Goal: Task Accomplishment & Management: Manage account settings

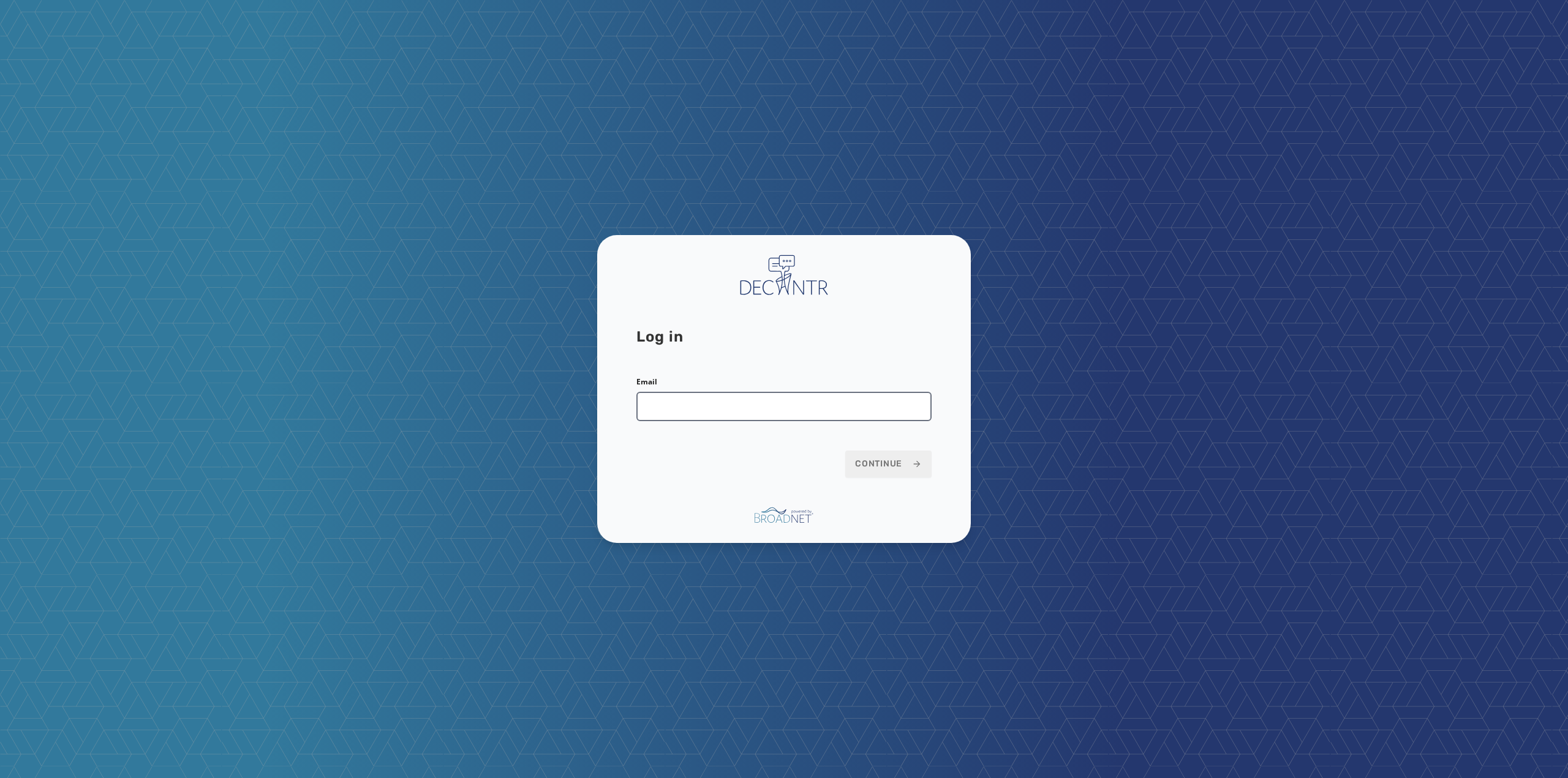
click at [766, 410] on input "Email" at bounding box center [784, 406] width 295 height 30
type input "**********"
click at [868, 465] on span "Continue" at bounding box center [889, 464] width 66 height 13
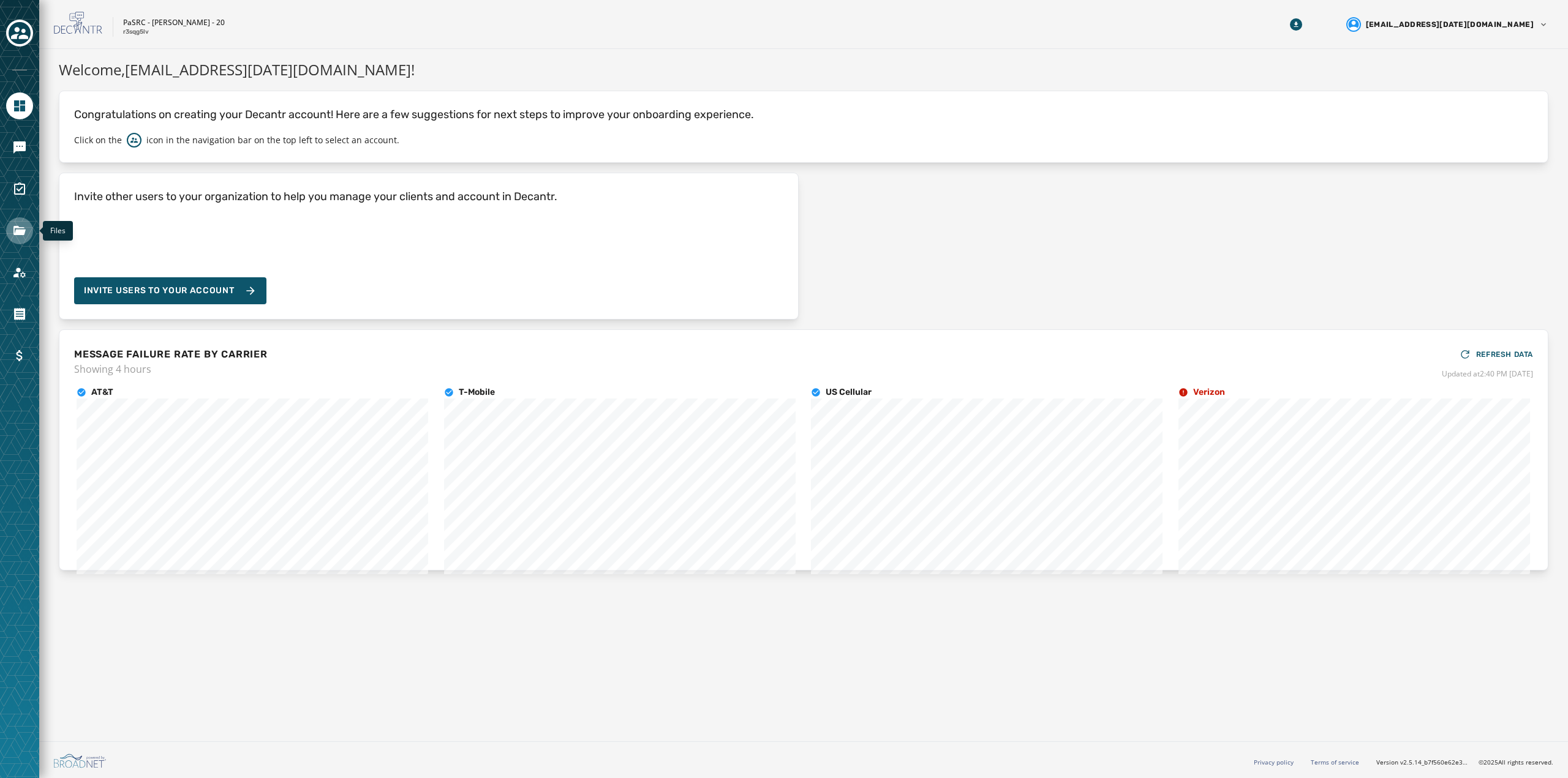
click at [21, 230] on icon "Navigate to Files" at bounding box center [20, 231] width 13 height 9
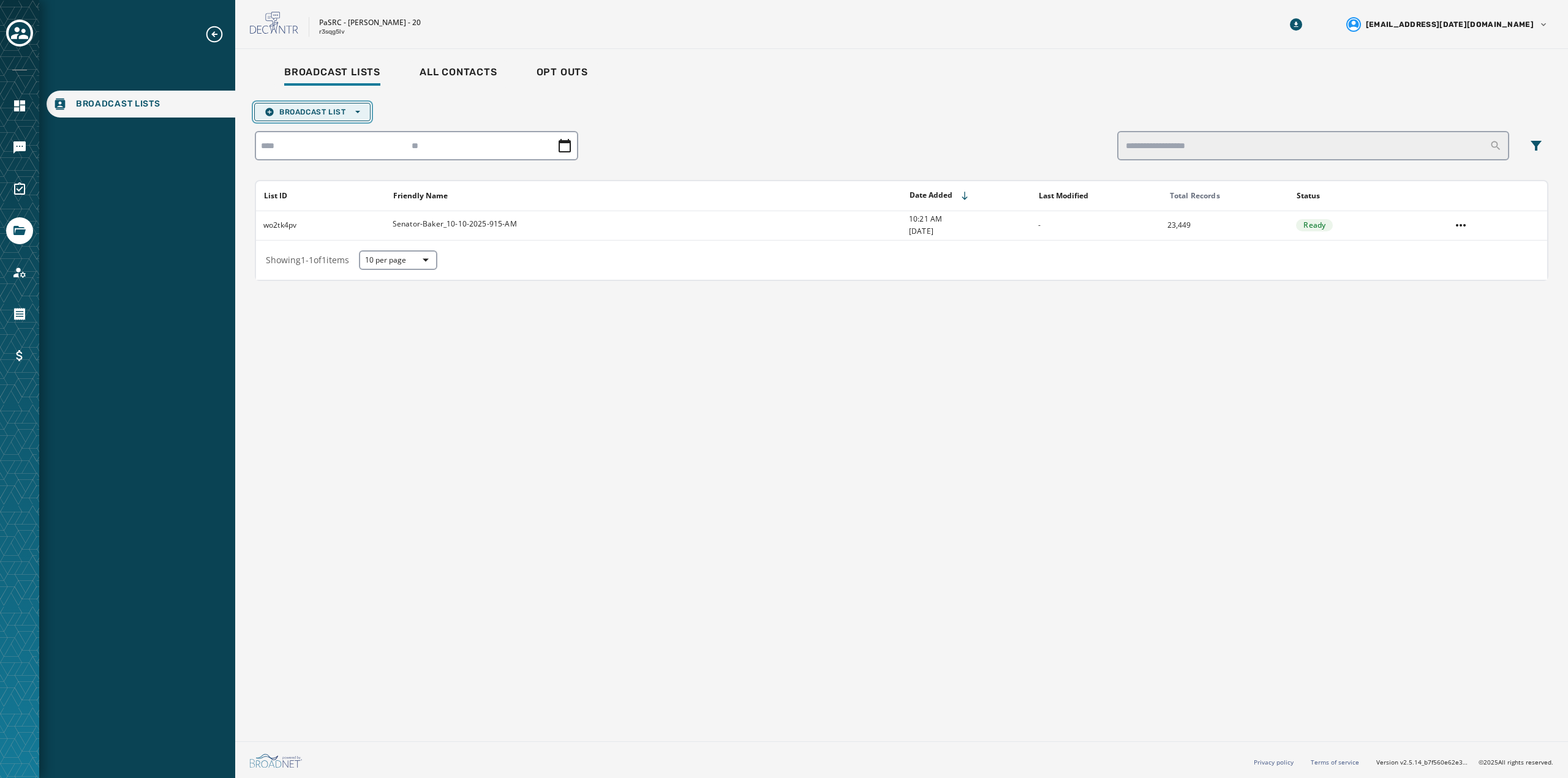
click at [320, 113] on span "Broadcast List Open options" at bounding box center [312, 111] width 95 height 10
click at [317, 127] on span "Upload List" at bounding box center [312, 130] width 95 height 10
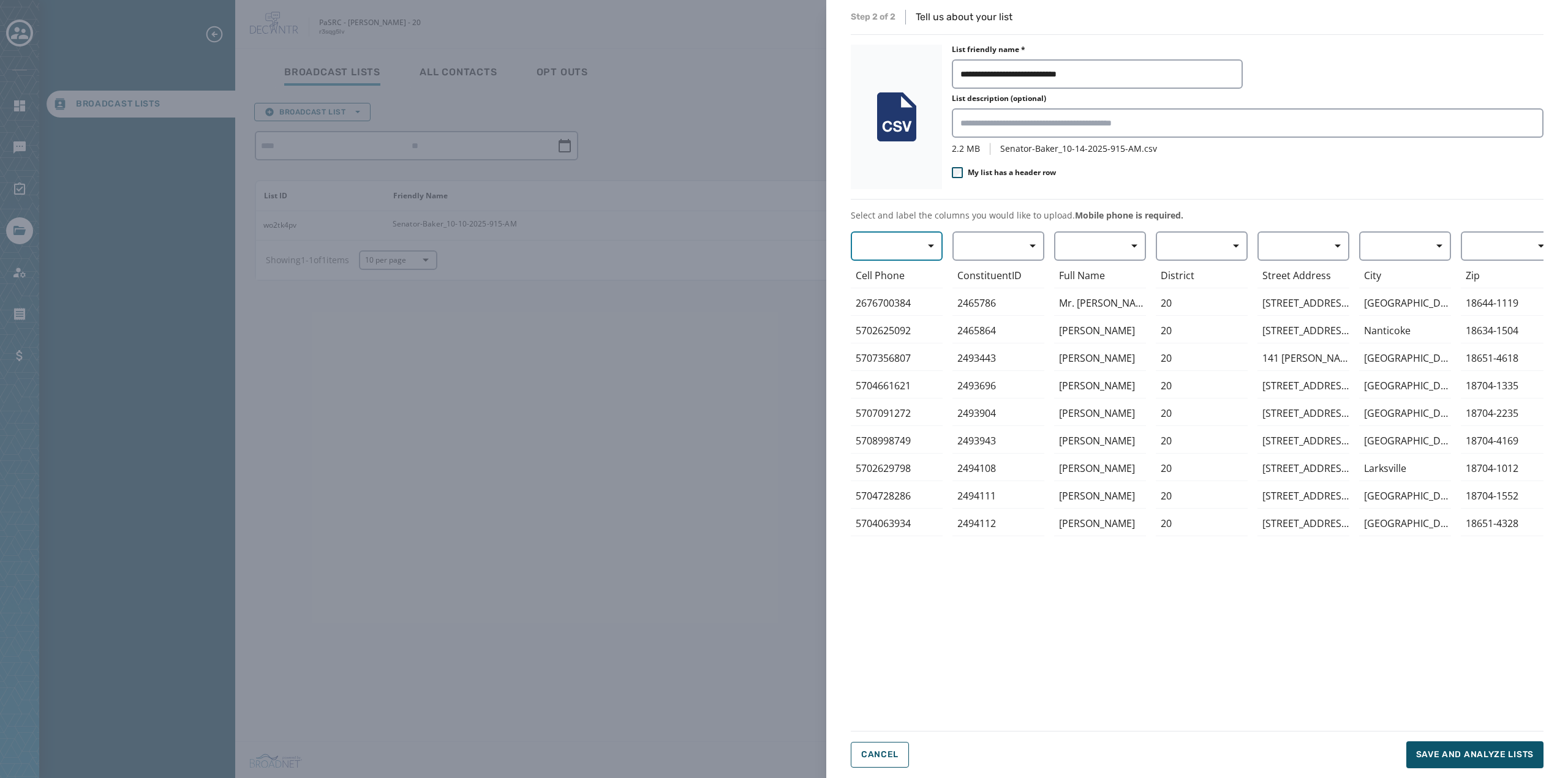
click at [924, 240] on span "button" at bounding box center [926, 246] width 30 height 24
click at [890, 276] on span "Mobile Phone" at bounding box center [893, 275] width 57 height 13
click at [1070, 248] on button "button" at bounding box center [1099, 246] width 92 height 30
click at [1088, 315] on span "First Name" at bounding box center [1097, 319] width 57 height 13
click at [1500, 758] on span "Save and analyze lists" at bounding box center [1475, 756] width 118 height 13
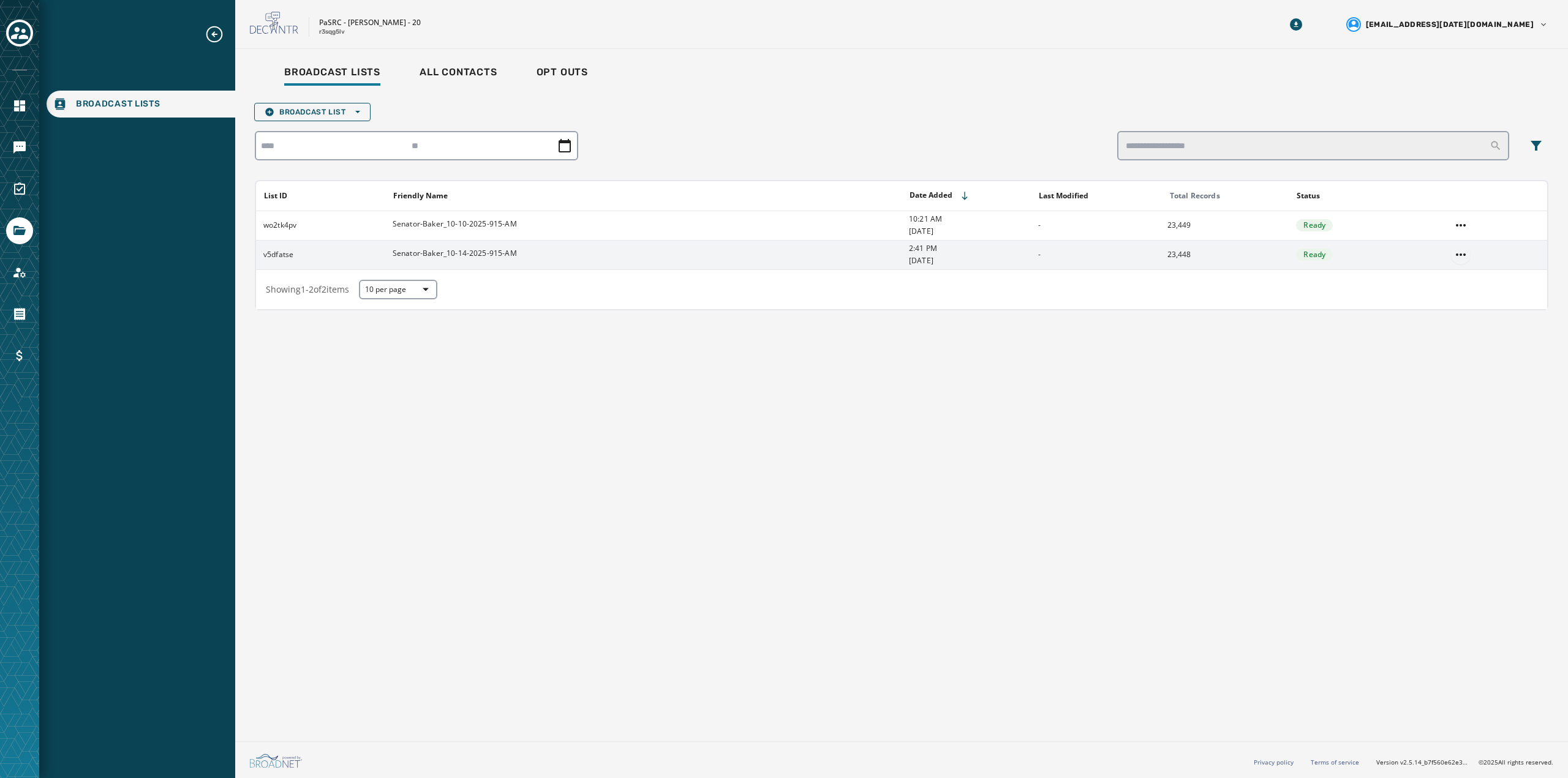
click at [1467, 253] on html "Broadcast Lists Skip To Main Content PaSRC - [PERSON_NAME] - 20 r3sqg5lv [EMAIL…" at bounding box center [784, 389] width 1568 height 778
click at [1469, 273] on div "View List" at bounding box center [1460, 279] width 55 height 20
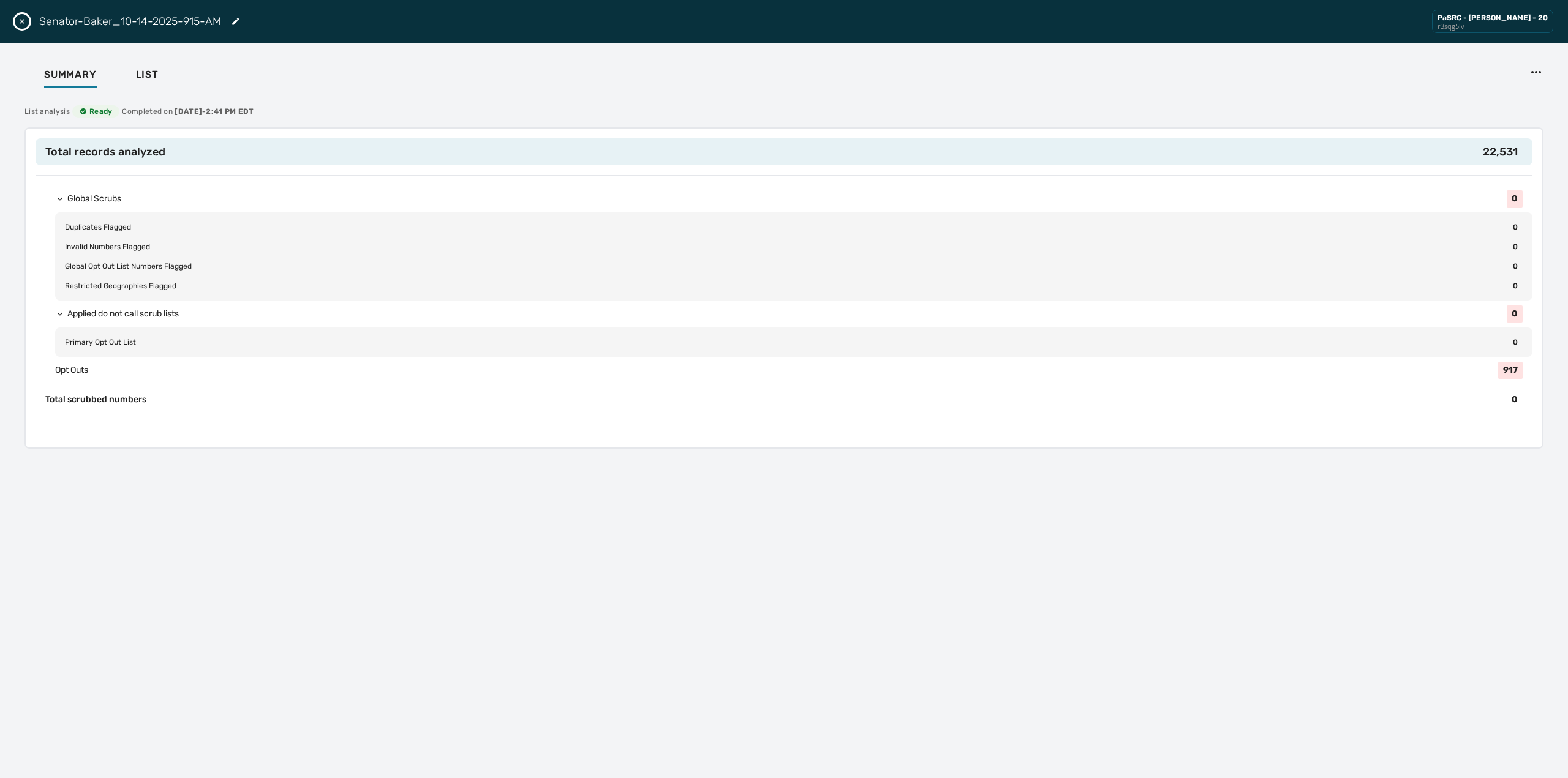
click at [103, 344] on span "Primary Opt Out List" at bounding box center [100, 342] width 71 height 10
click at [122, 312] on span "Applied do not call scrub lists" at bounding box center [123, 314] width 111 height 13
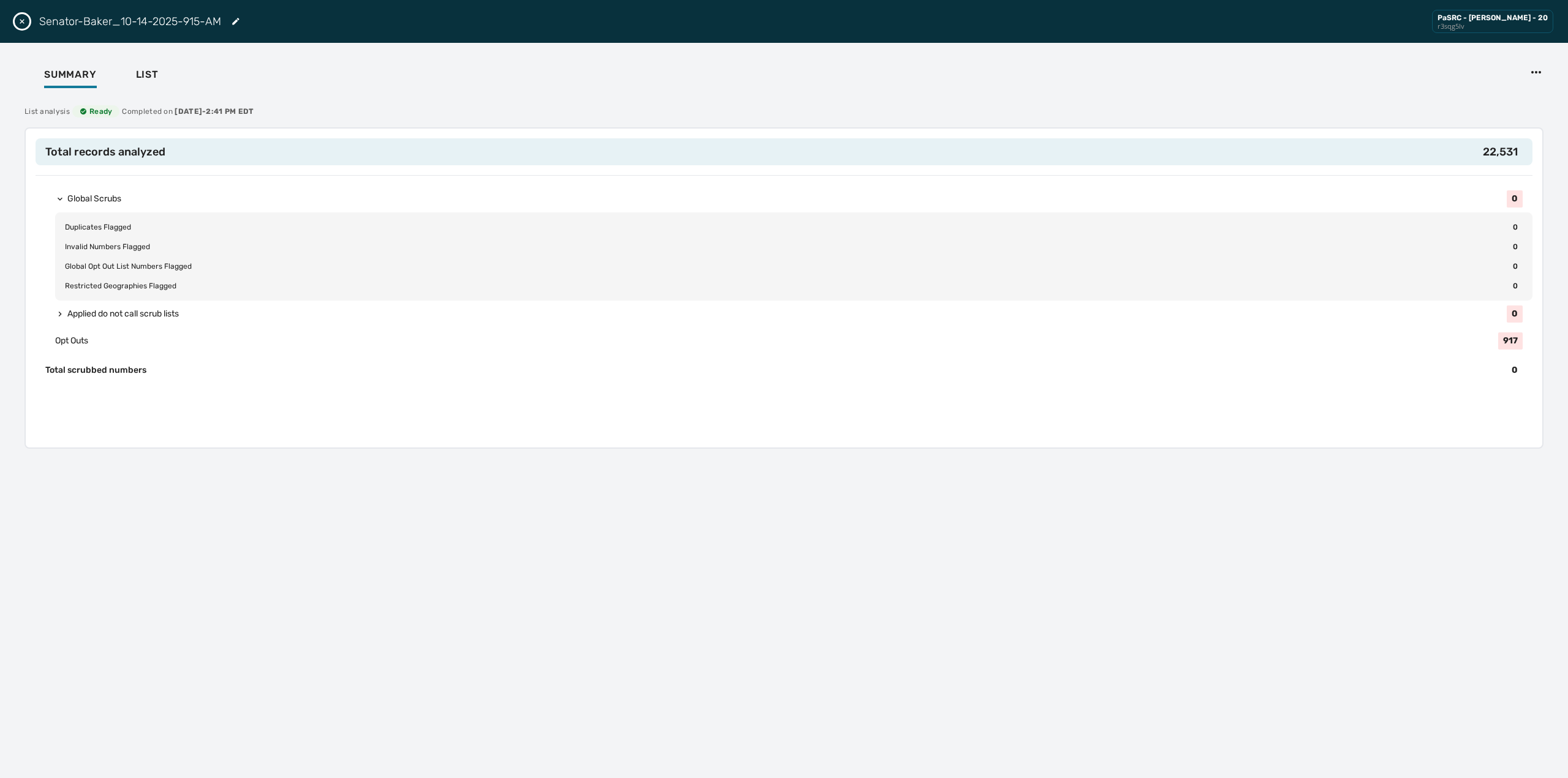
click at [117, 316] on span "Applied do not call scrub lists" at bounding box center [123, 314] width 111 height 13
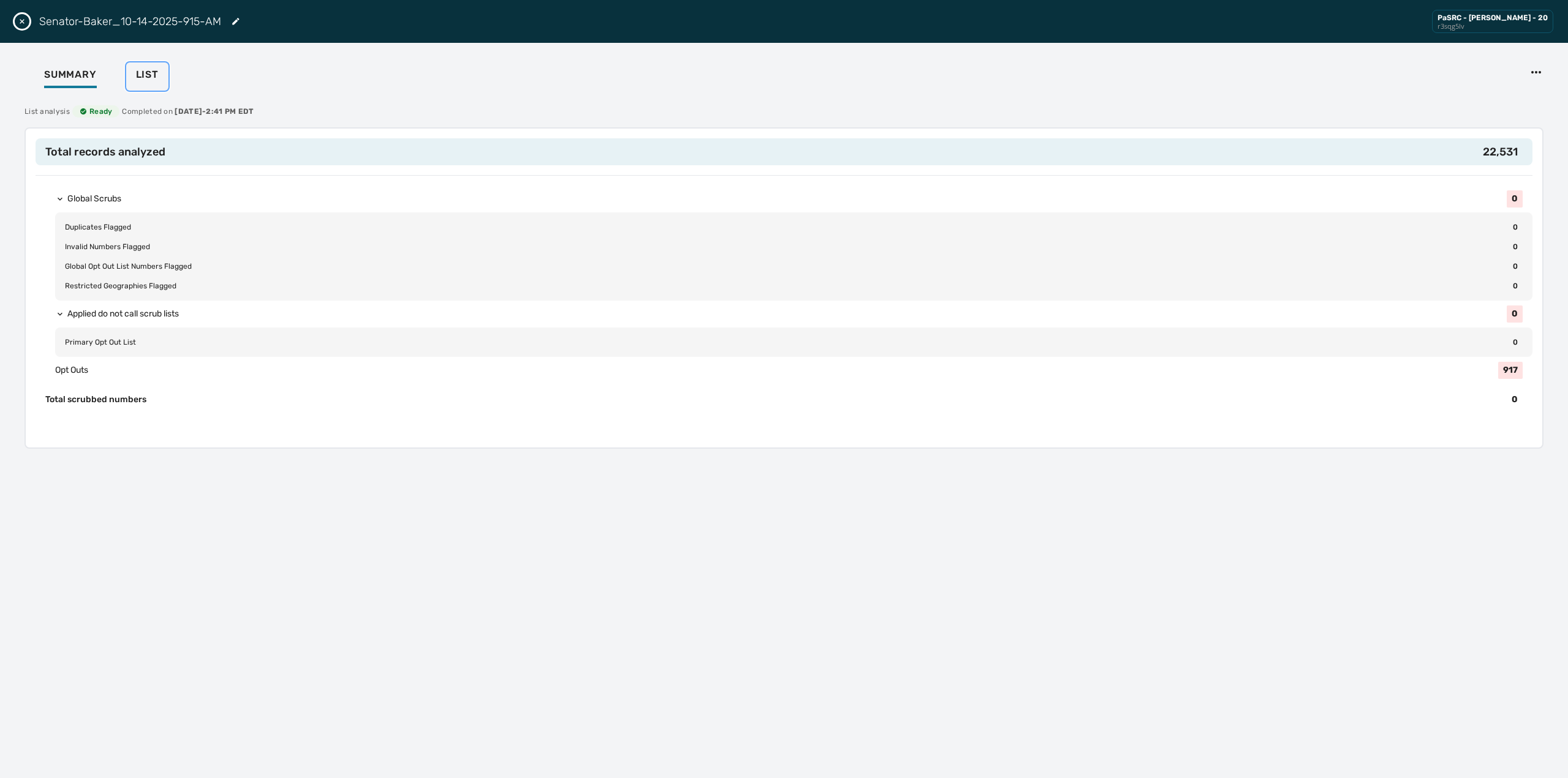
click at [140, 79] on span "List" at bounding box center [146, 74] width 22 height 13
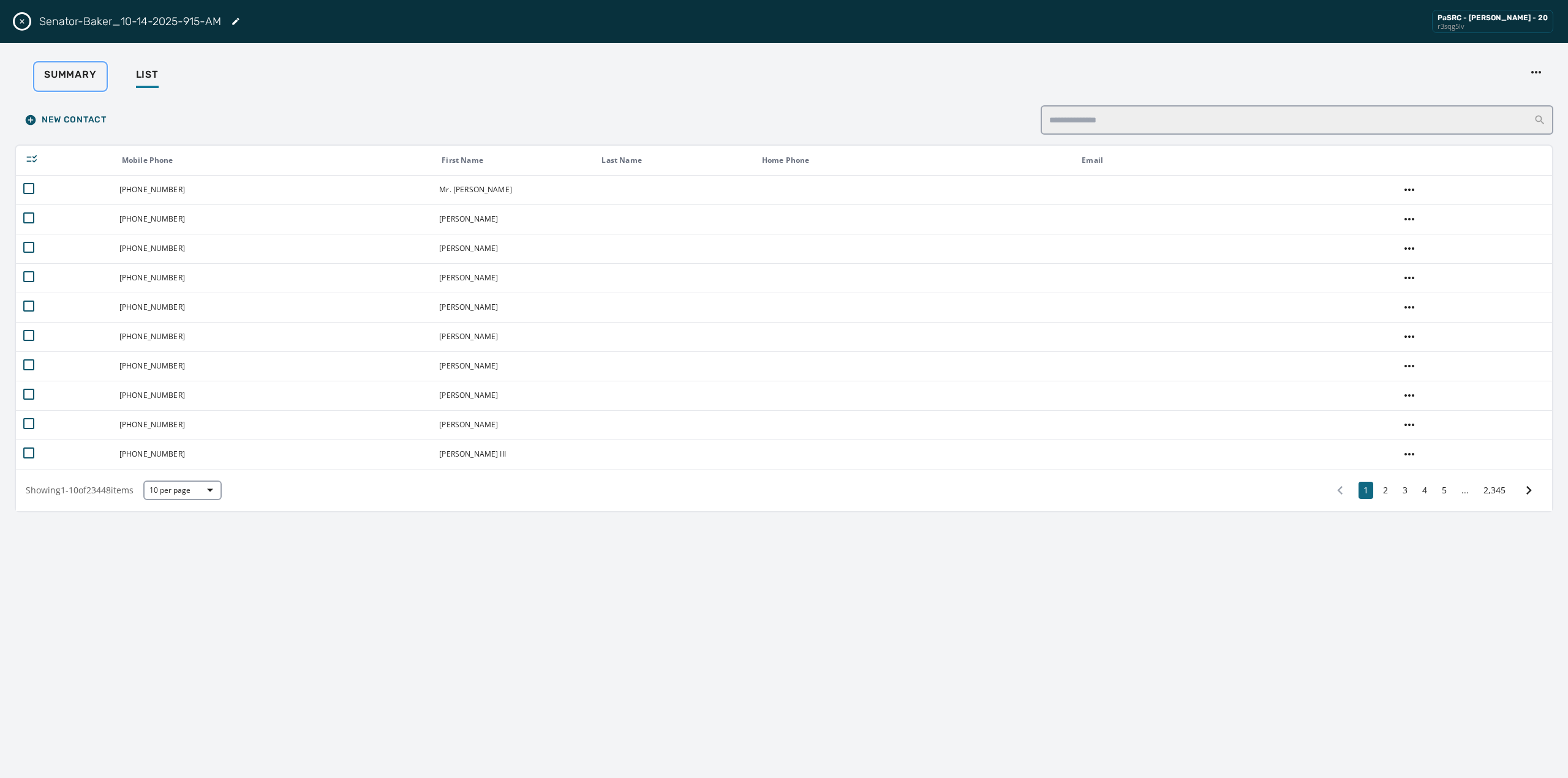
click at [74, 75] on span "Summary" at bounding box center [70, 74] width 53 height 13
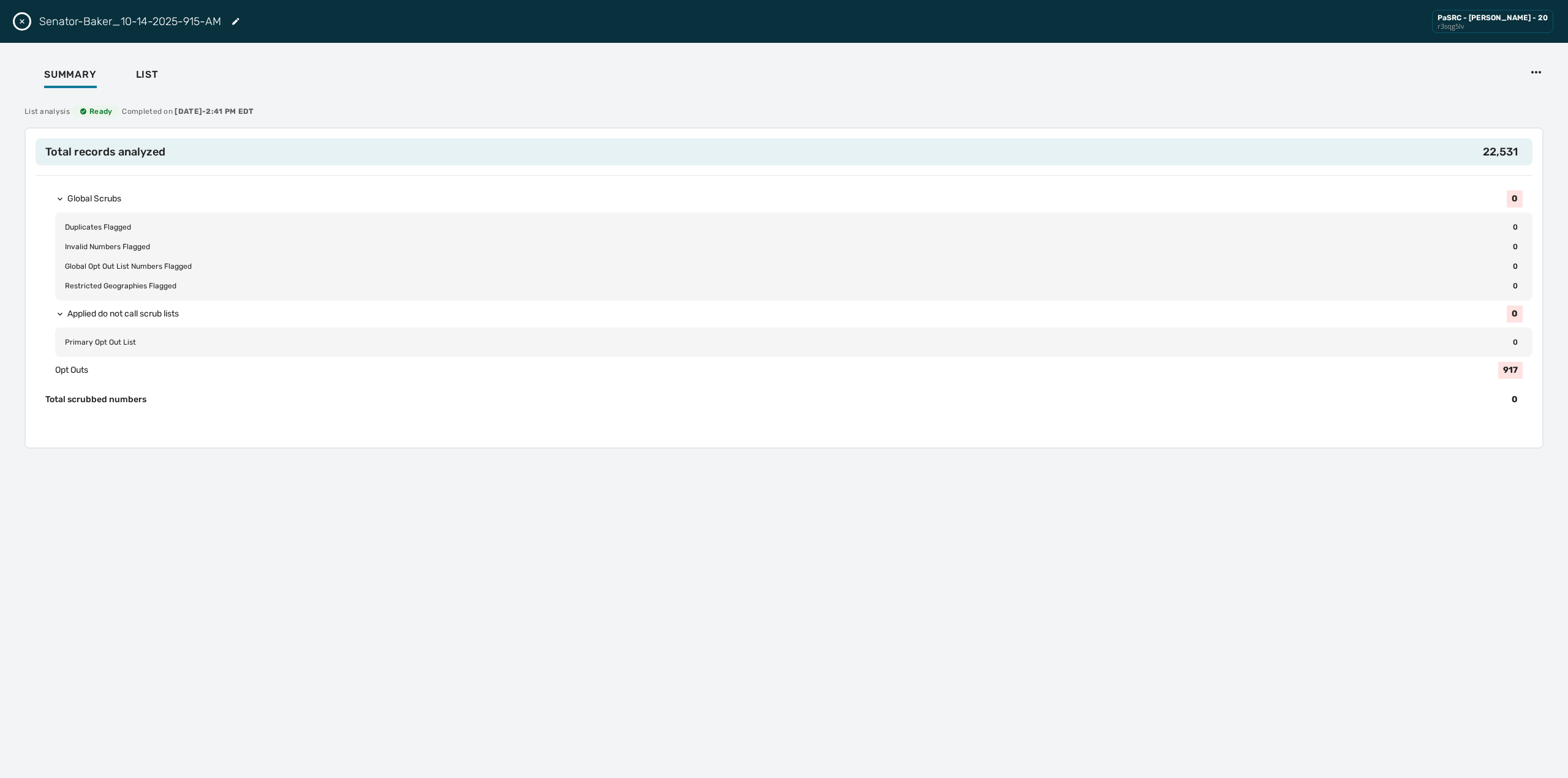
click at [21, 21] on icon "Close drawer" at bounding box center [22, 21] width 10 height 10
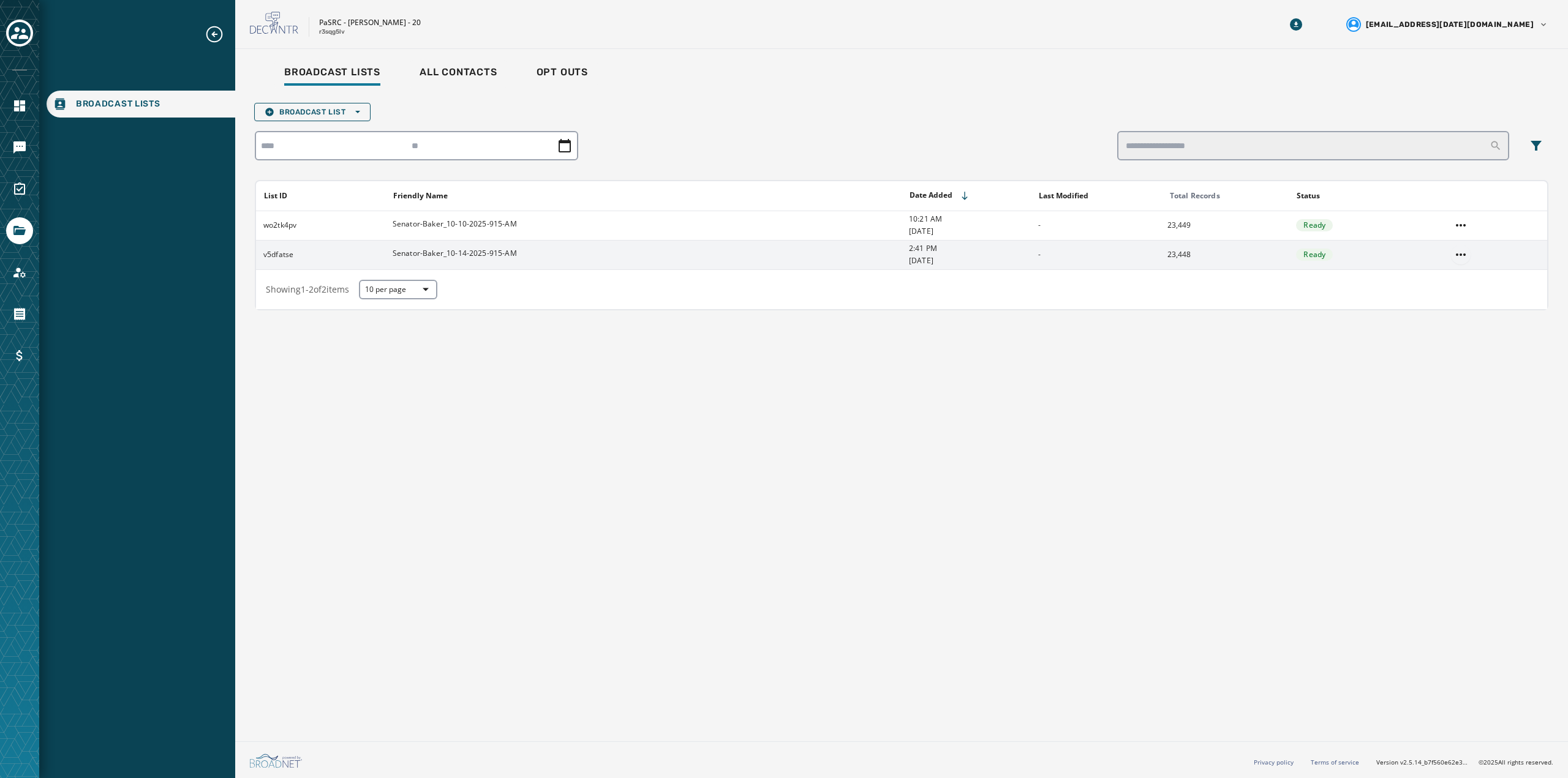
click at [1461, 252] on html "Broadcast Lists Skip To Main Content PaSRC - [PERSON_NAME] - 20 r3sqg5lv [EMAIL…" at bounding box center [784, 389] width 1568 height 778
click at [1464, 298] on div "Delete list" at bounding box center [1460, 299] width 55 height 20
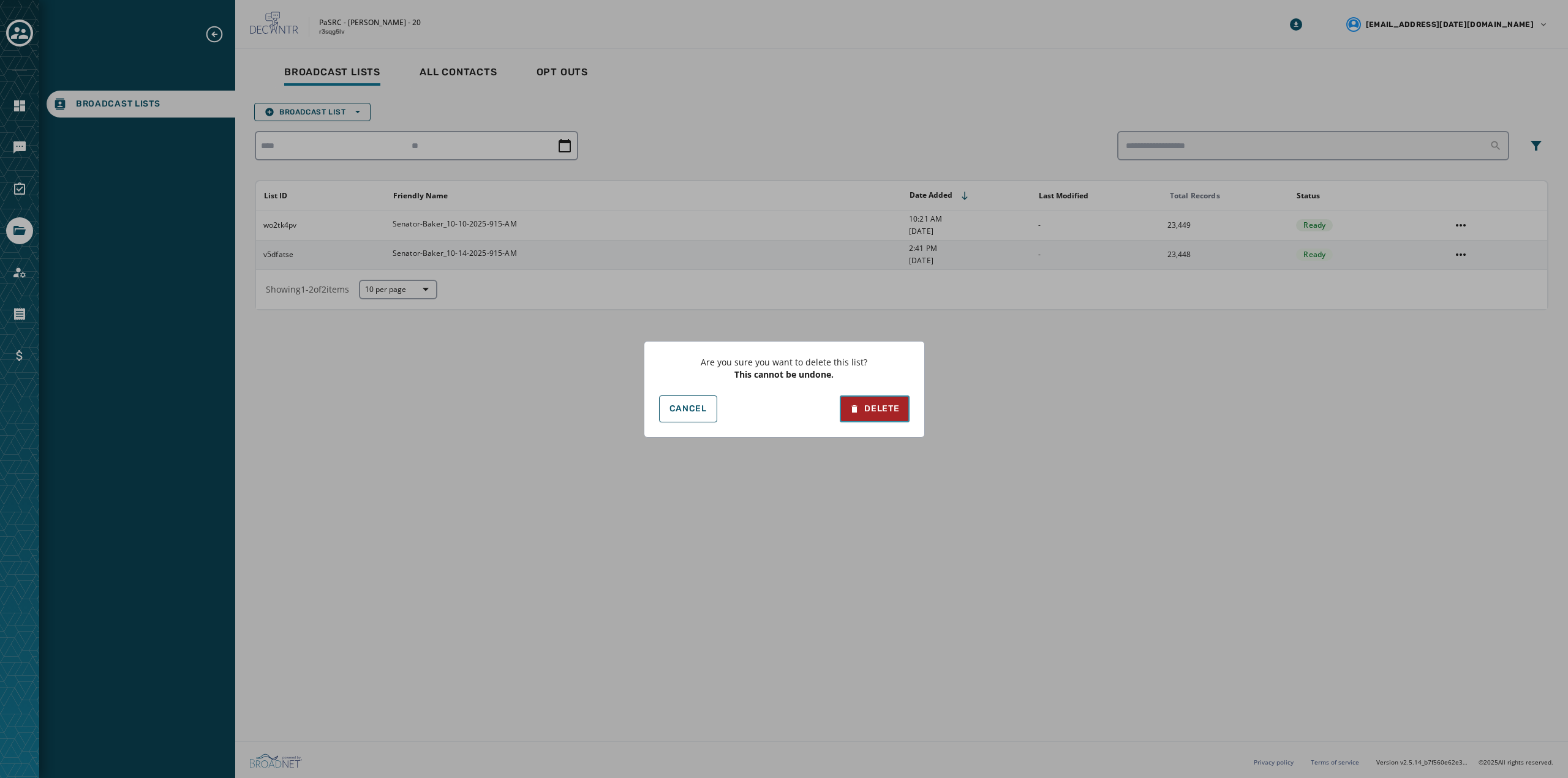
click at [882, 410] on div "Delete" at bounding box center [873, 409] width 49 height 13
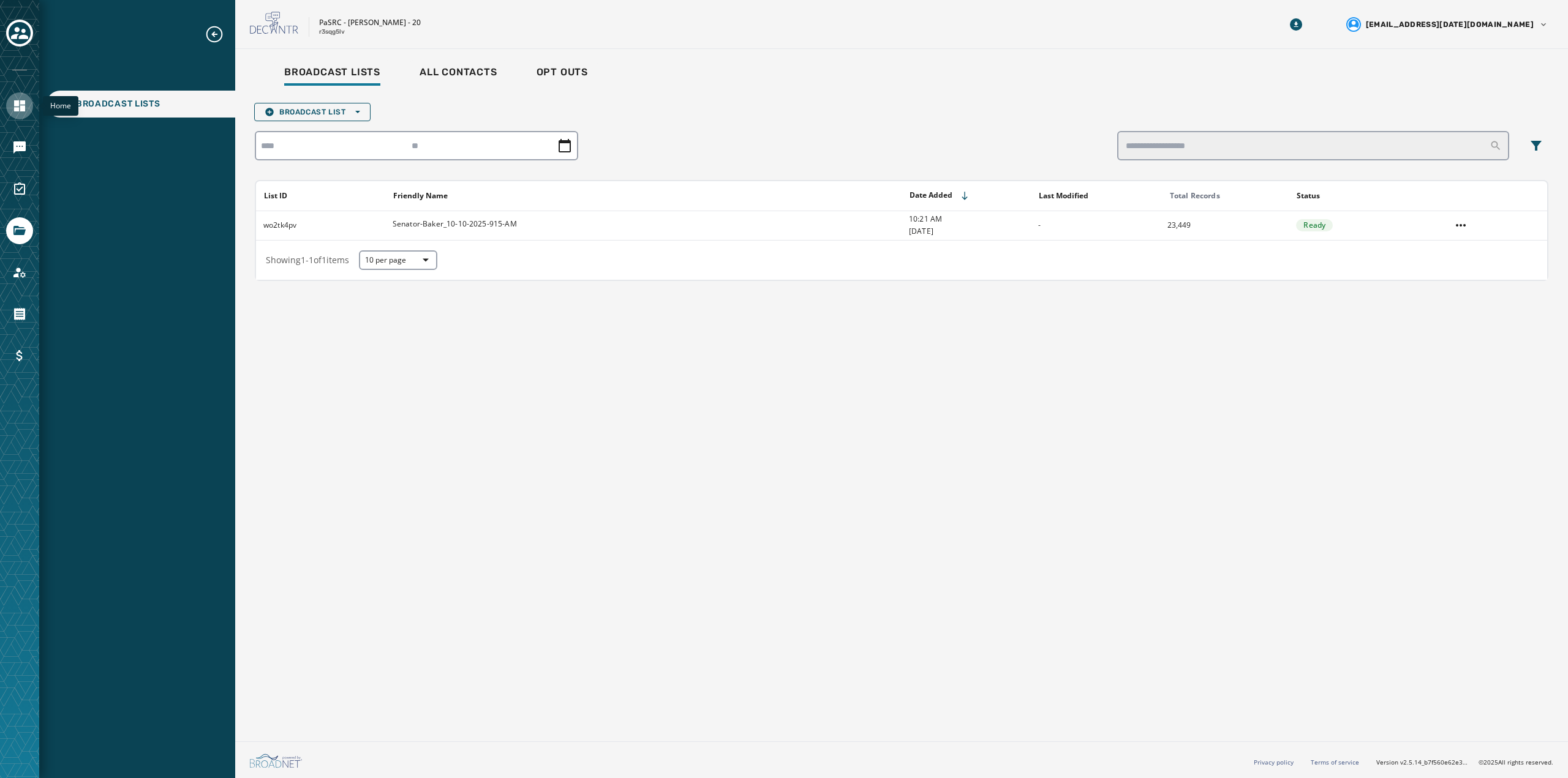
click at [26, 105] on icon "Navigate to Home" at bounding box center [20, 106] width 14 height 14
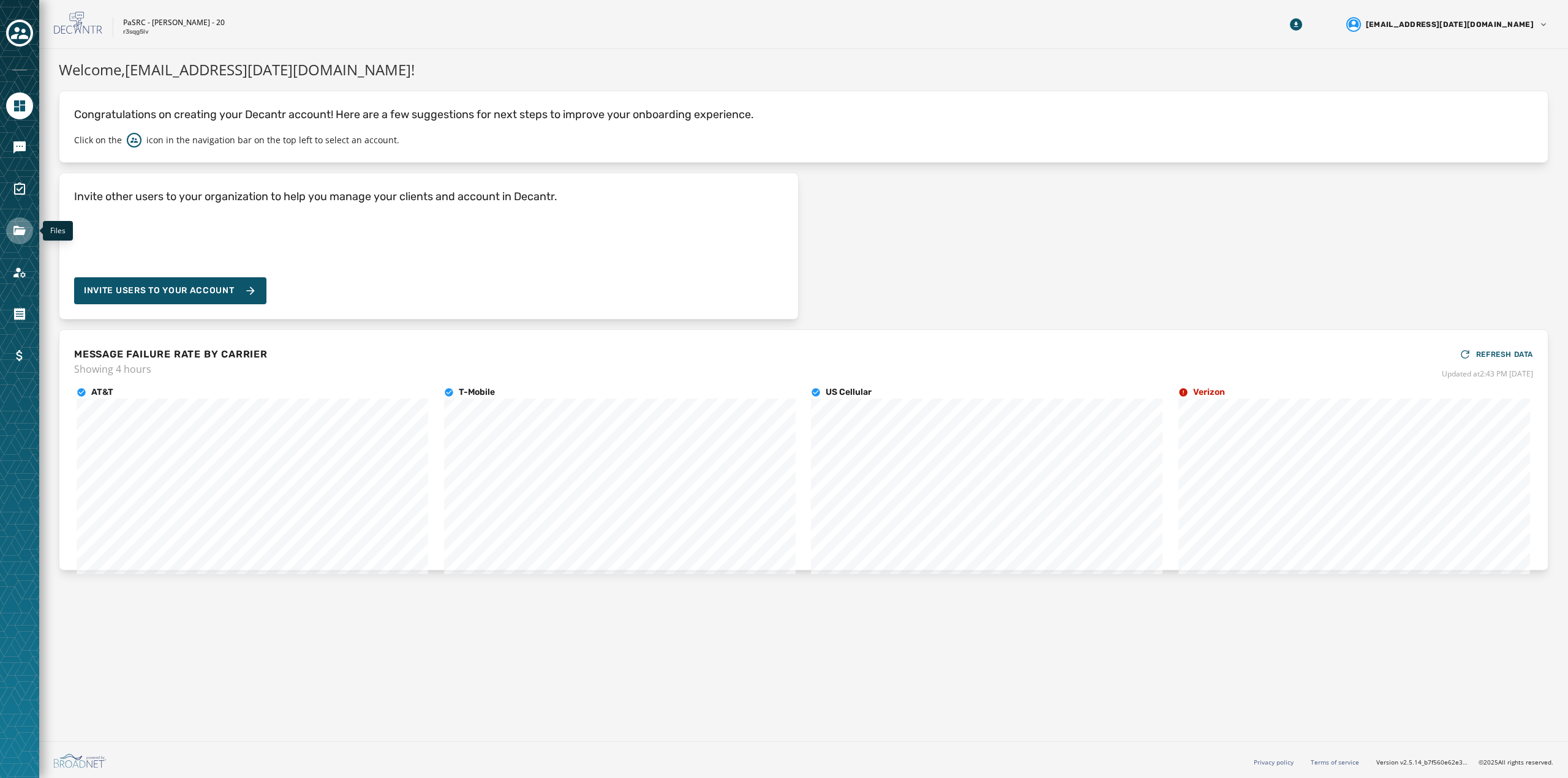
click at [22, 229] on icon "Navigate to Files" at bounding box center [20, 231] width 14 height 14
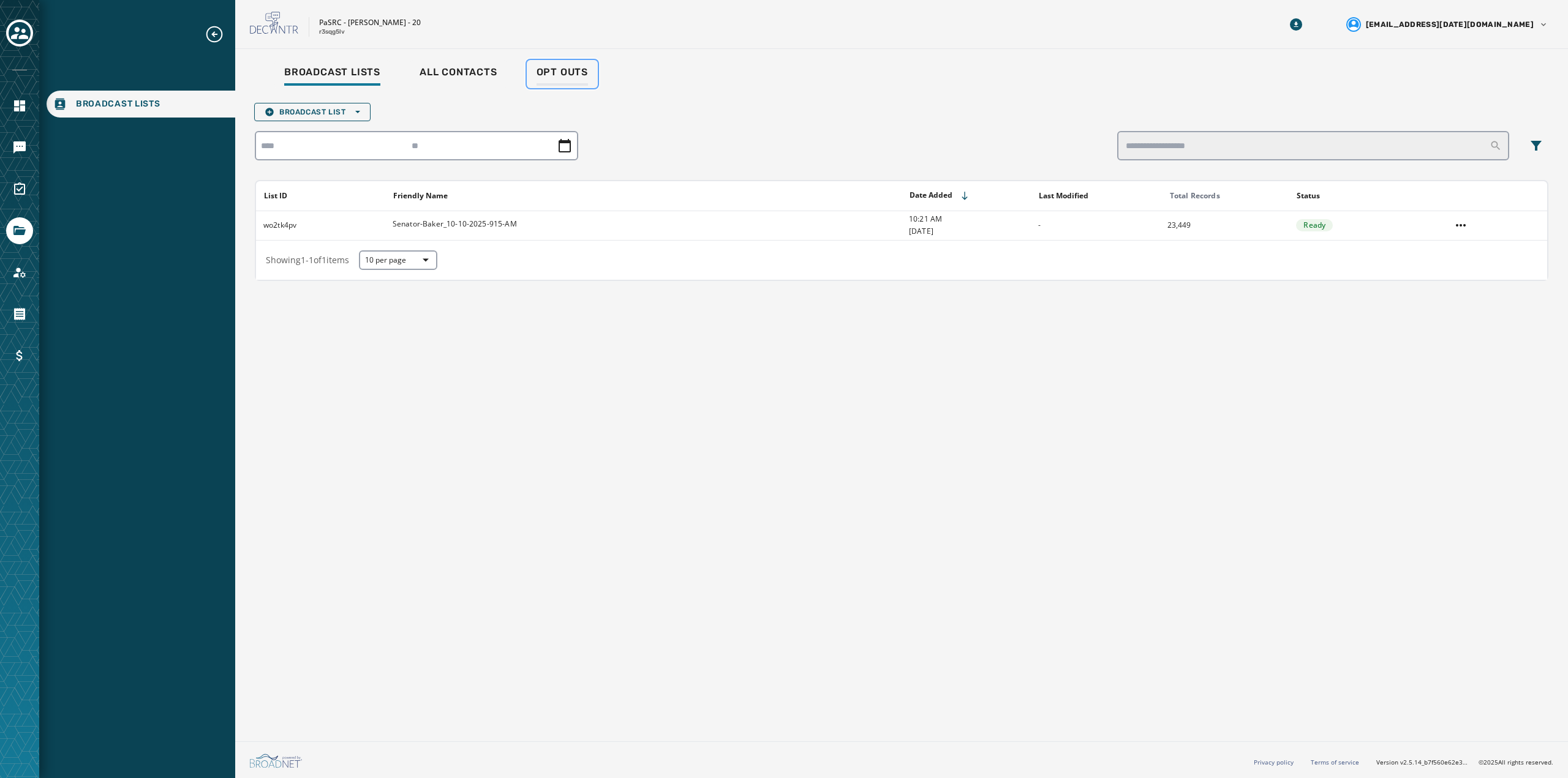
click at [572, 69] on span "Opt Outs" at bounding box center [562, 73] width 51 height 13
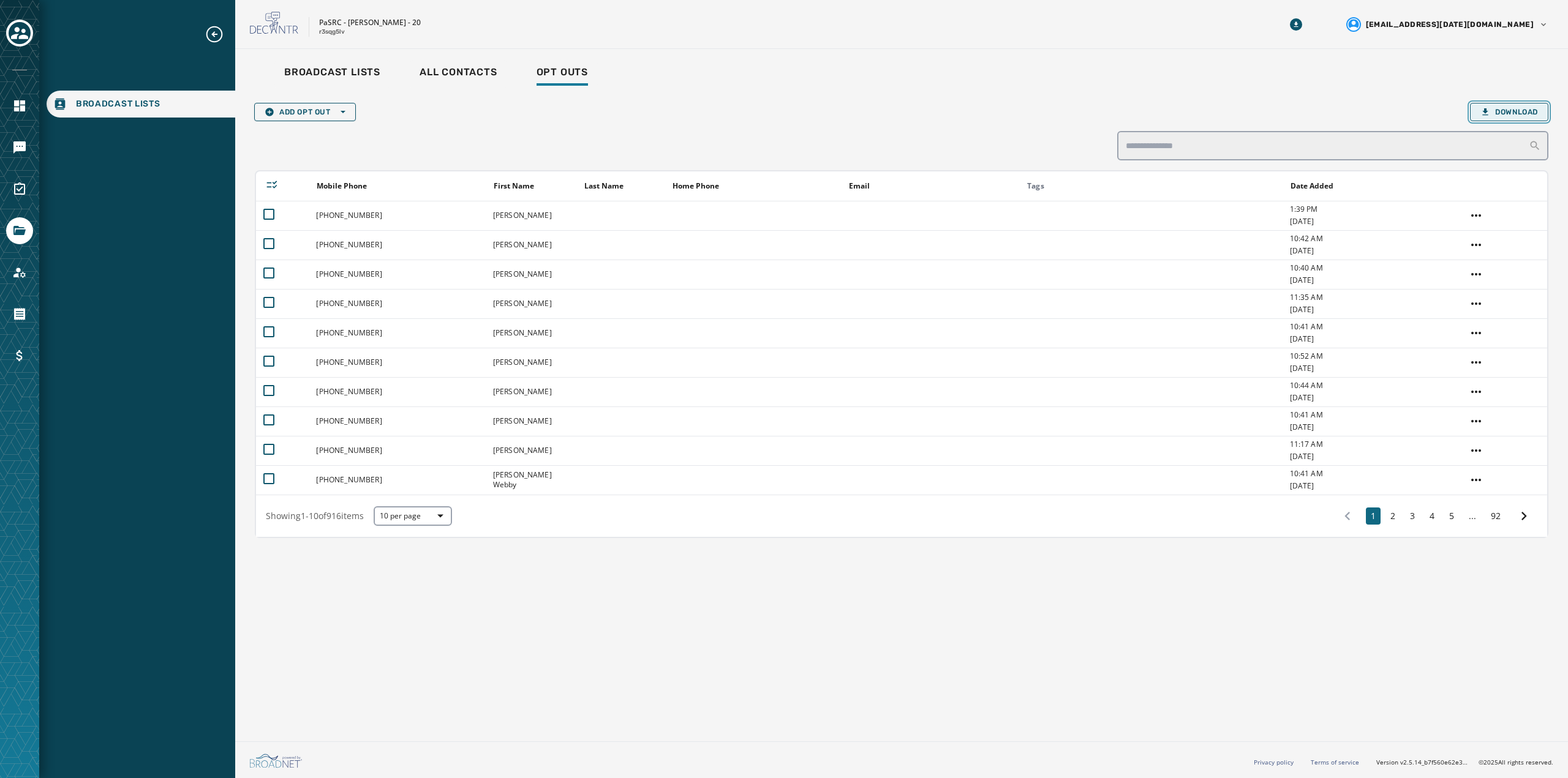
click at [1517, 116] on span "Download" at bounding box center [1509, 111] width 57 height 10
click at [17, 232] on icon "Navigate to Files" at bounding box center [20, 231] width 13 height 9
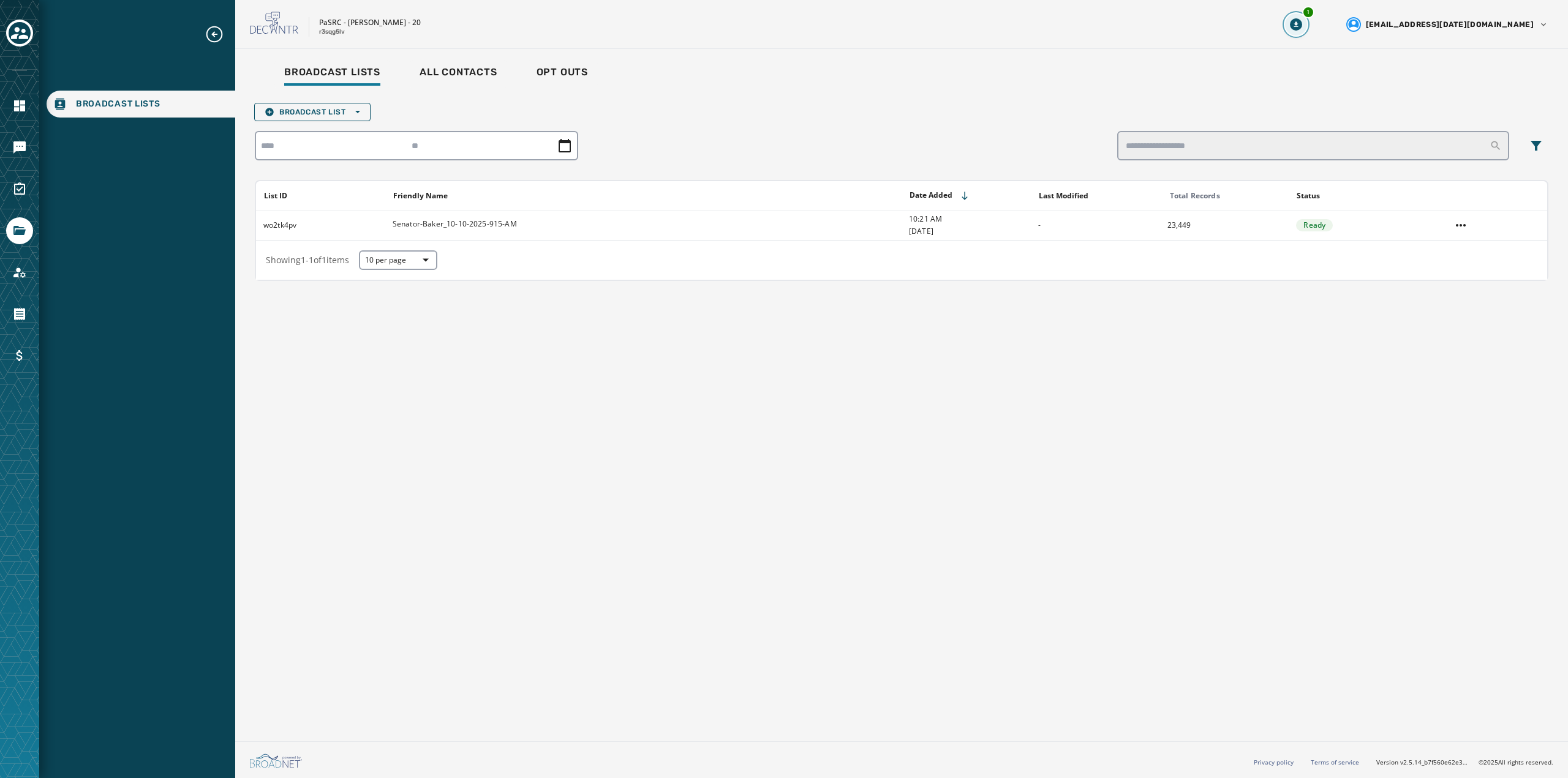
click at [1307, 21] on button "1" at bounding box center [1296, 24] width 22 height 22
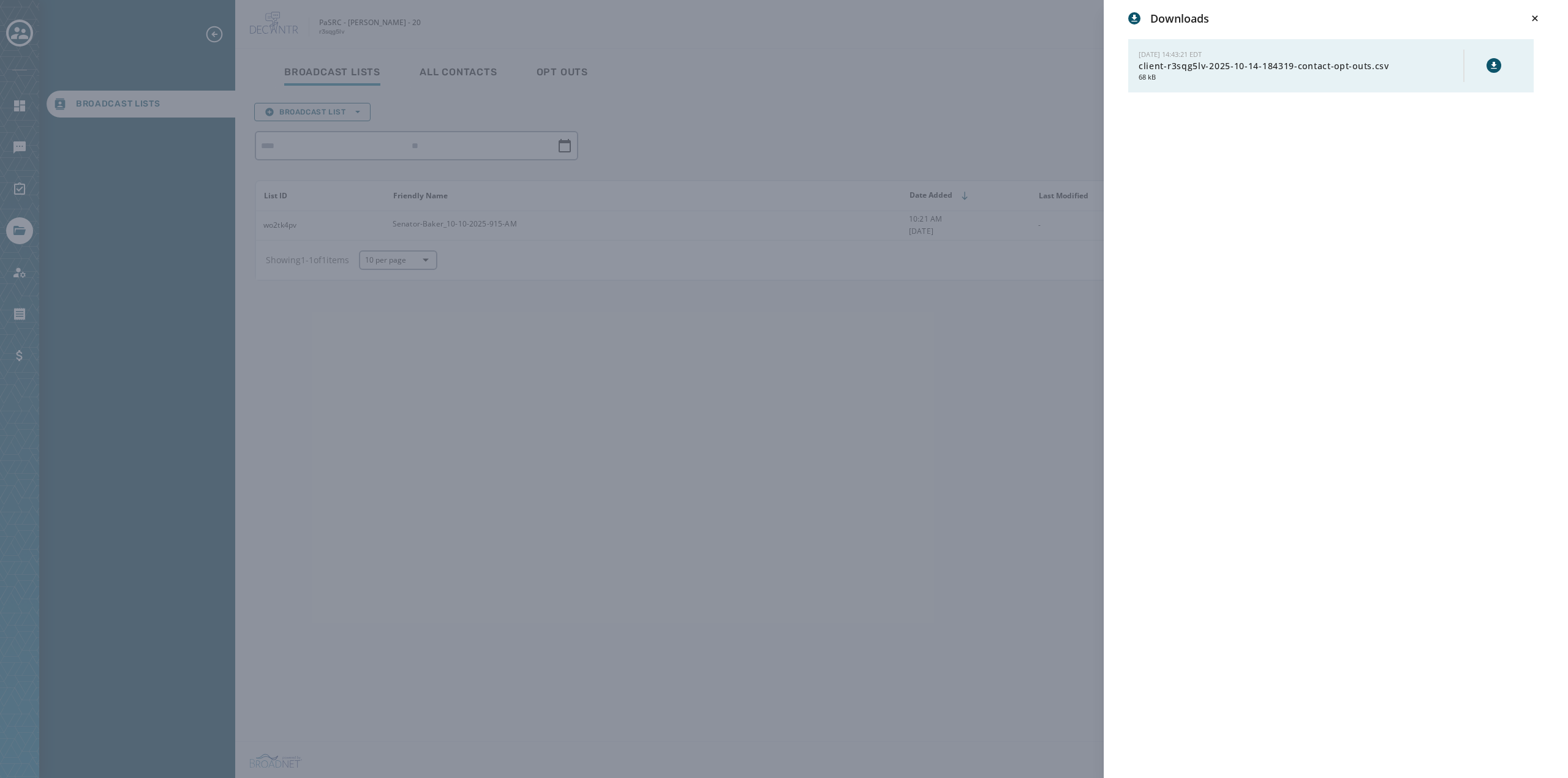
click at [1490, 69] on icon at bounding box center [1494, 66] width 10 height 10
click at [563, 364] on div "Downloads [DATE] 14:43:21 EDT client-r3sqg5lv-2025-10-14-184319-contact-opt-out…" at bounding box center [784, 389] width 1568 height 778
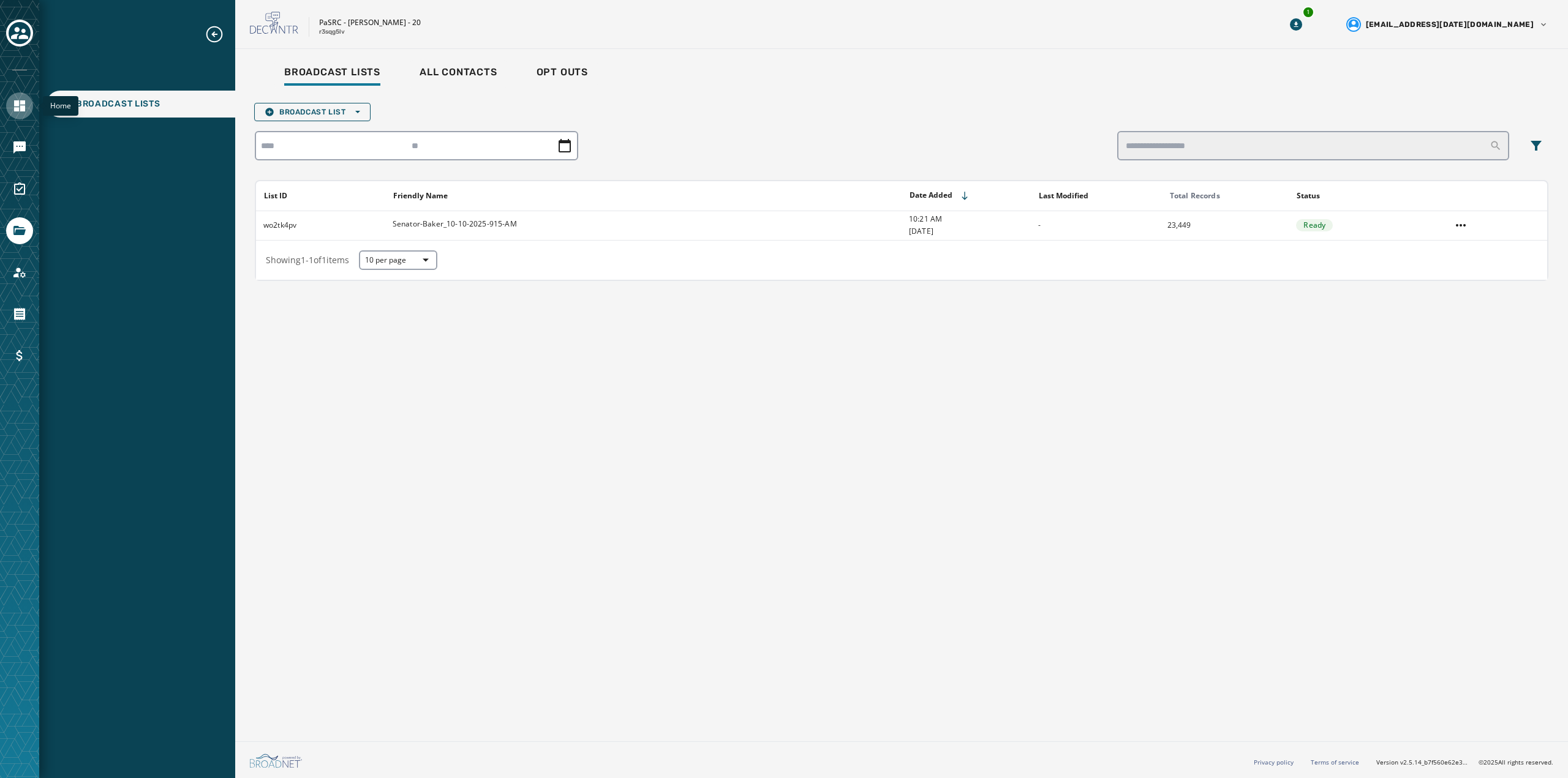
click at [18, 103] on icon "Navigate to Home" at bounding box center [20, 106] width 11 height 11
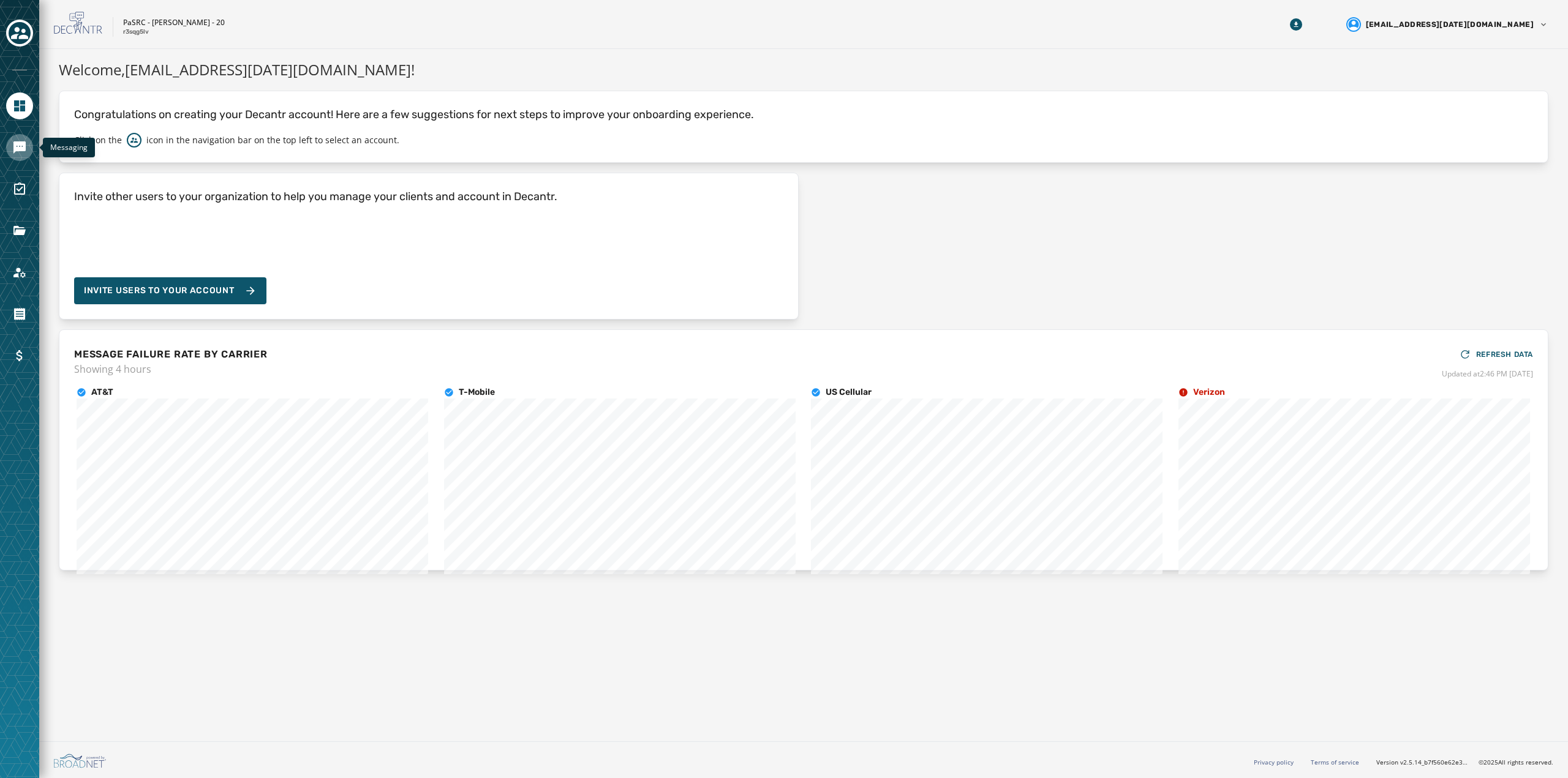
click at [19, 144] on icon "Navigate to Messaging" at bounding box center [20, 148] width 13 height 13
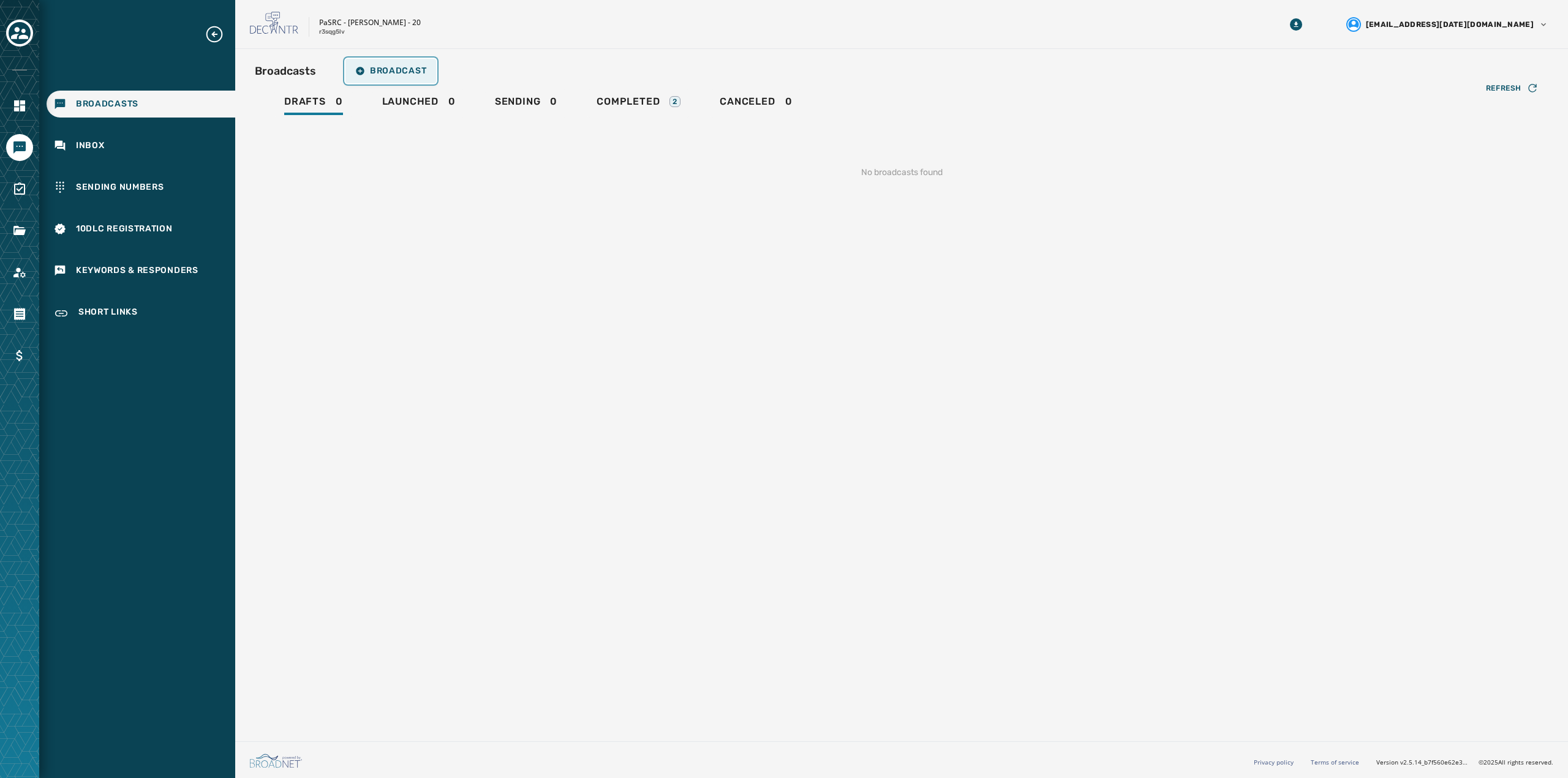
click at [367, 68] on span "Broadcast" at bounding box center [390, 71] width 71 height 10
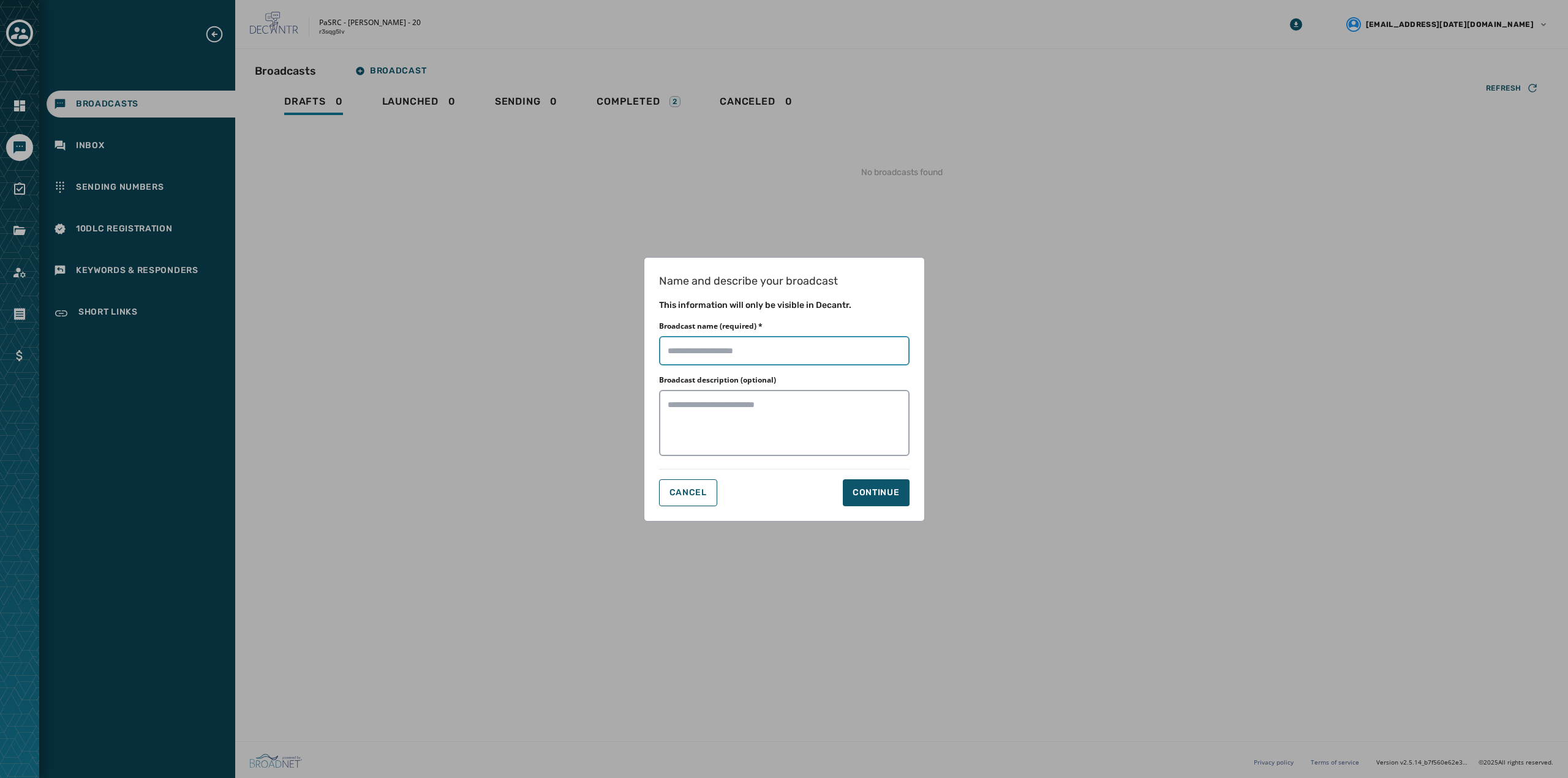
click at [750, 359] on input "Broadcast name (required) *" at bounding box center [784, 351] width 250 height 30
type input "**********"
click at [892, 495] on div "Continue" at bounding box center [876, 494] width 48 height 13
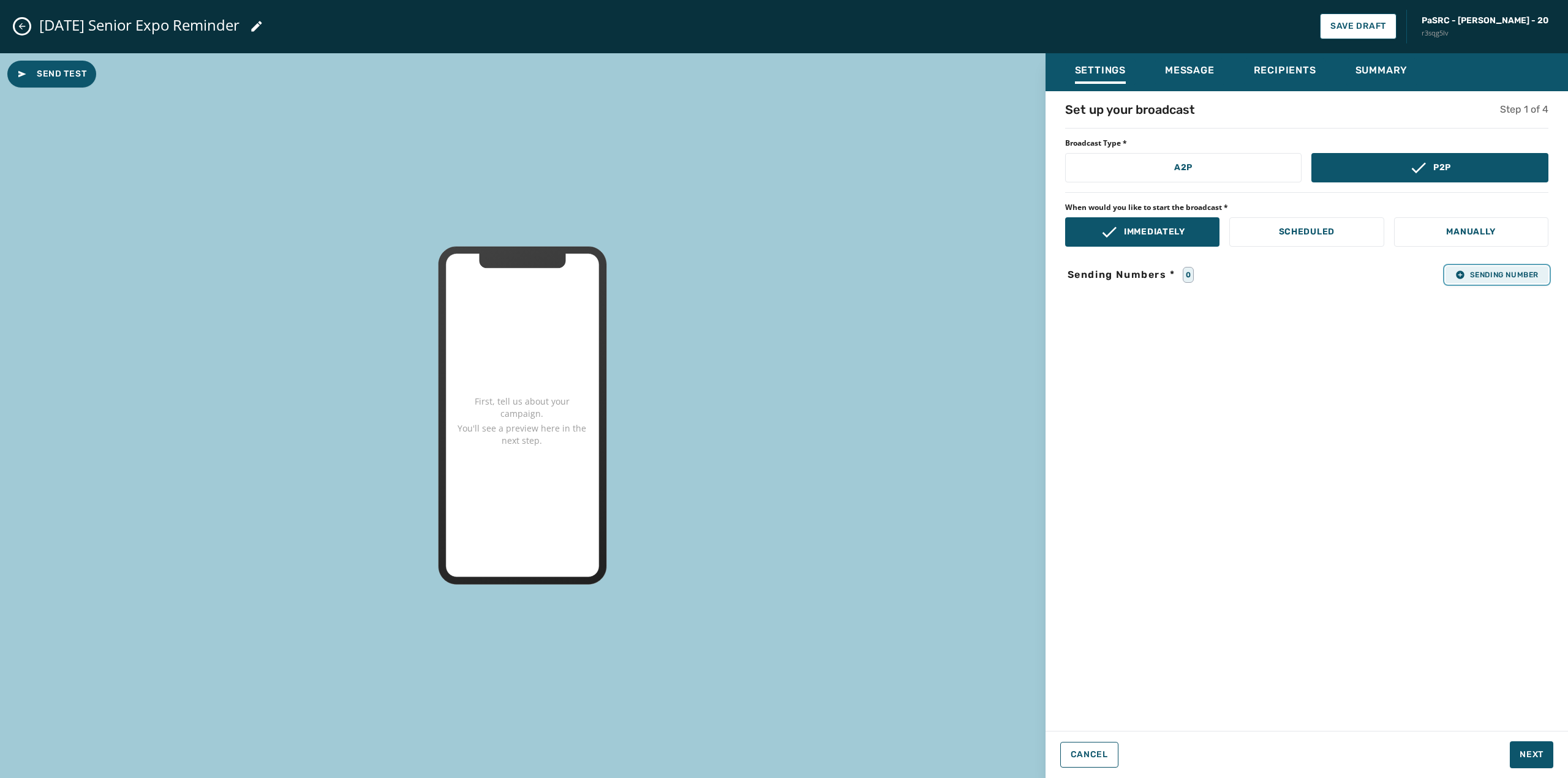
click at [1485, 278] on span "Sending Number" at bounding box center [1496, 275] width 83 height 10
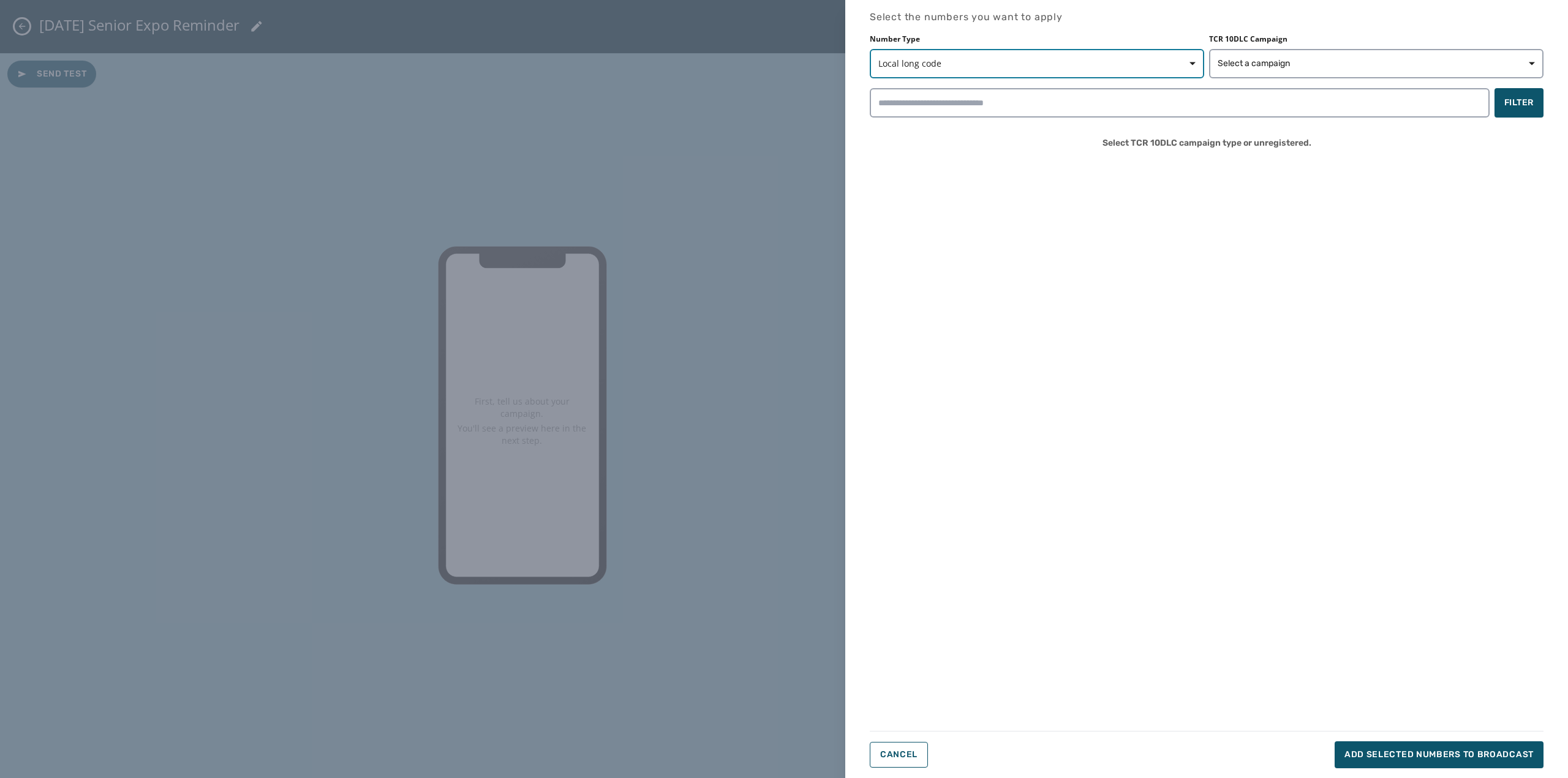
click at [1028, 60] on span "Local long code" at bounding box center [1037, 64] width 317 height 13
click at [1021, 103] on div "Number Type Local long code Local long code Short code Toll-free TCR 10DLC Camp…" at bounding box center [1206, 96] width 674 height 125
click at [1231, 55] on button "Select a campaign" at bounding box center [1376, 64] width 335 height 30
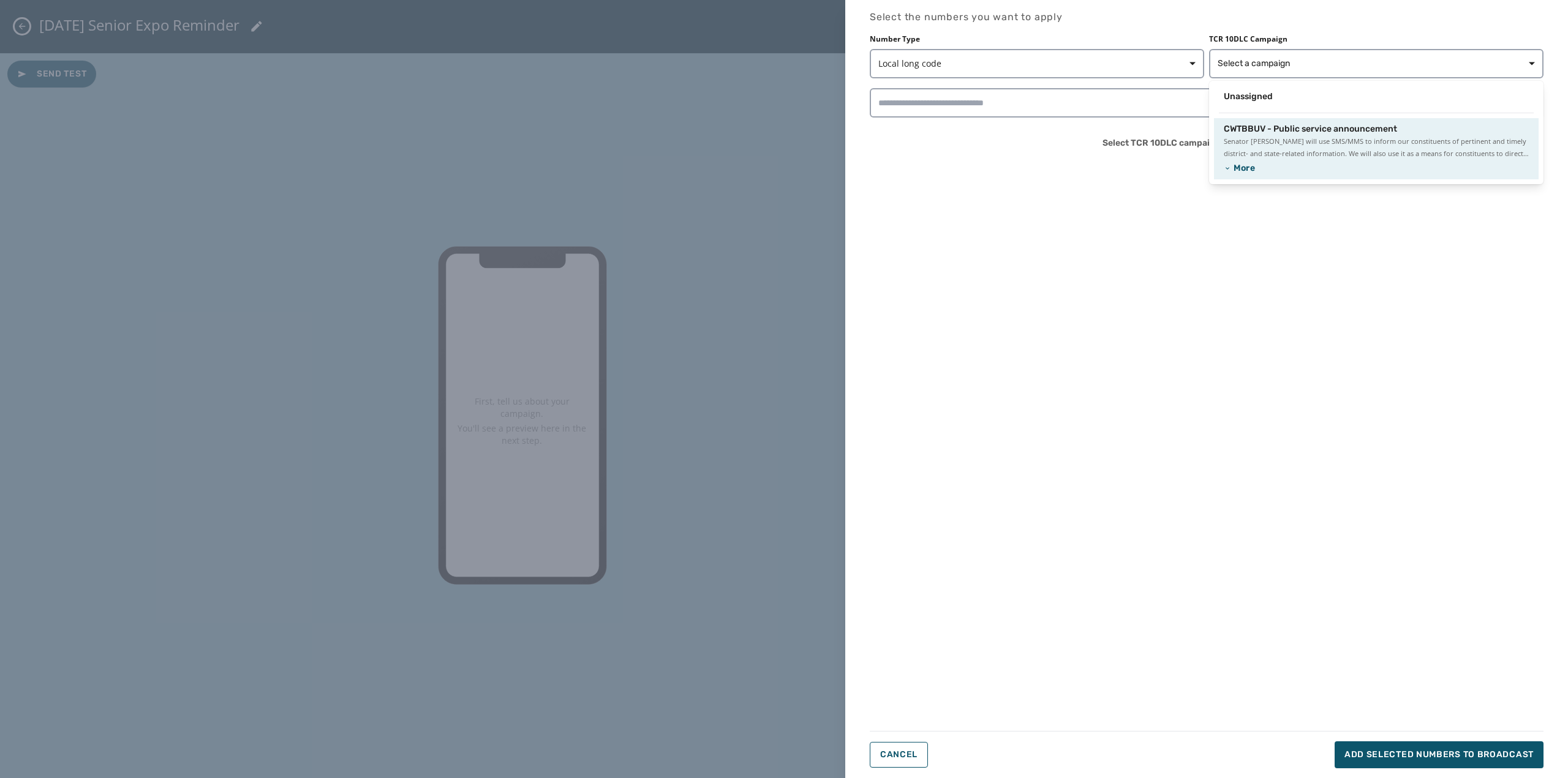
click at [1262, 138] on span "Senator [PERSON_NAME] will use SMS/MMS to inform our constituents of pertinent …" at bounding box center [1376, 147] width 305 height 24
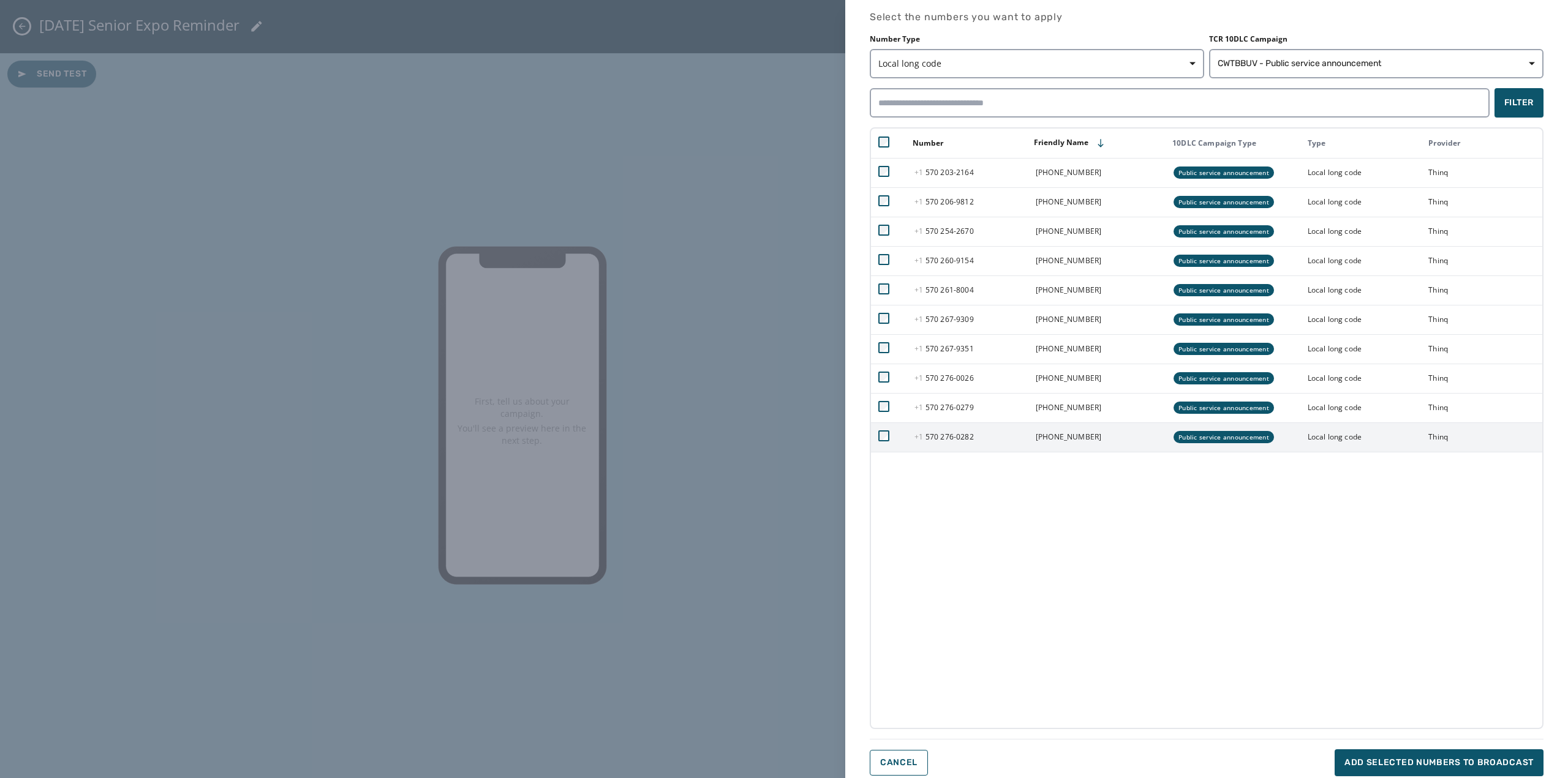
click at [891, 431] on td at bounding box center [889, 437] width 36 height 30
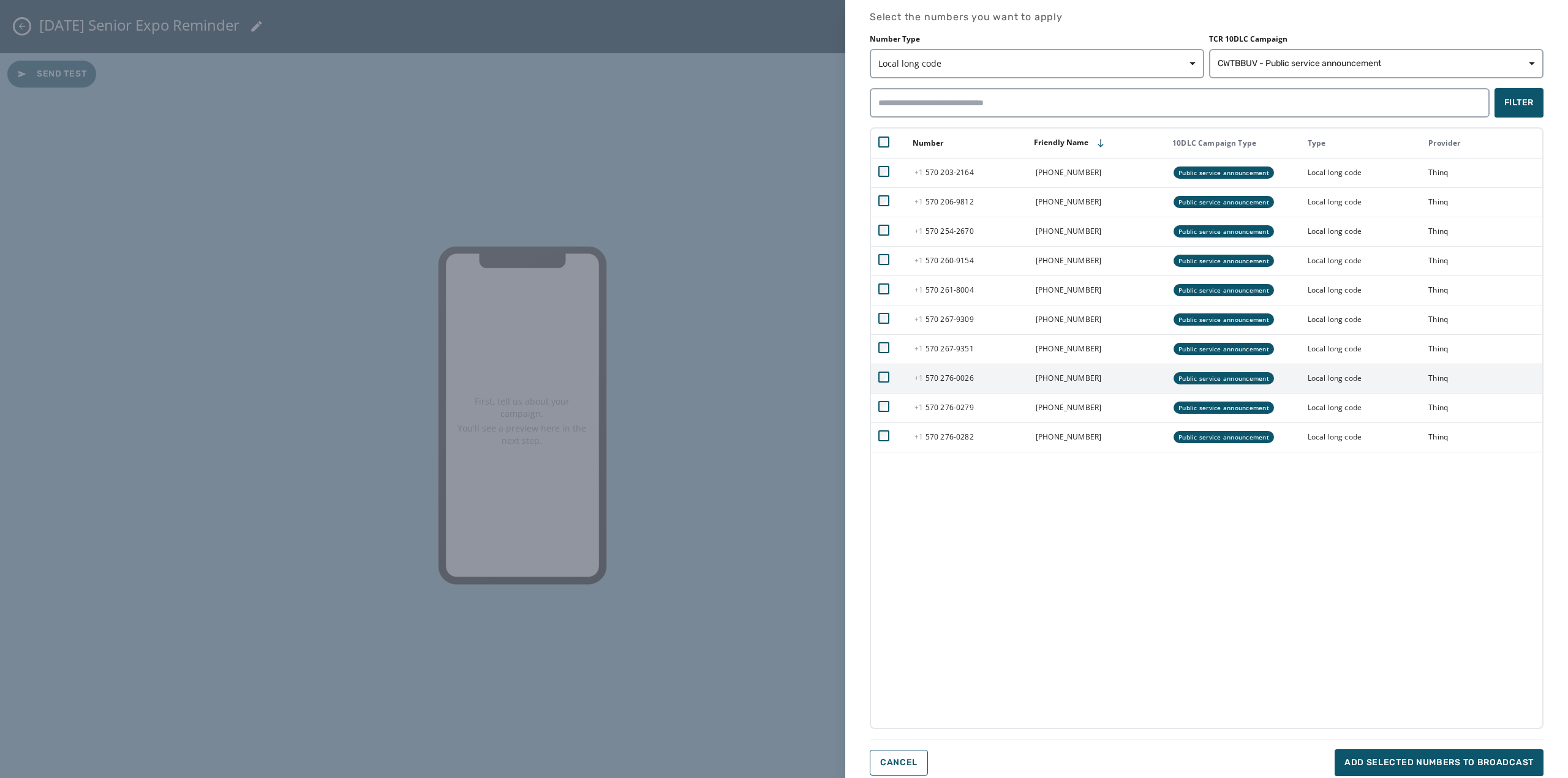
click at [887, 371] on td at bounding box center [889, 378] width 36 height 30
click at [889, 371] on td at bounding box center [889, 378] width 36 height 30
click at [1389, 759] on span "Add selected numbers to broadcast" at bounding box center [1439, 763] width 189 height 13
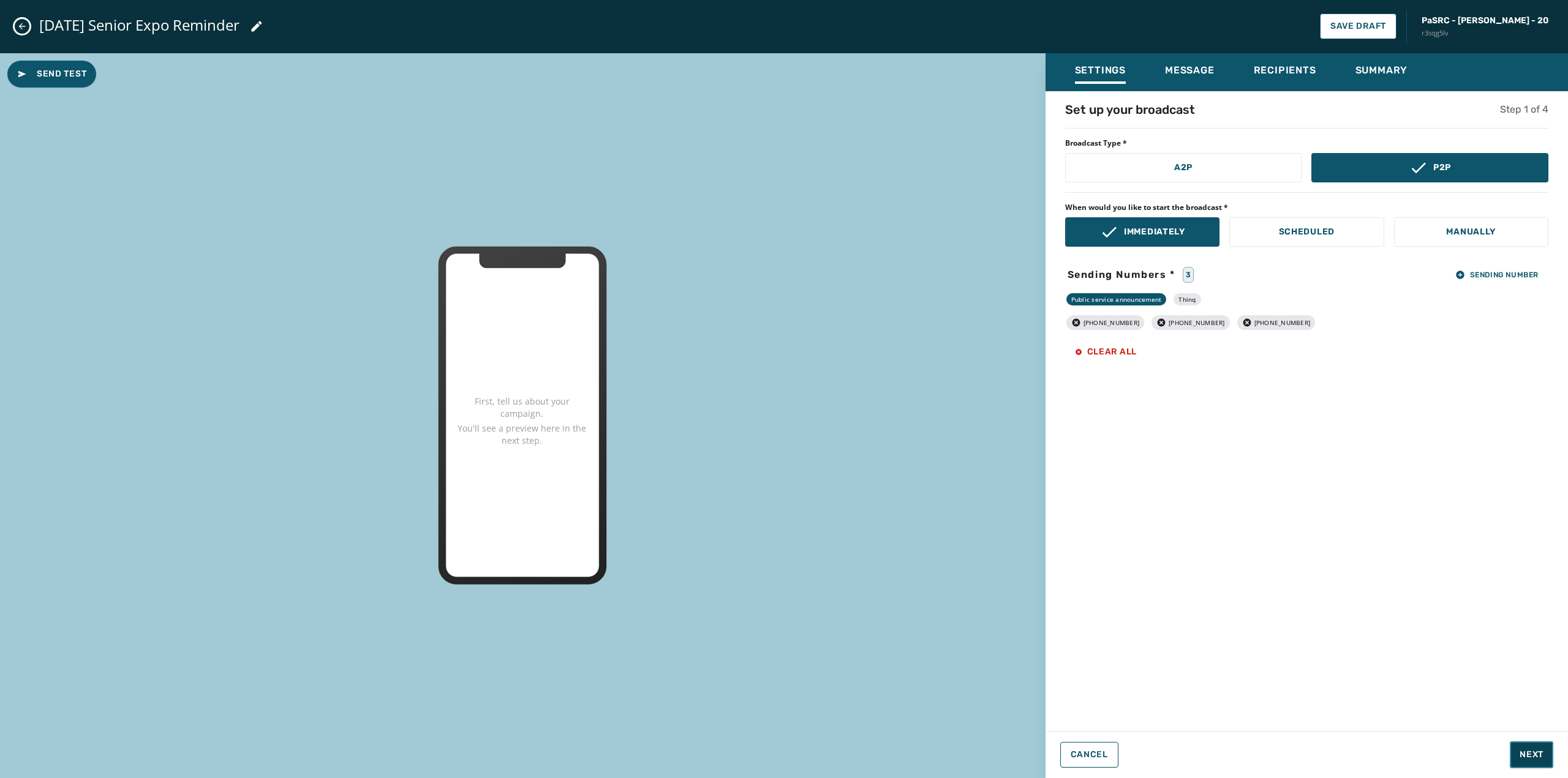
click at [1540, 745] on button "Next" at bounding box center [1531, 755] width 43 height 27
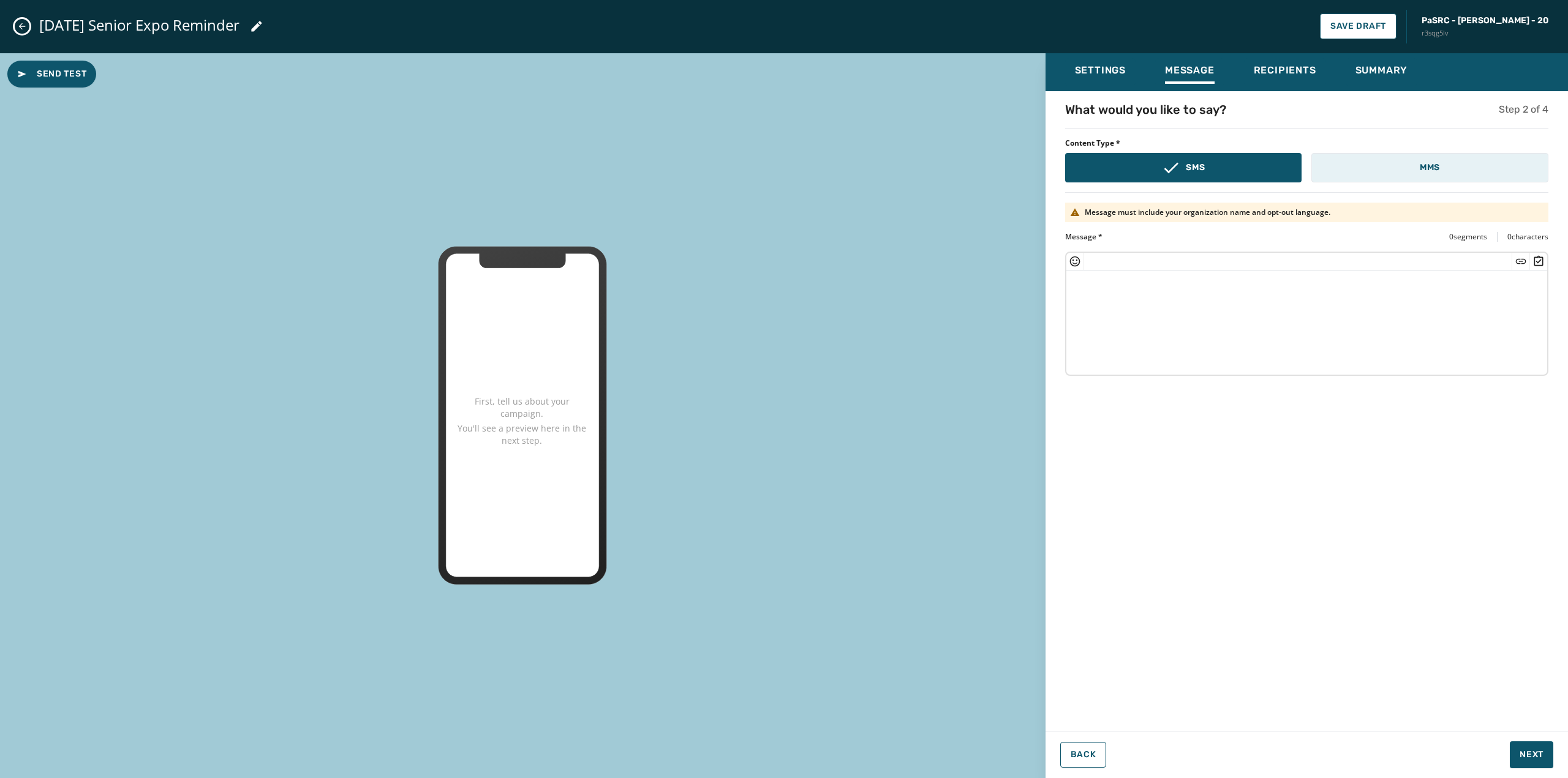
click at [1368, 170] on button "MMS" at bounding box center [1430, 168] width 237 height 30
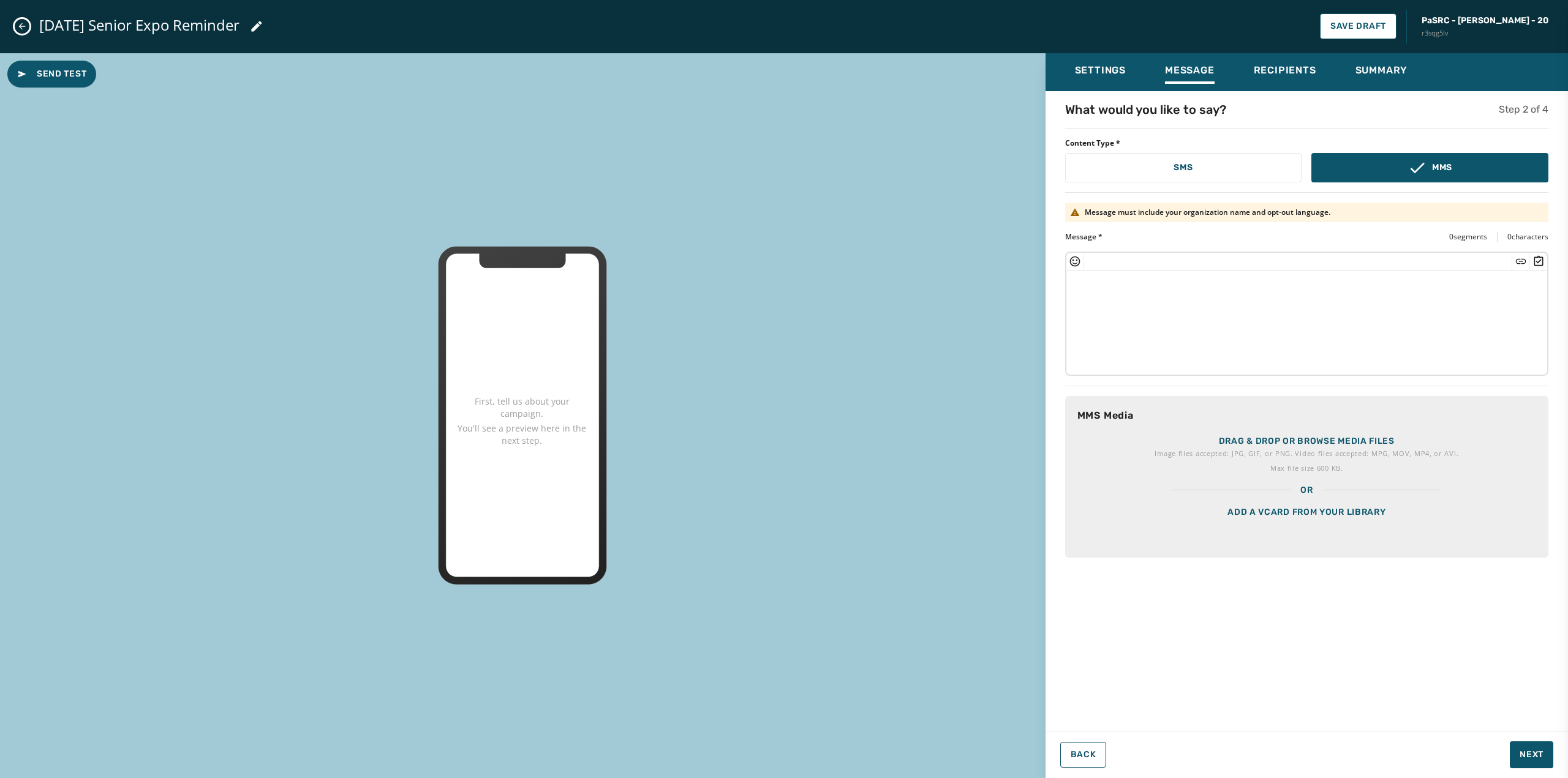
click at [1344, 526] on div "Add a vCard from your library" at bounding box center [1307, 527] width 483 height 61
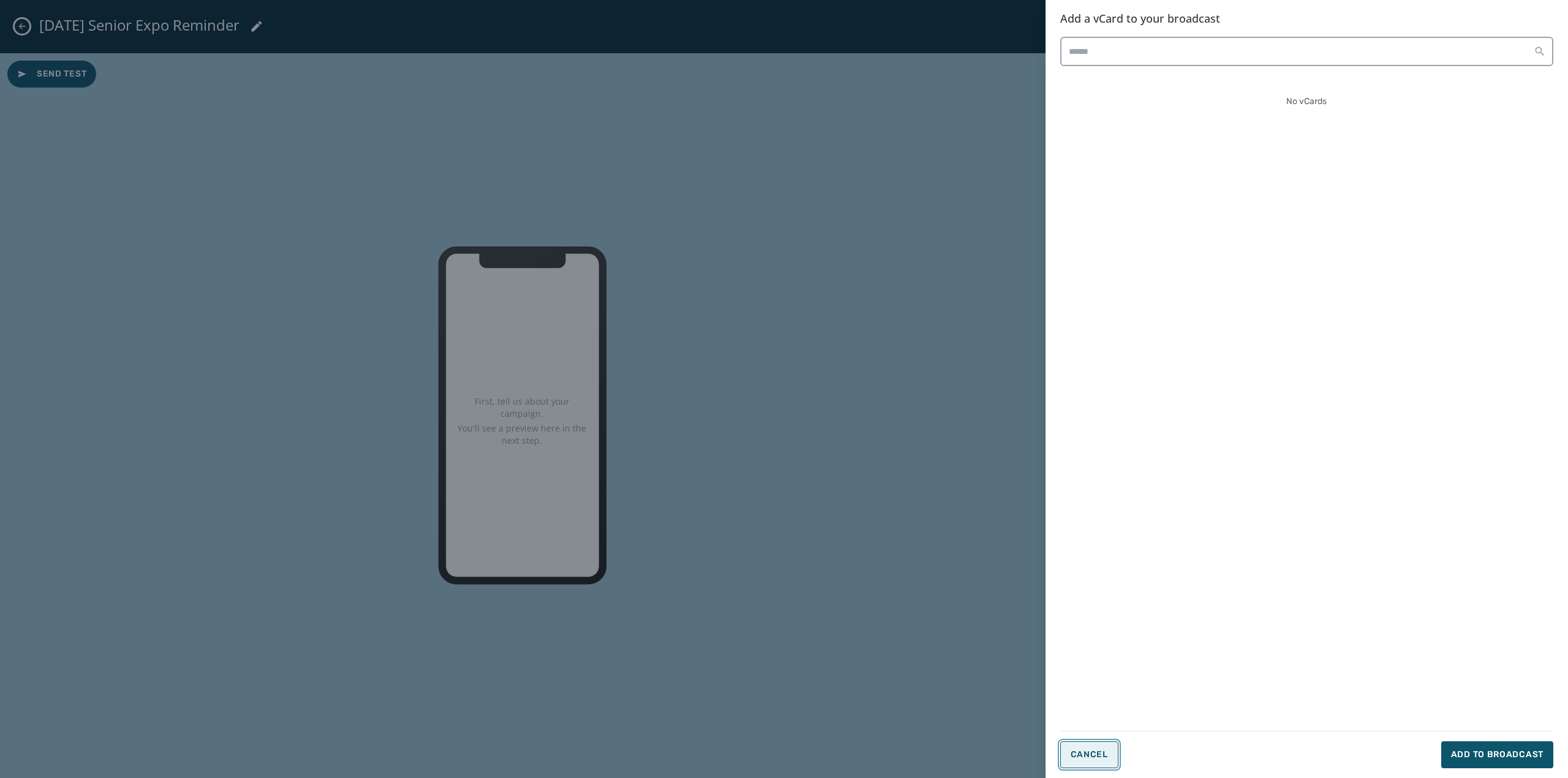
click at [1080, 750] on span "Cancel" at bounding box center [1090, 755] width 38 height 10
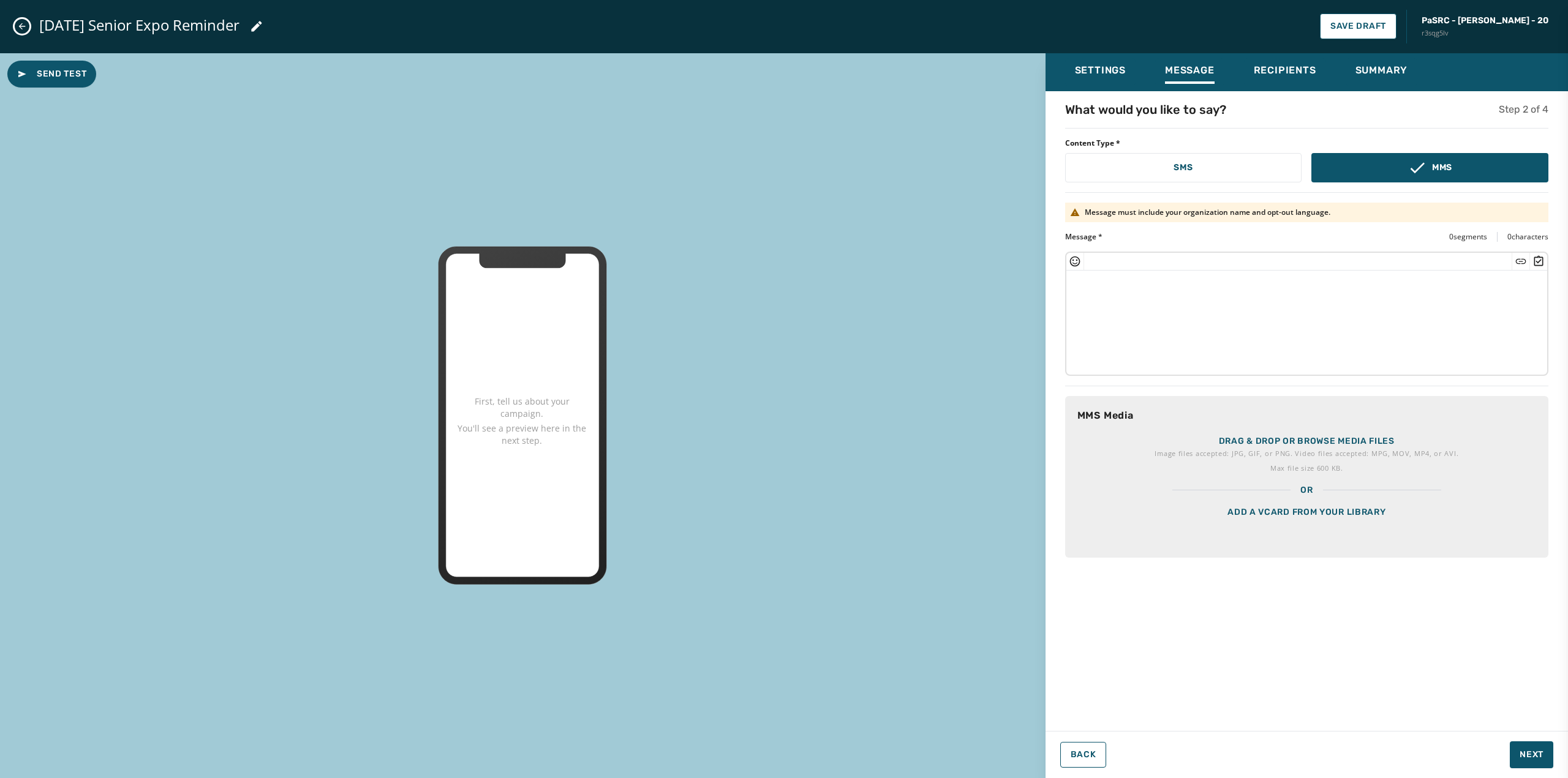
click at [1303, 442] on p "Drag & drop or browse media files" at bounding box center [1307, 441] width 176 height 13
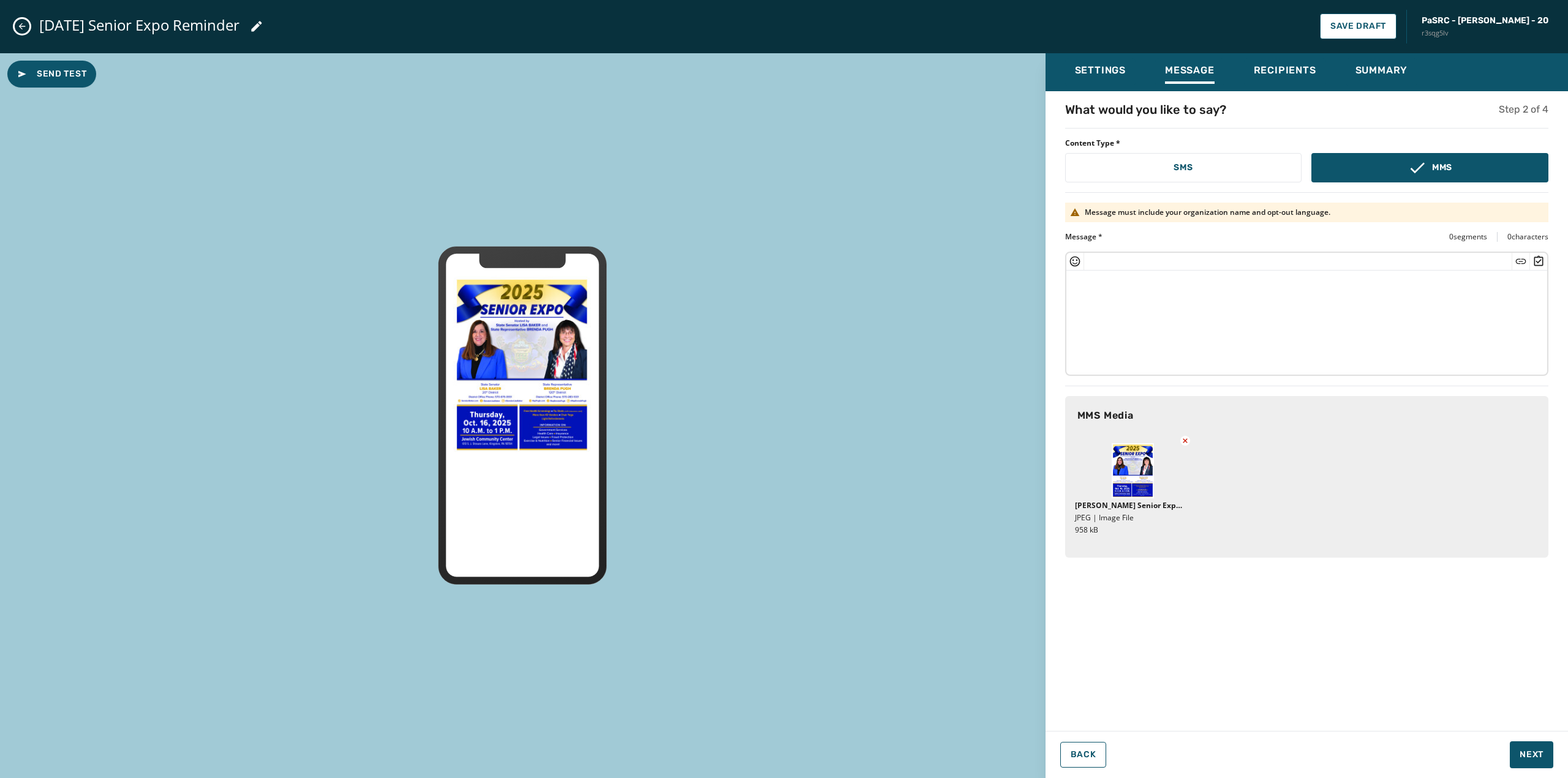
click at [1148, 328] on textarea at bounding box center [1307, 321] width 481 height 101
click at [1183, 282] on textarea "**********" at bounding box center [1307, 321] width 481 height 101
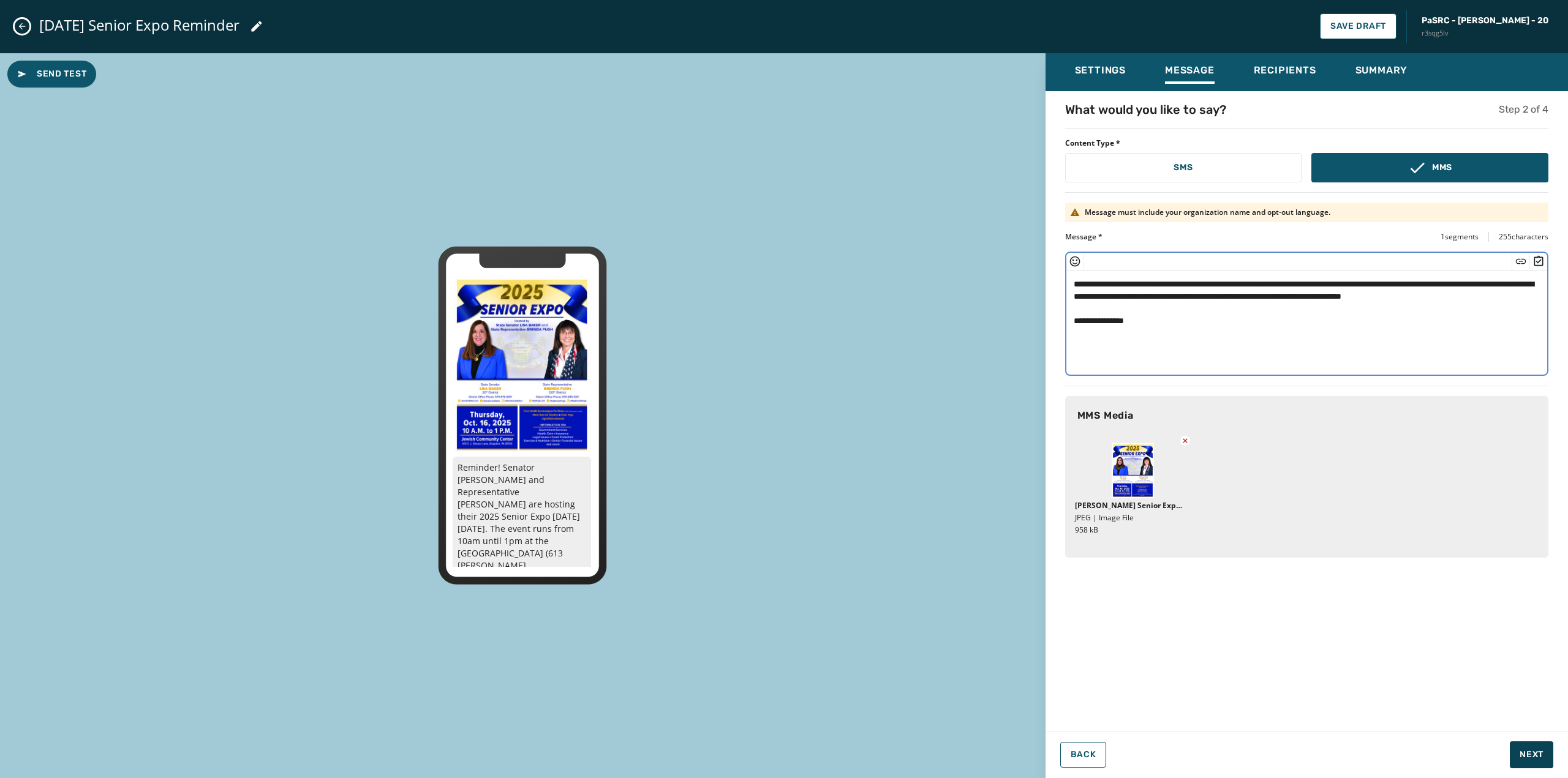
type textarea "**********"
click at [1542, 749] on span "Next" at bounding box center [1531, 756] width 24 height 13
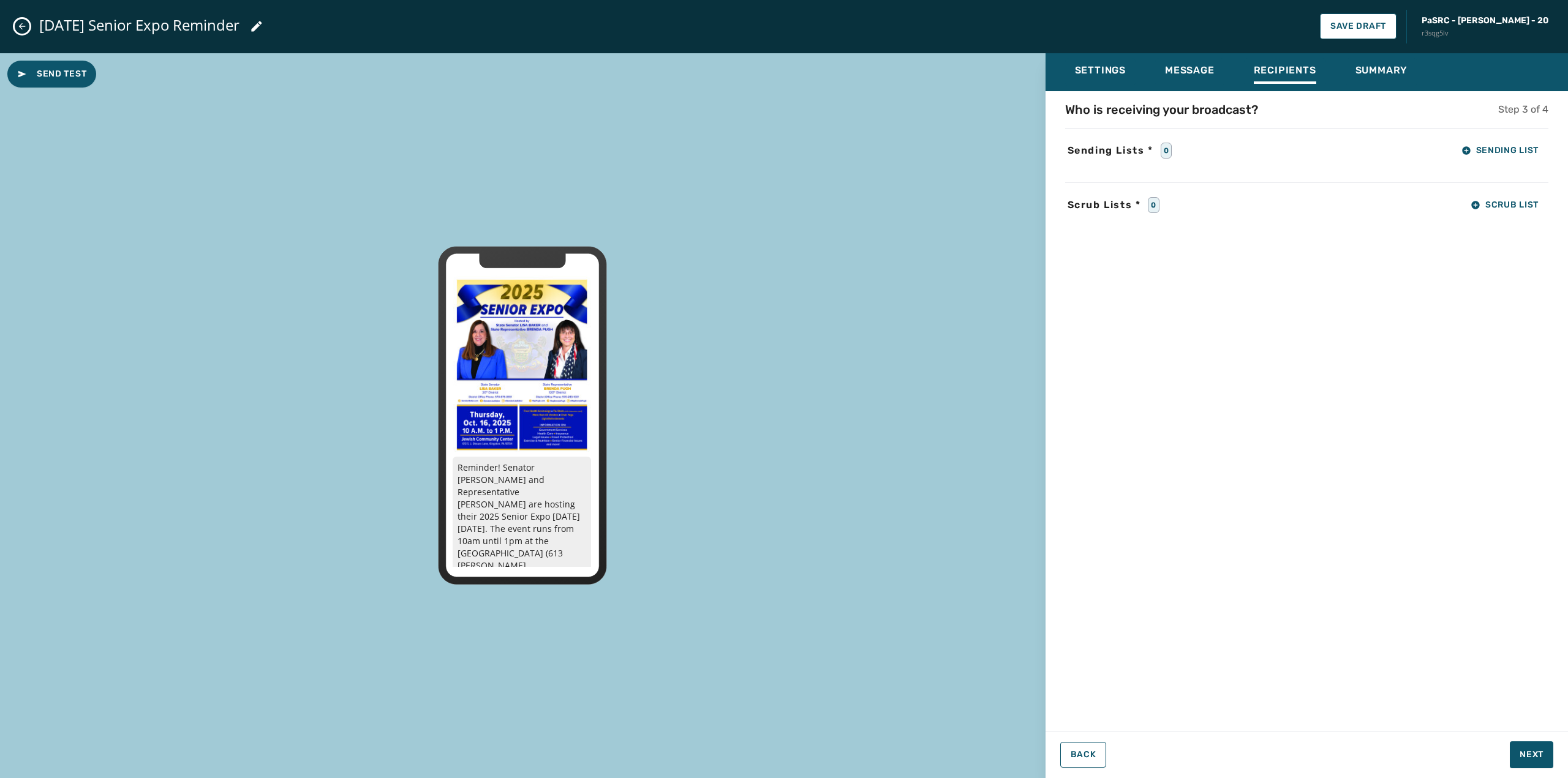
click at [1528, 768] on div "Settings Message Recipients Summary Who is receiving your broadcast? Step 3 of …" at bounding box center [1307, 415] width 522 height 726
click at [1528, 761] on span "Next" at bounding box center [1531, 756] width 24 height 13
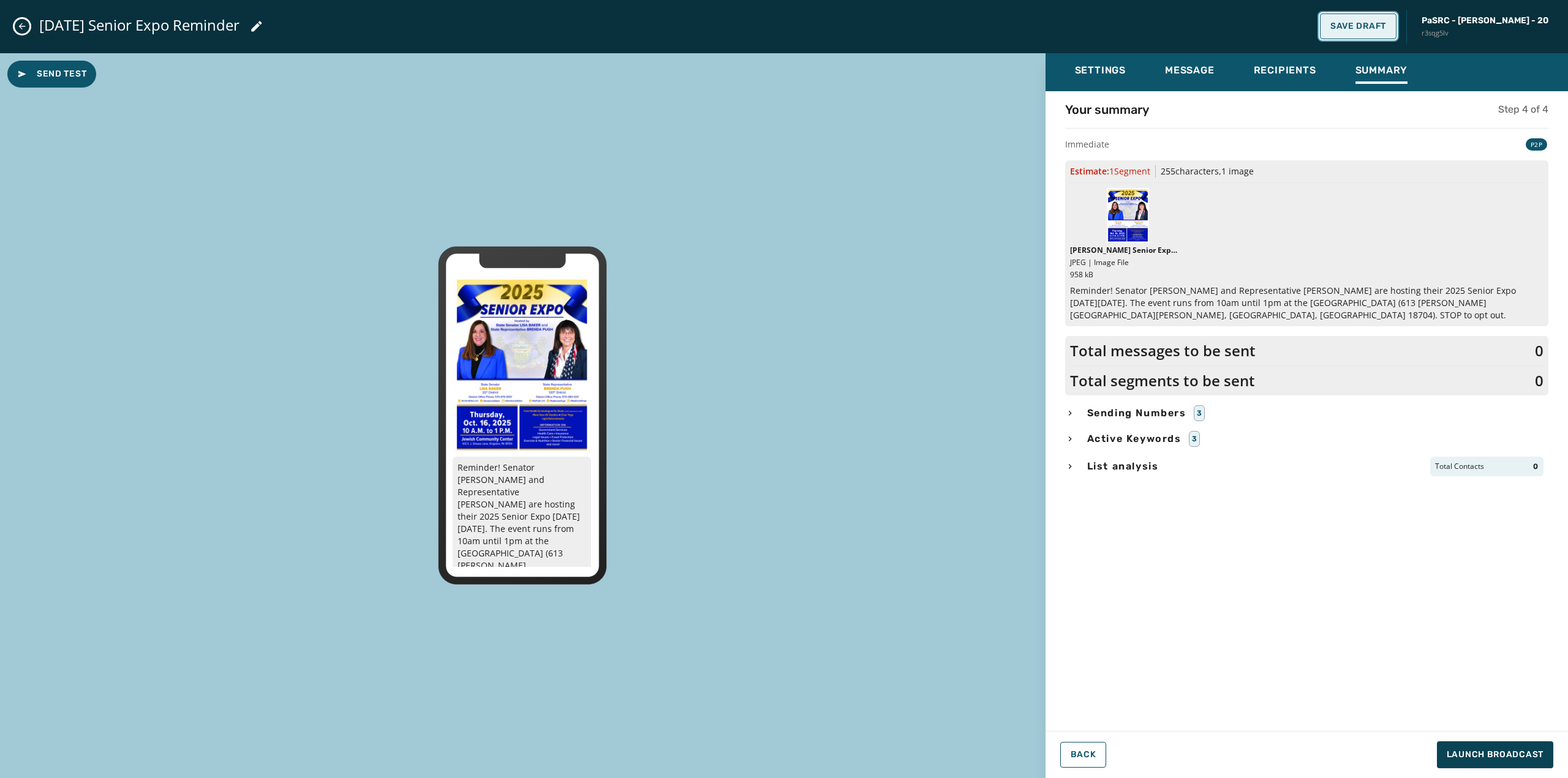
click at [1385, 22] on span "Save Draft" at bounding box center [1358, 26] width 56 height 10
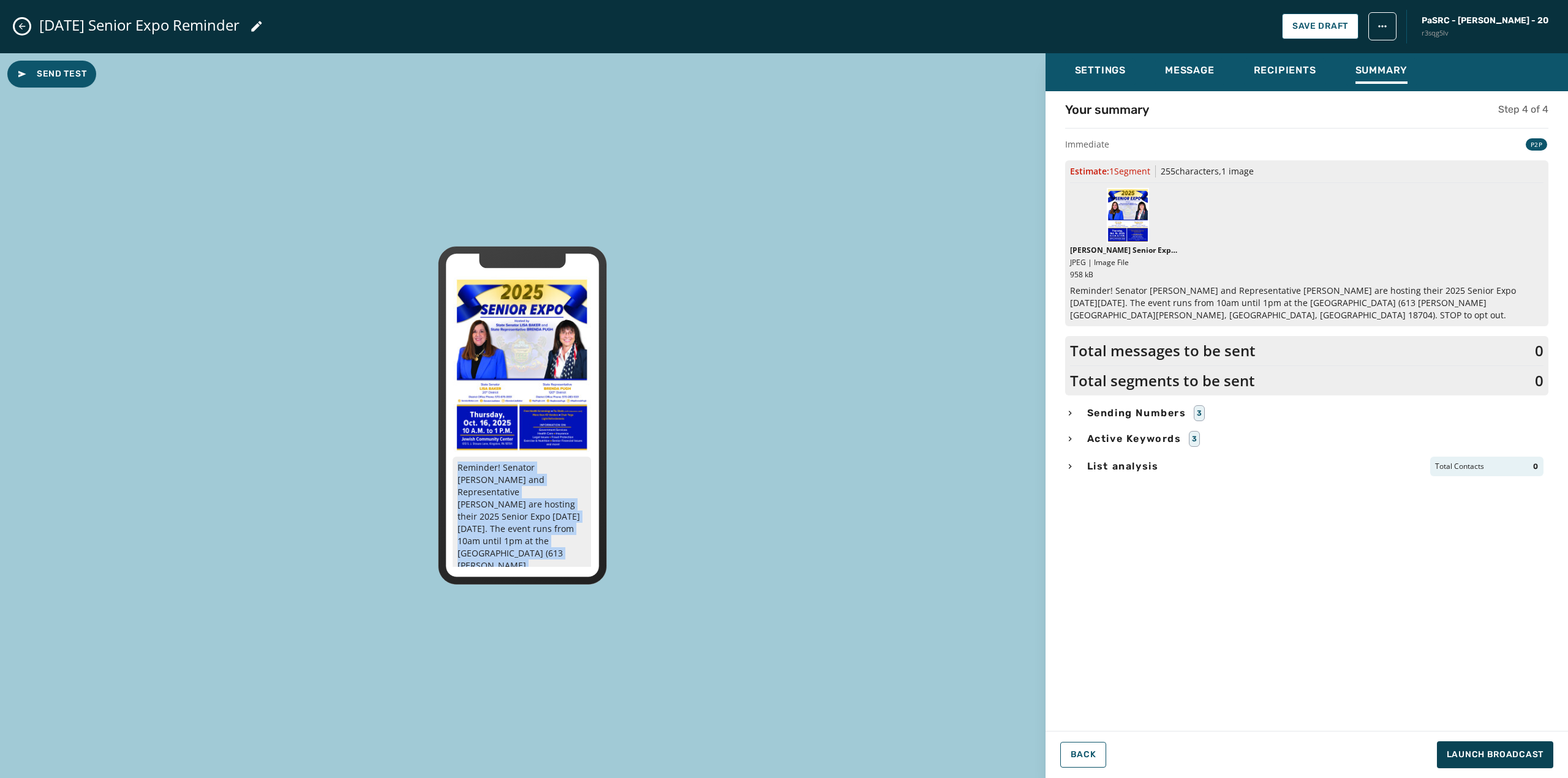
drag, startPoint x: 556, startPoint y: 553, endPoint x: 455, endPoint y: 461, distance: 136.6
click at [455, 461] on p "Reminder! Senator [PERSON_NAME] and Representative [PERSON_NAME] are hosting th…" at bounding box center [521, 554] width 138 height 194
copy p "Reminder! Senator [PERSON_NAME] and Representative [PERSON_NAME] are hosting th…"
click at [22, 26] on icon "Close admin drawer" at bounding box center [22, 27] width 7 height 7
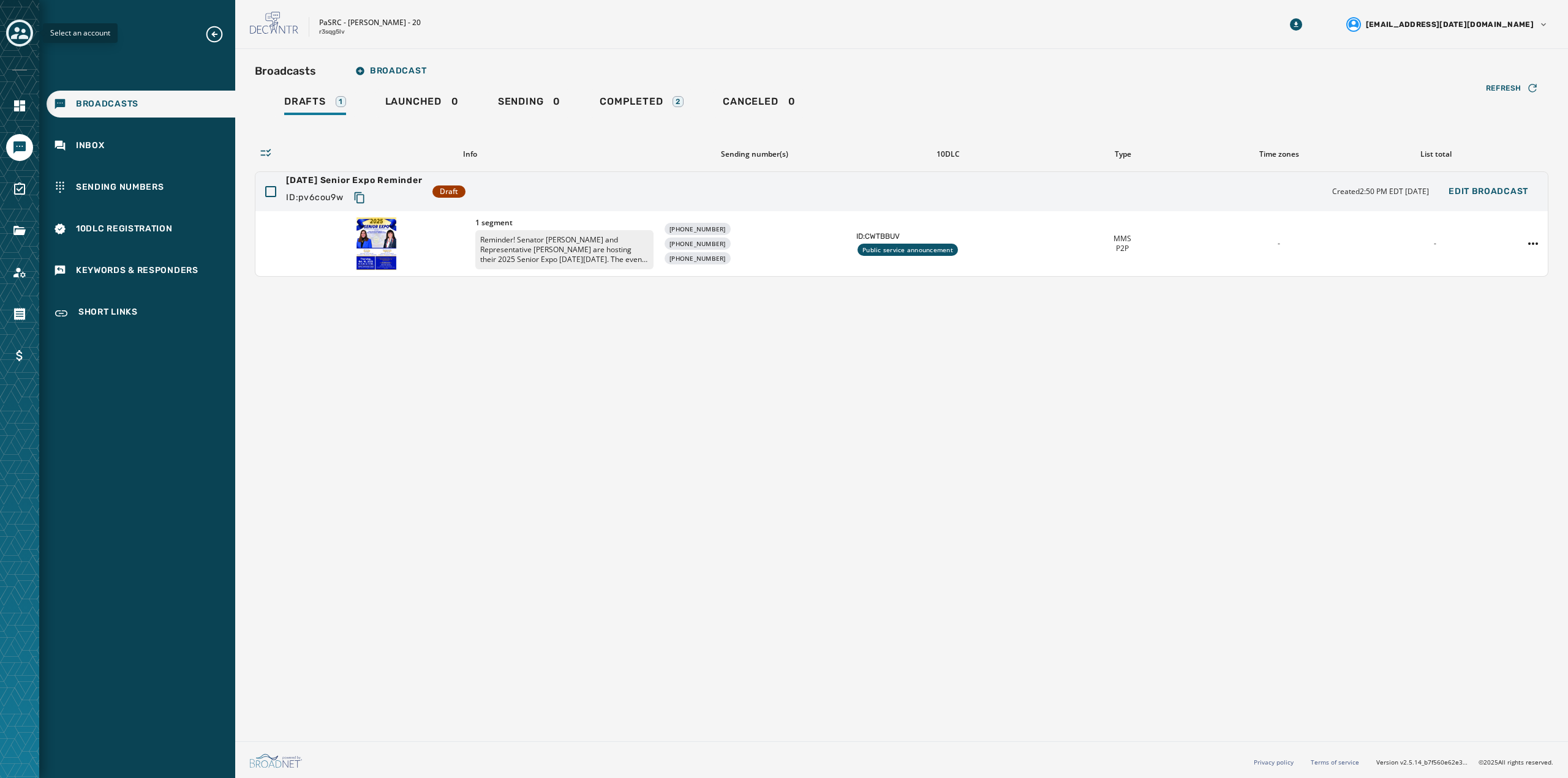
click at [20, 31] on icon "Toggle account select drawer" at bounding box center [19, 32] width 17 height 17
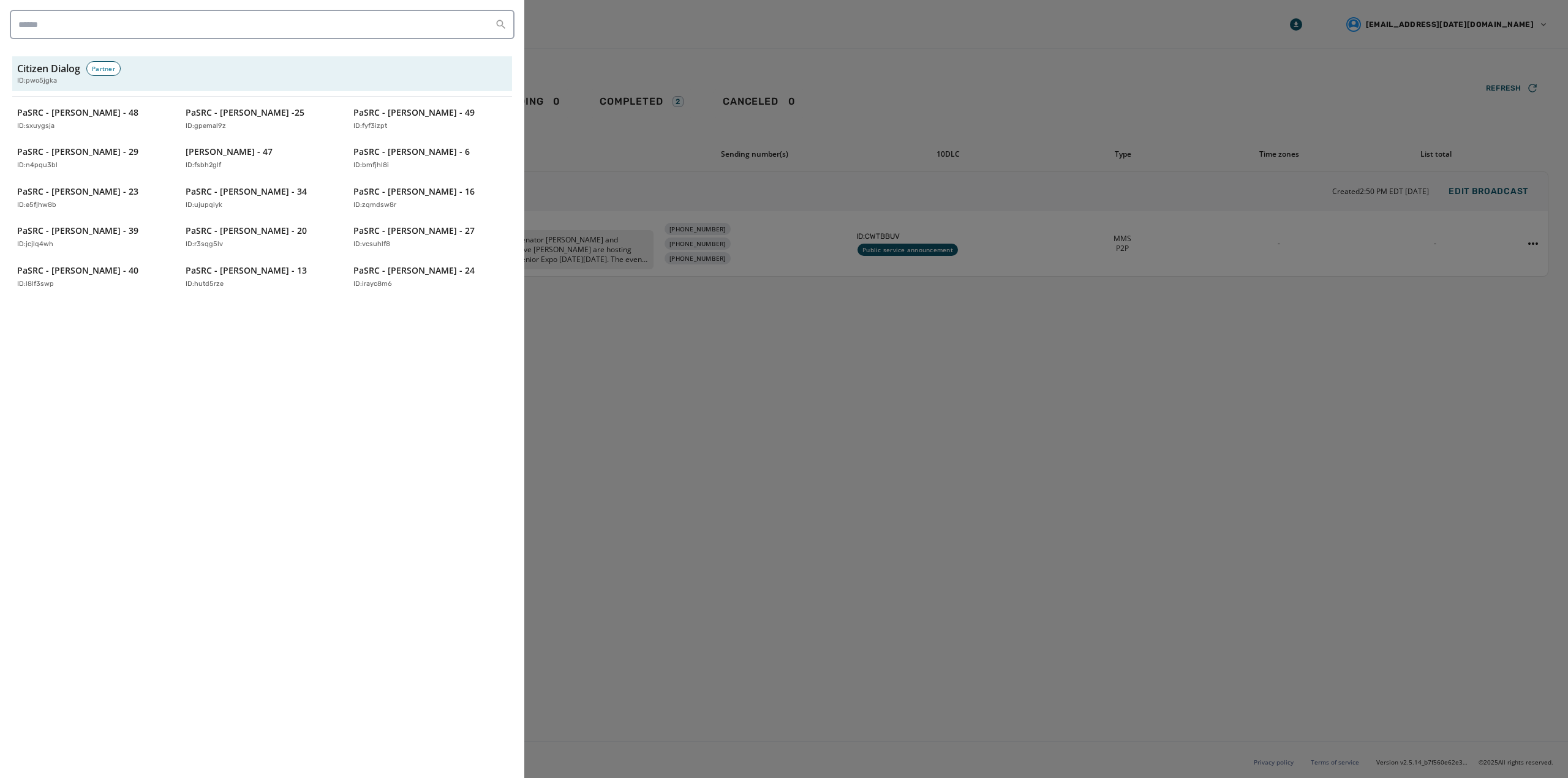
click at [708, 360] on div at bounding box center [784, 389] width 1568 height 778
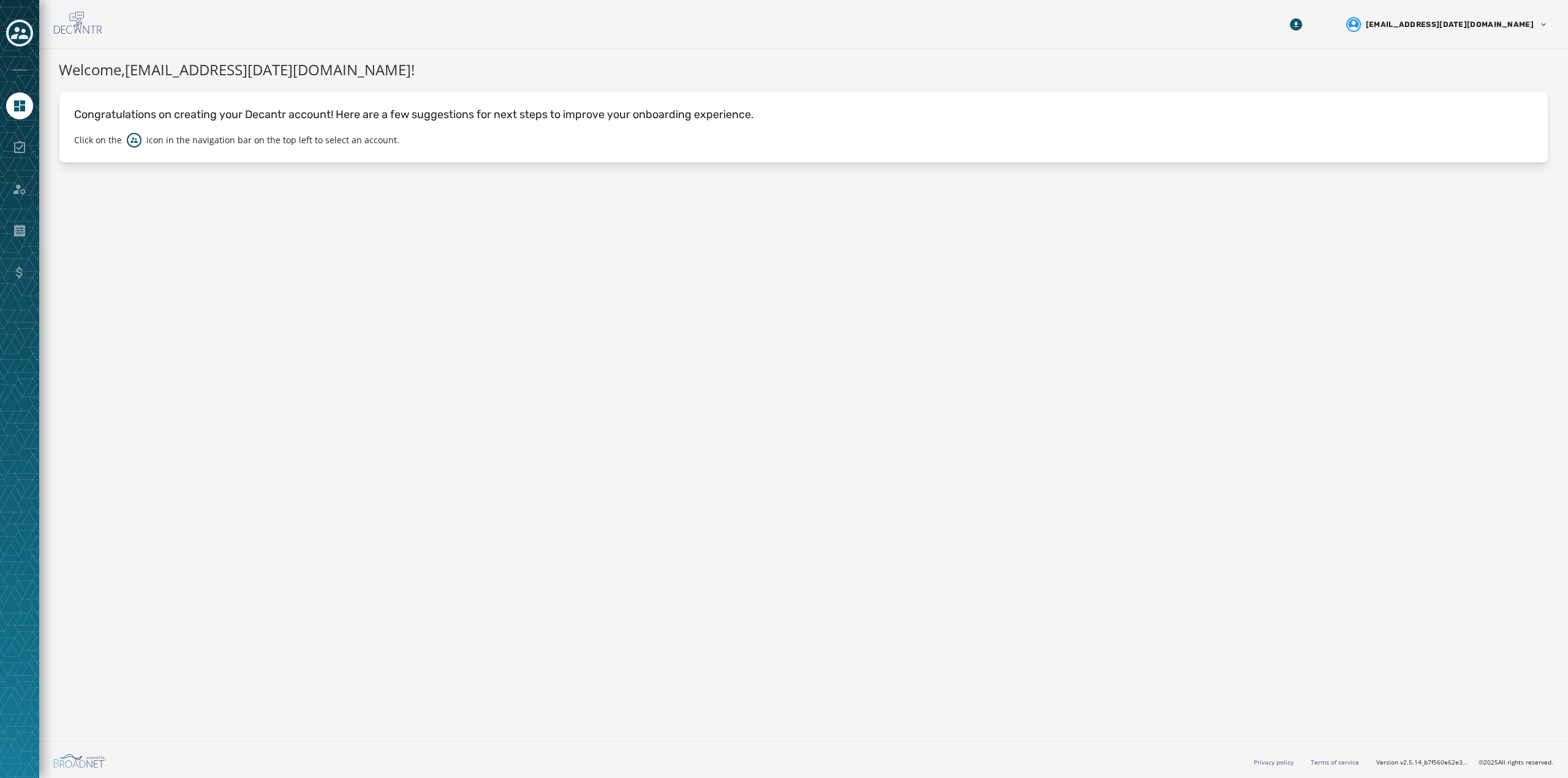
click at [22, 142] on div at bounding box center [20, 147] width 27 height 27
click at [19, 193] on div at bounding box center [20, 189] width 27 height 27
click at [30, 105] on link "Navigate to Home" at bounding box center [20, 106] width 27 height 27
click at [23, 32] on icon "Toggle account select drawer" at bounding box center [19, 33] width 17 height 13
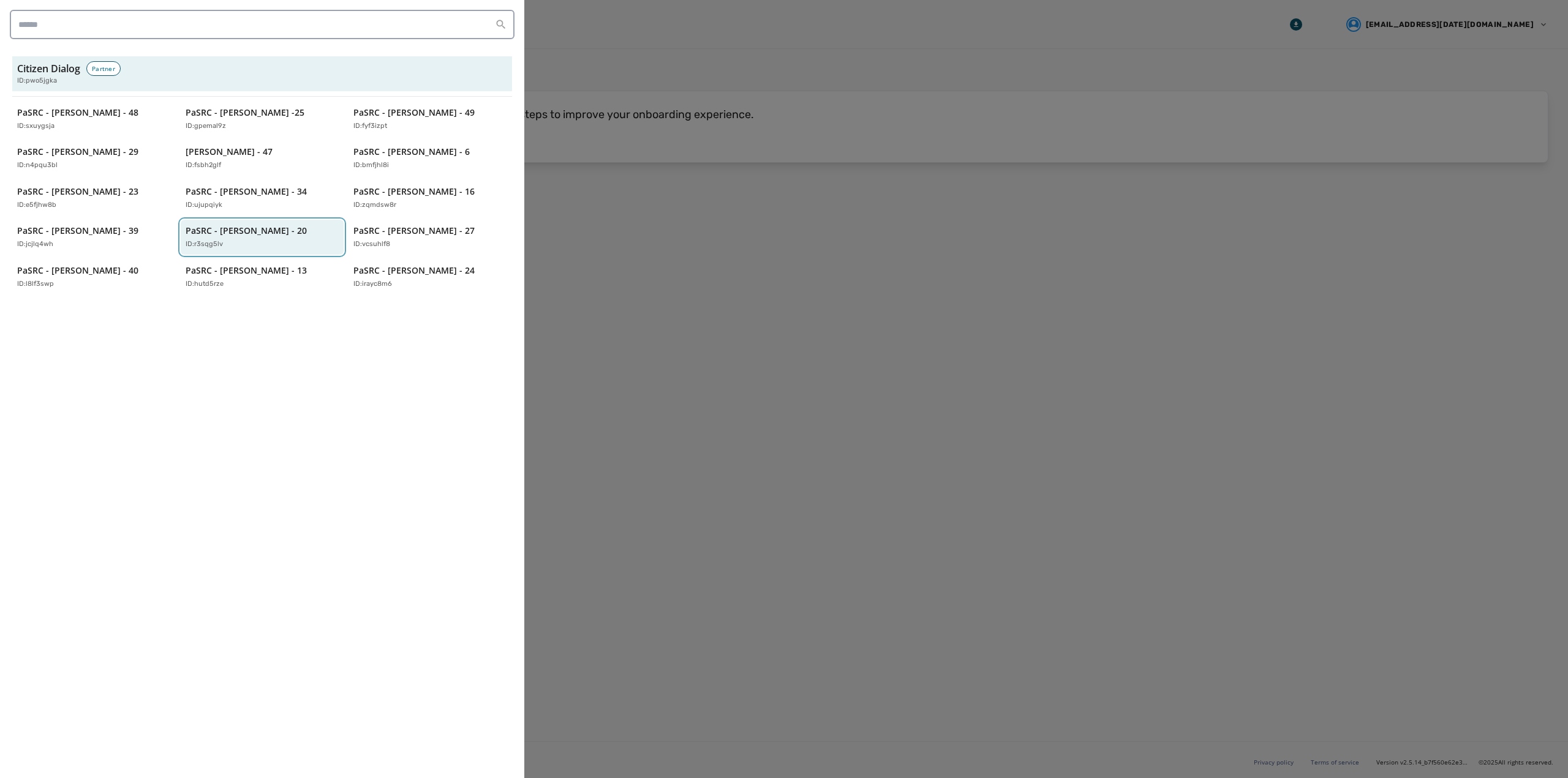
click at [231, 236] on p "PaSRC - [PERSON_NAME] - 20" at bounding box center [246, 231] width 121 height 13
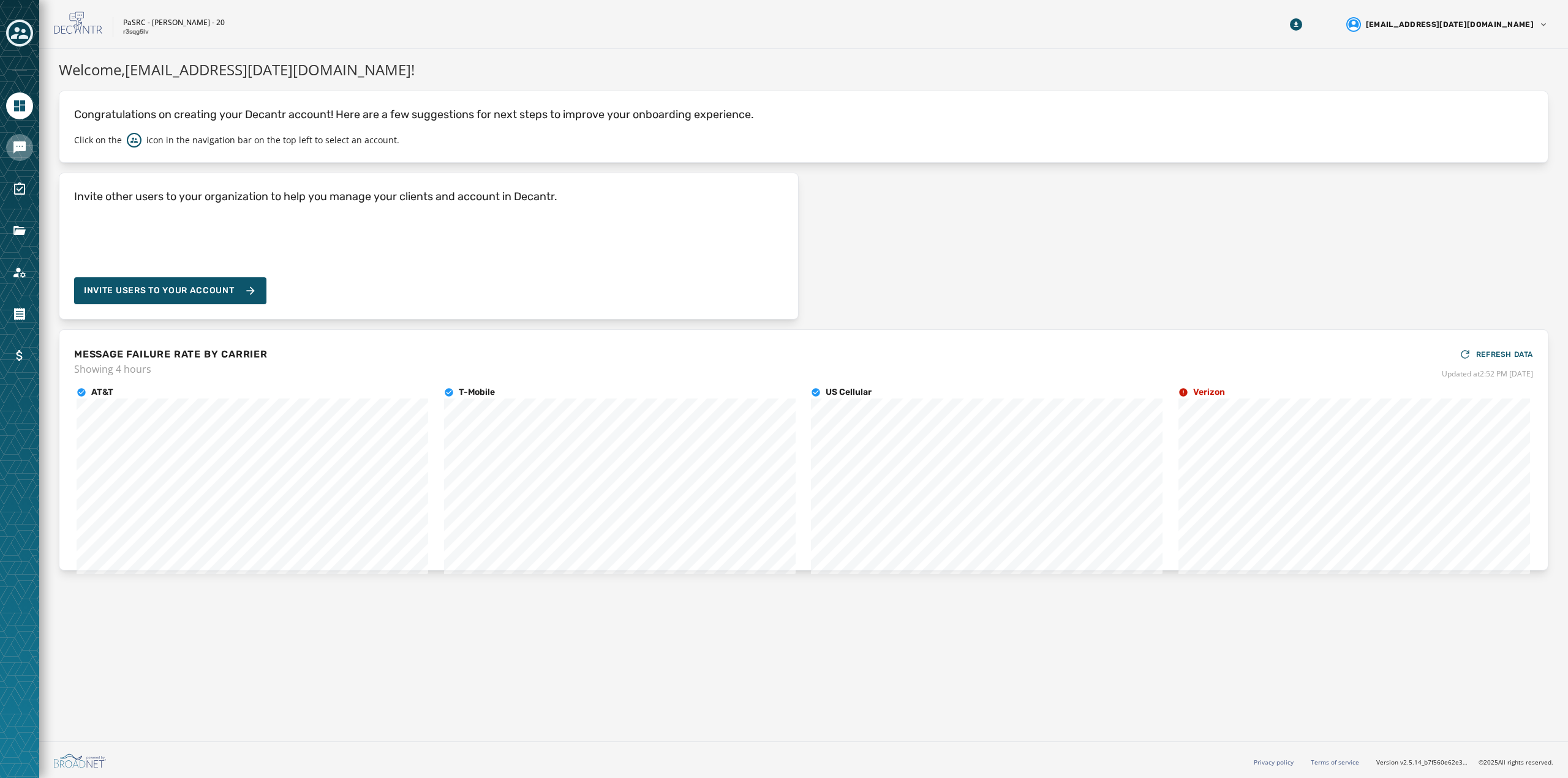
click at [27, 152] on link "Navigate to Messaging" at bounding box center [20, 147] width 27 height 27
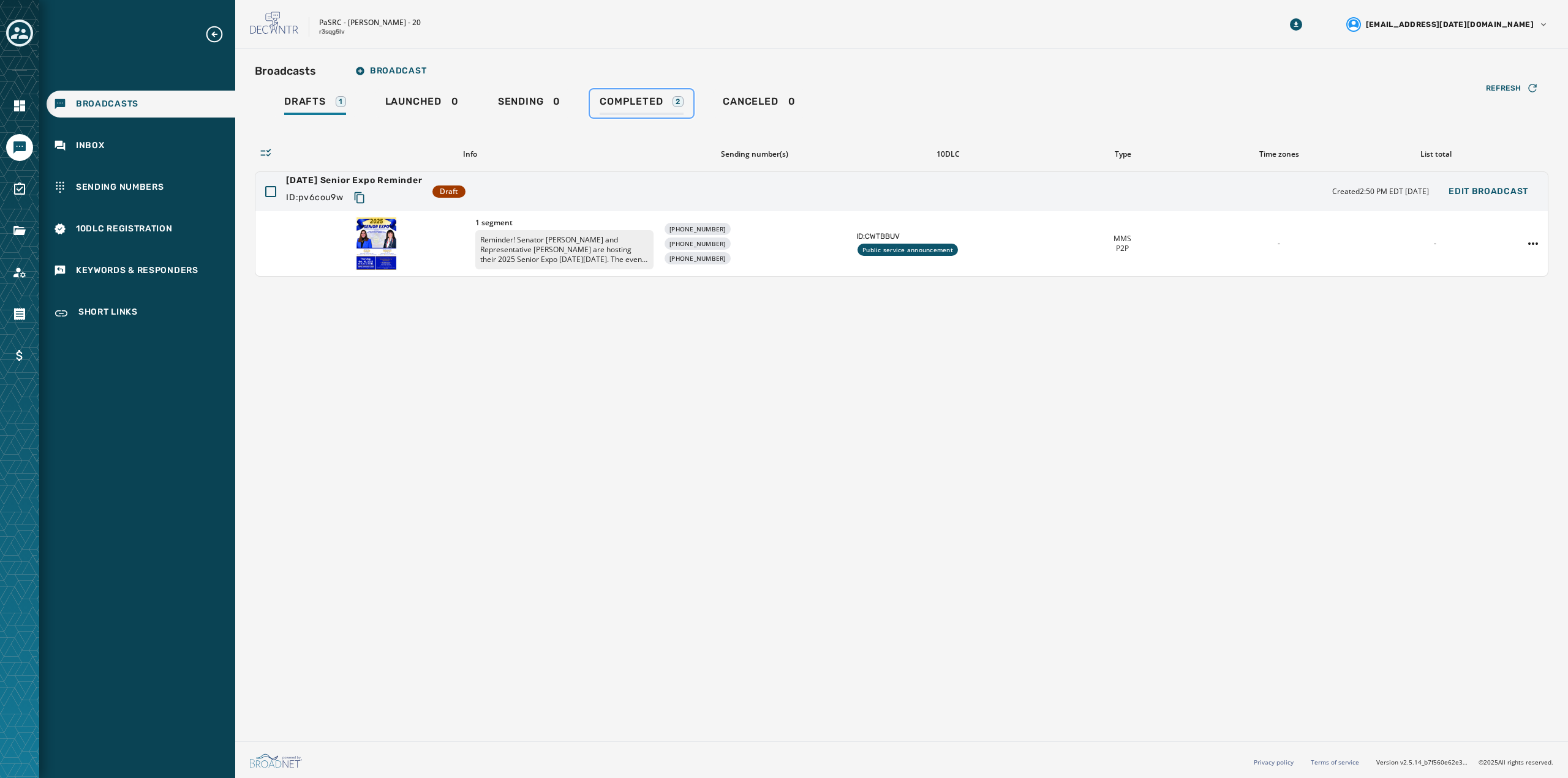
click at [626, 97] on span "Completed" at bounding box center [631, 101] width 63 height 13
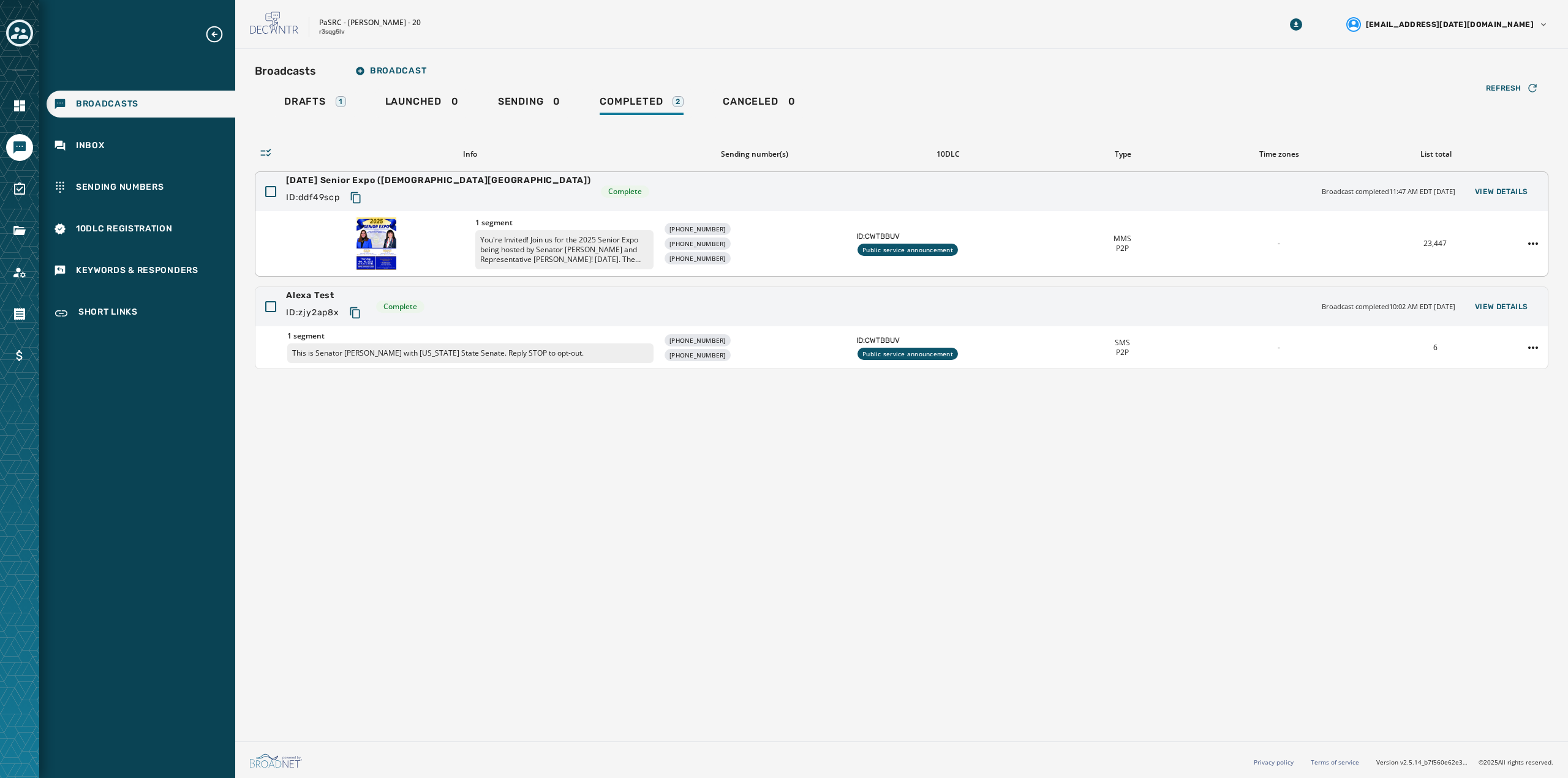
click at [789, 247] on div "[PHONE_NUMBER] [PHONE_NUMBER] [PHONE_NUMBER]" at bounding box center [755, 243] width 183 height 41
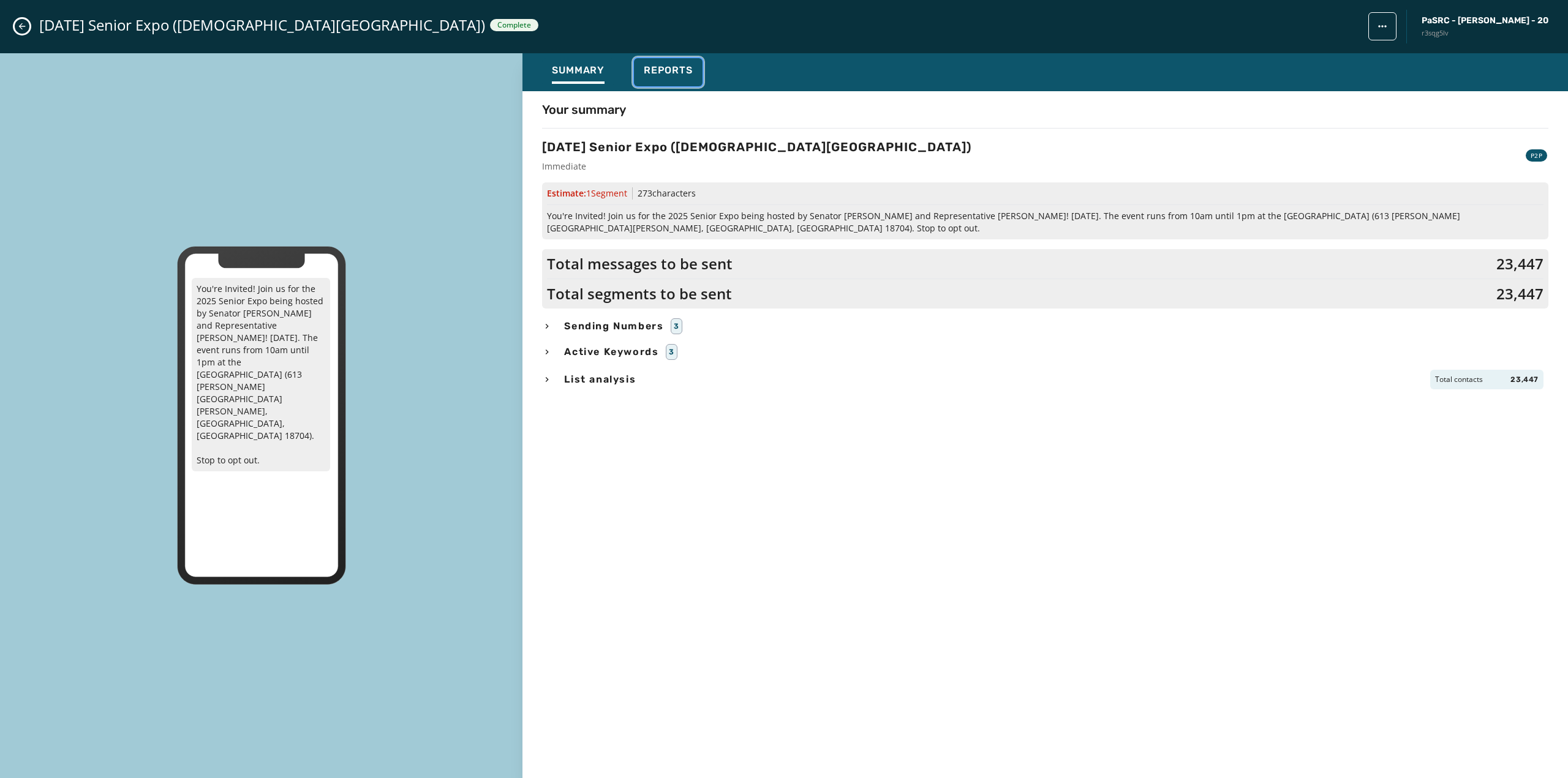
click at [675, 74] on span "Reports" at bounding box center [668, 71] width 49 height 13
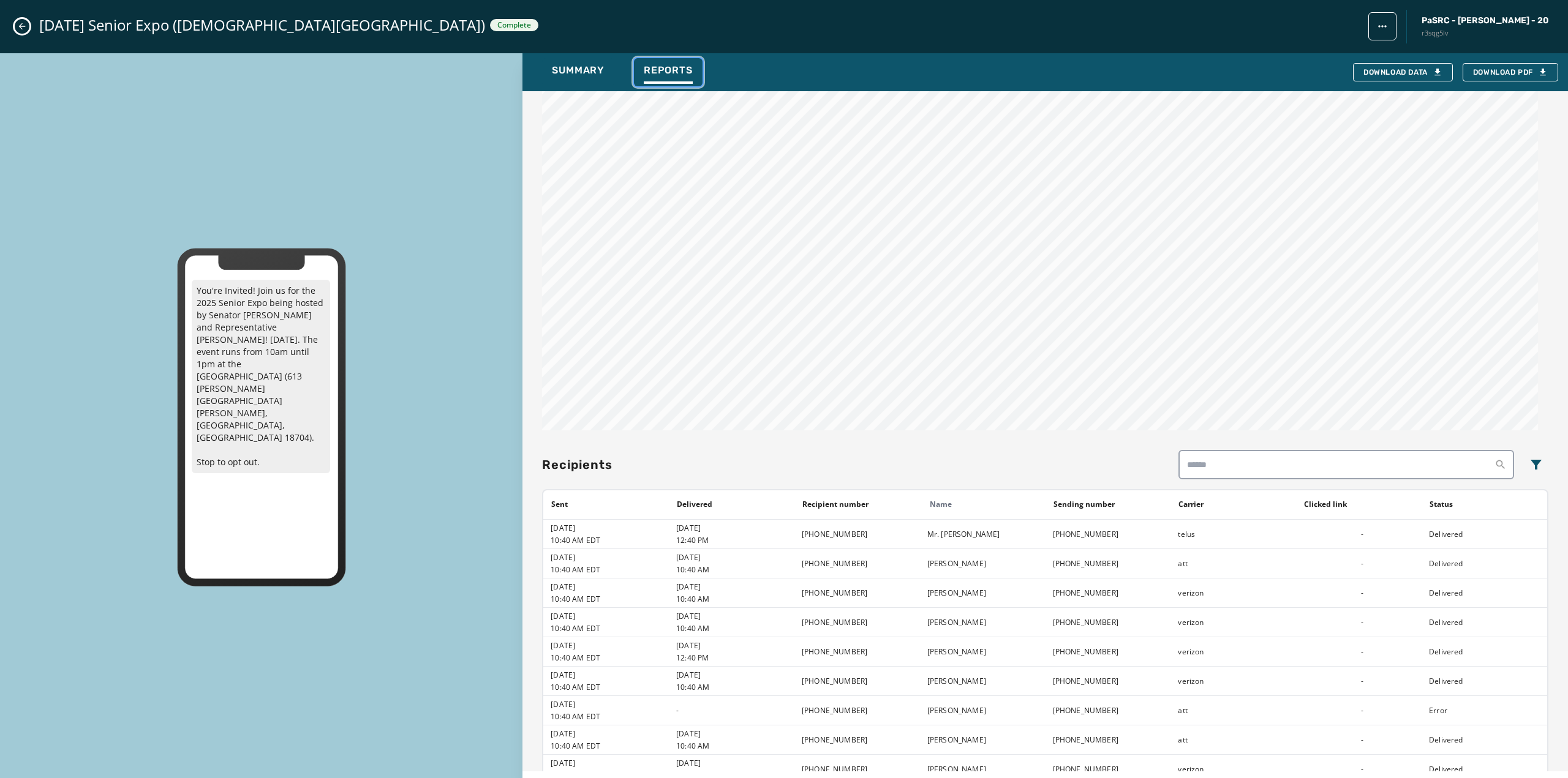
scroll to position [887, 0]
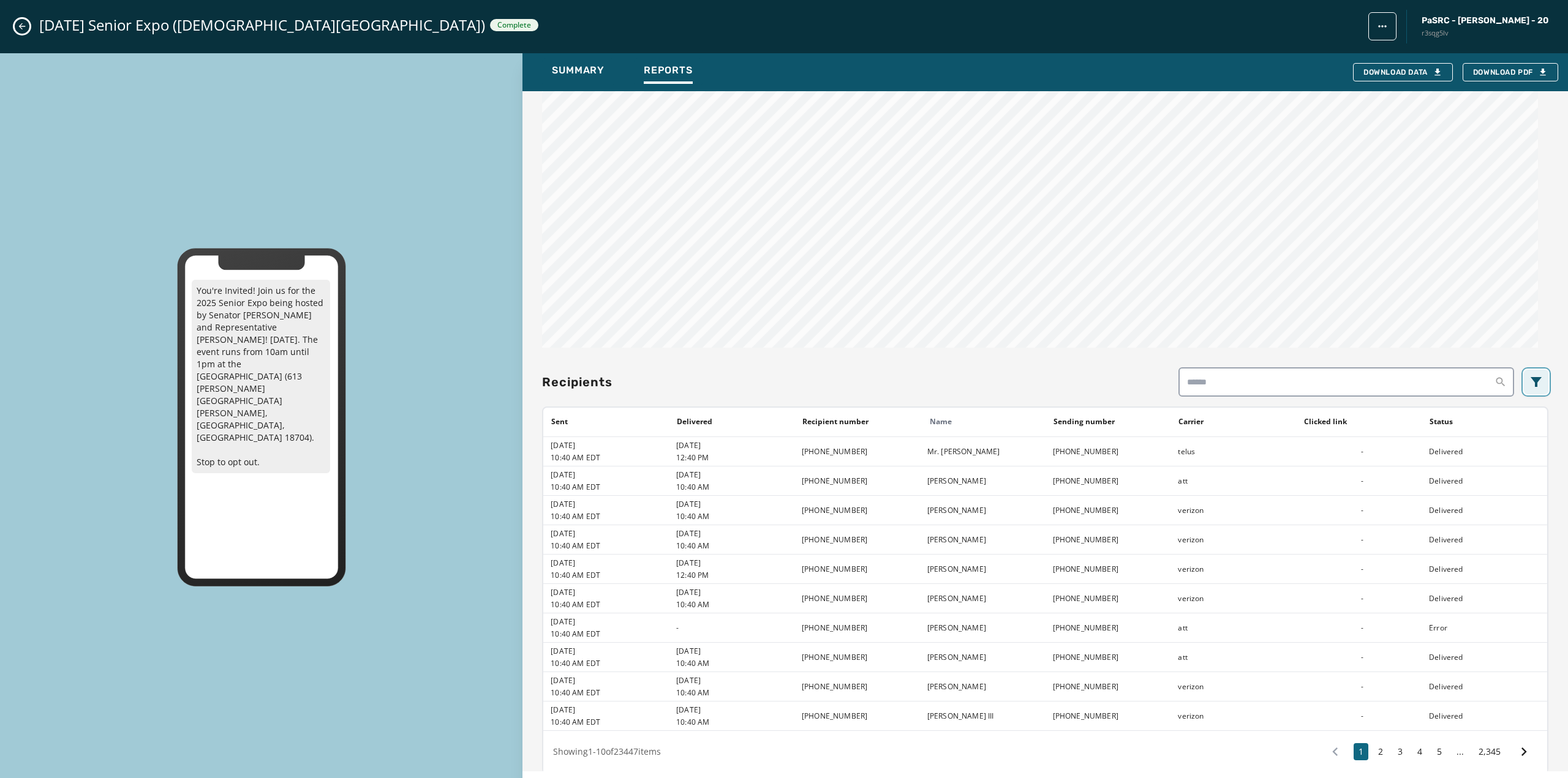
click at [1530, 377] on icon "Filters menu" at bounding box center [1536, 381] width 11 height 10
click at [1395, 546] on div at bounding box center [1400, 552] width 11 height 11
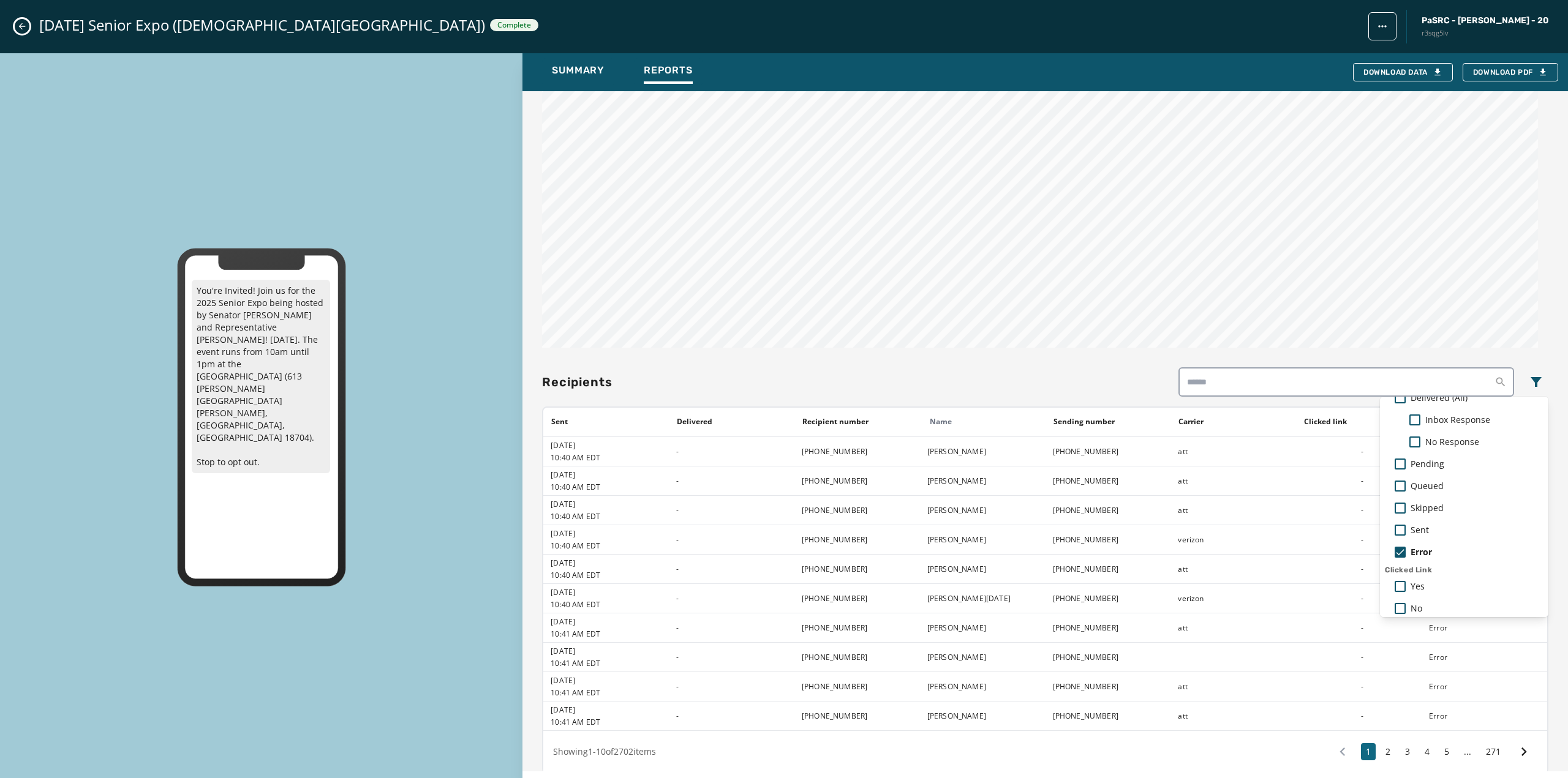
click at [1463, 292] on div "Broadcast report Refresh [DATE] Senior Expo (Jewish Community Center) Sent [DAT…" at bounding box center [1045, 432] width 1046 height 680
click at [1521, 747] on icon at bounding box center [1524, 752] width 5 height 9
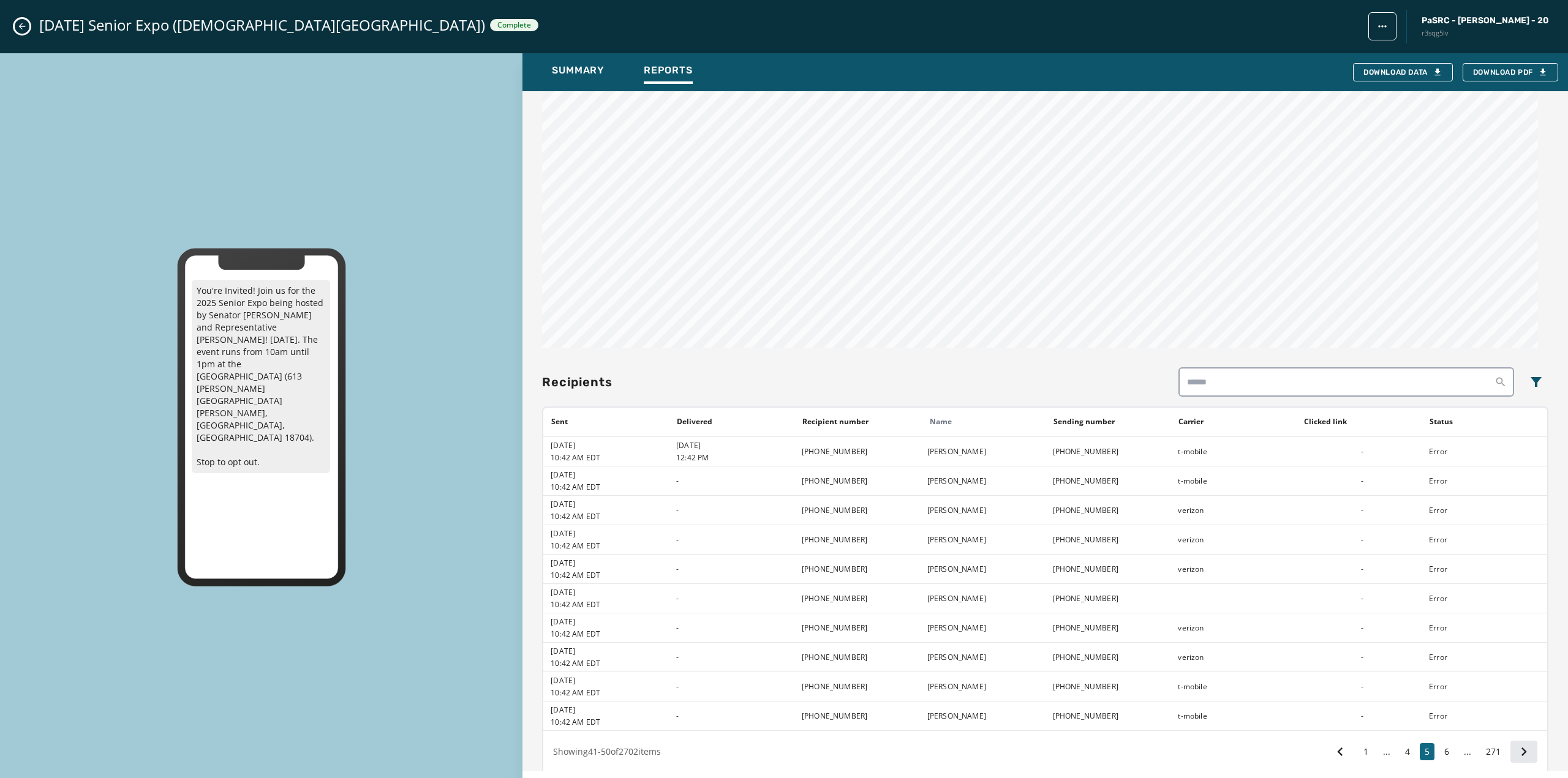
click at [1521, 747] on icon at bounding box center [1524, 752] width 5 height 9
click at [1516, 743] on icon at bounding box center [1523, 751] width 17 height 17
click at [1521, 747] on icon at bounding box center [1524, 752] width 5 height 9
click at [1529, 375] on icon "Filters menu" at bounding box center [1536, 382] width 14 height 14
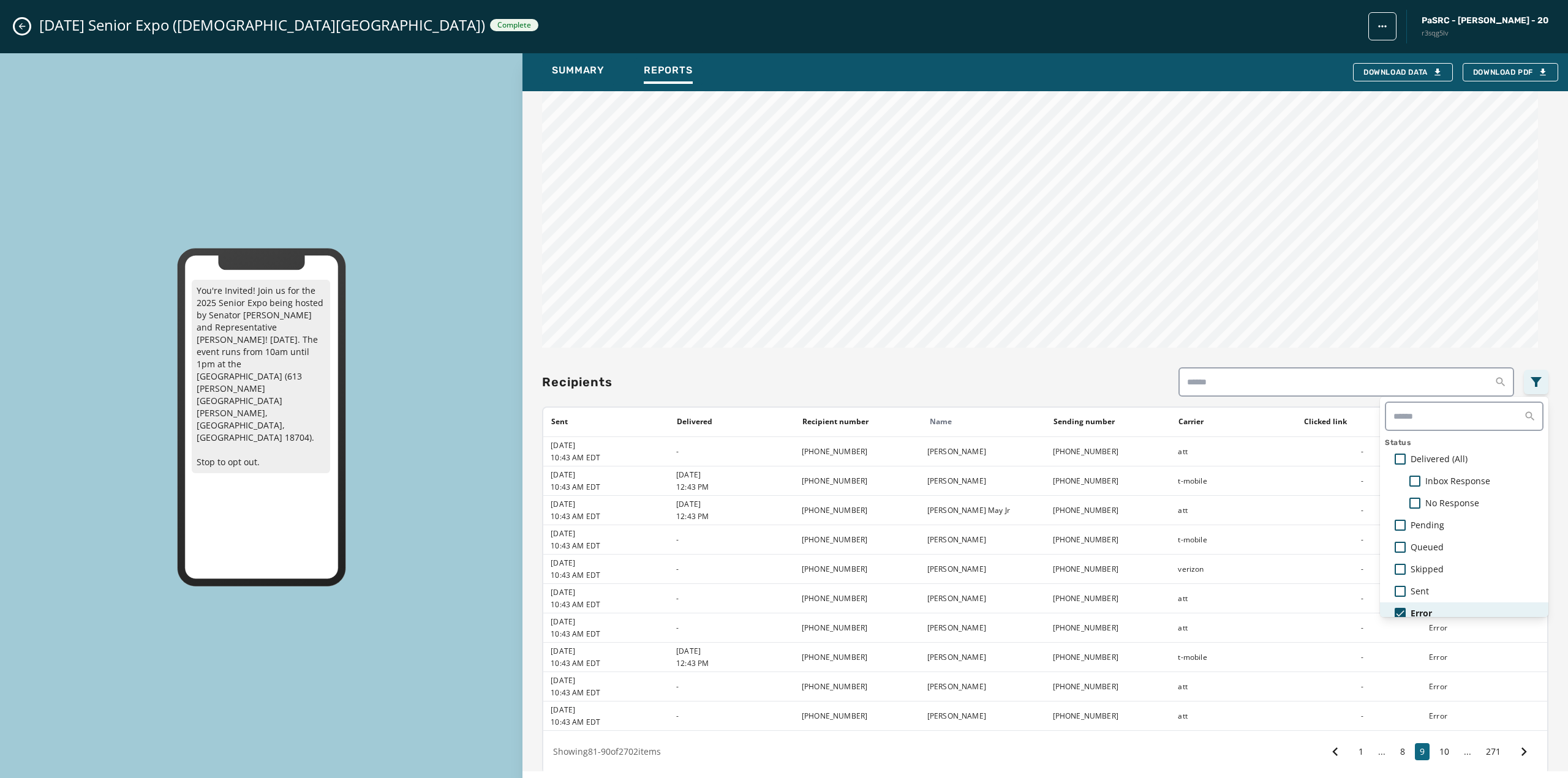
scroll to position [7, 0]
click at [1395, 600] on icon at bounding box center [1400, 606] width 11 height 11
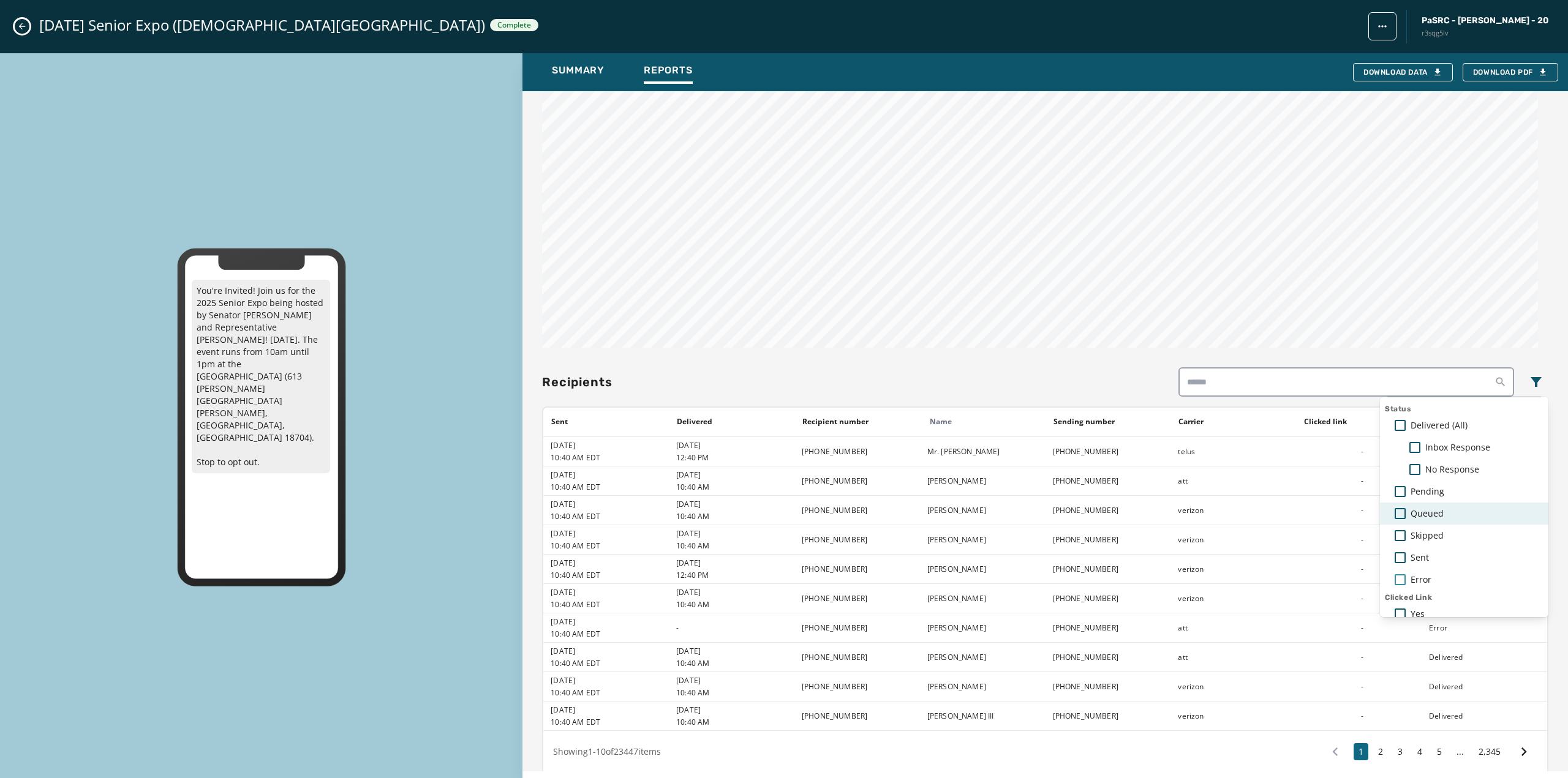
scroll to position [64, 0]
click at [1442, 300] on div "Broadcast report Refresh [DATE] Senior Expo (Jewish Community Center) Sent [DAT…" at bounding box center [1045, 432] width 1046 height 680
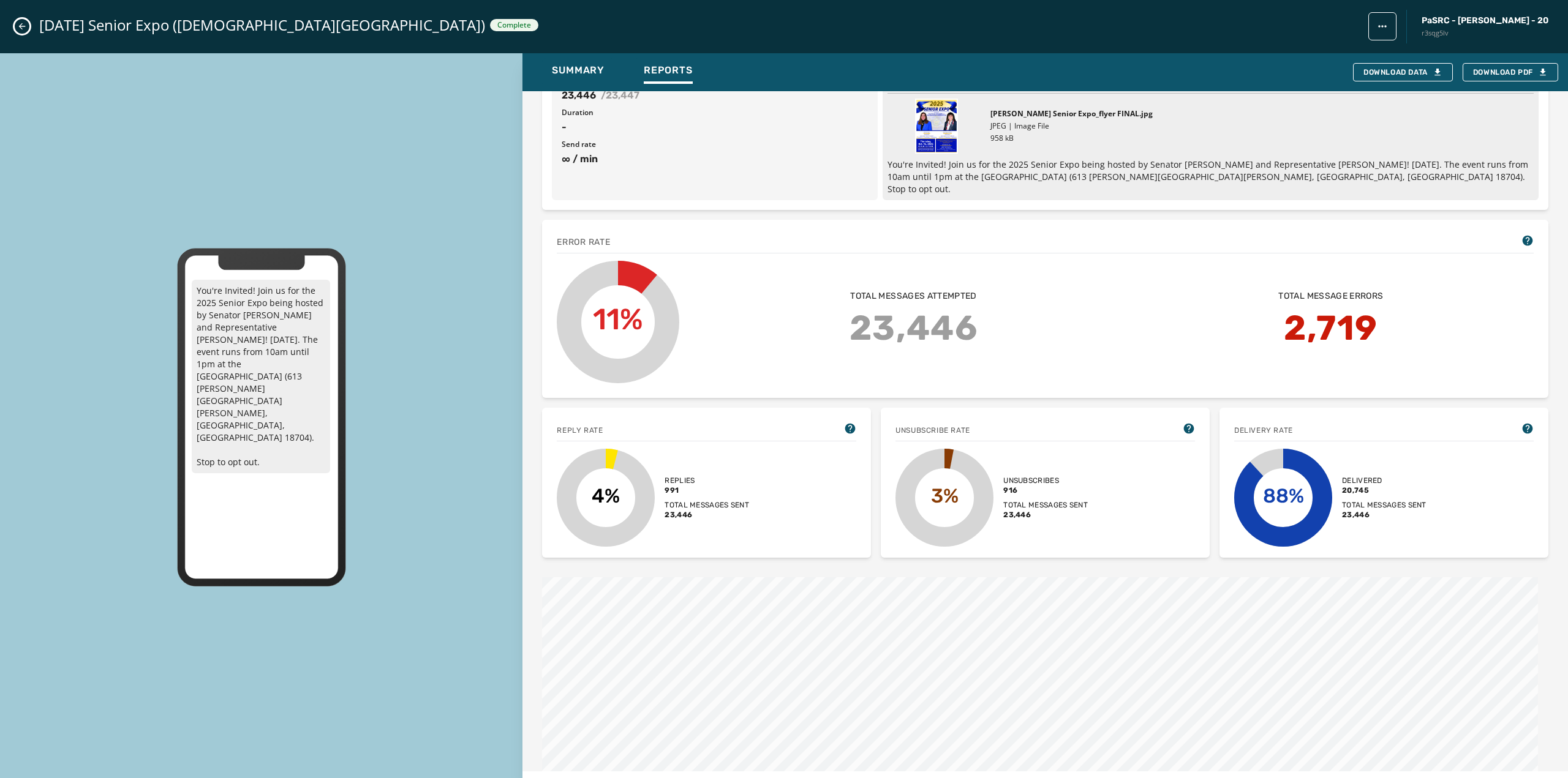
scroll to position [153, 0]
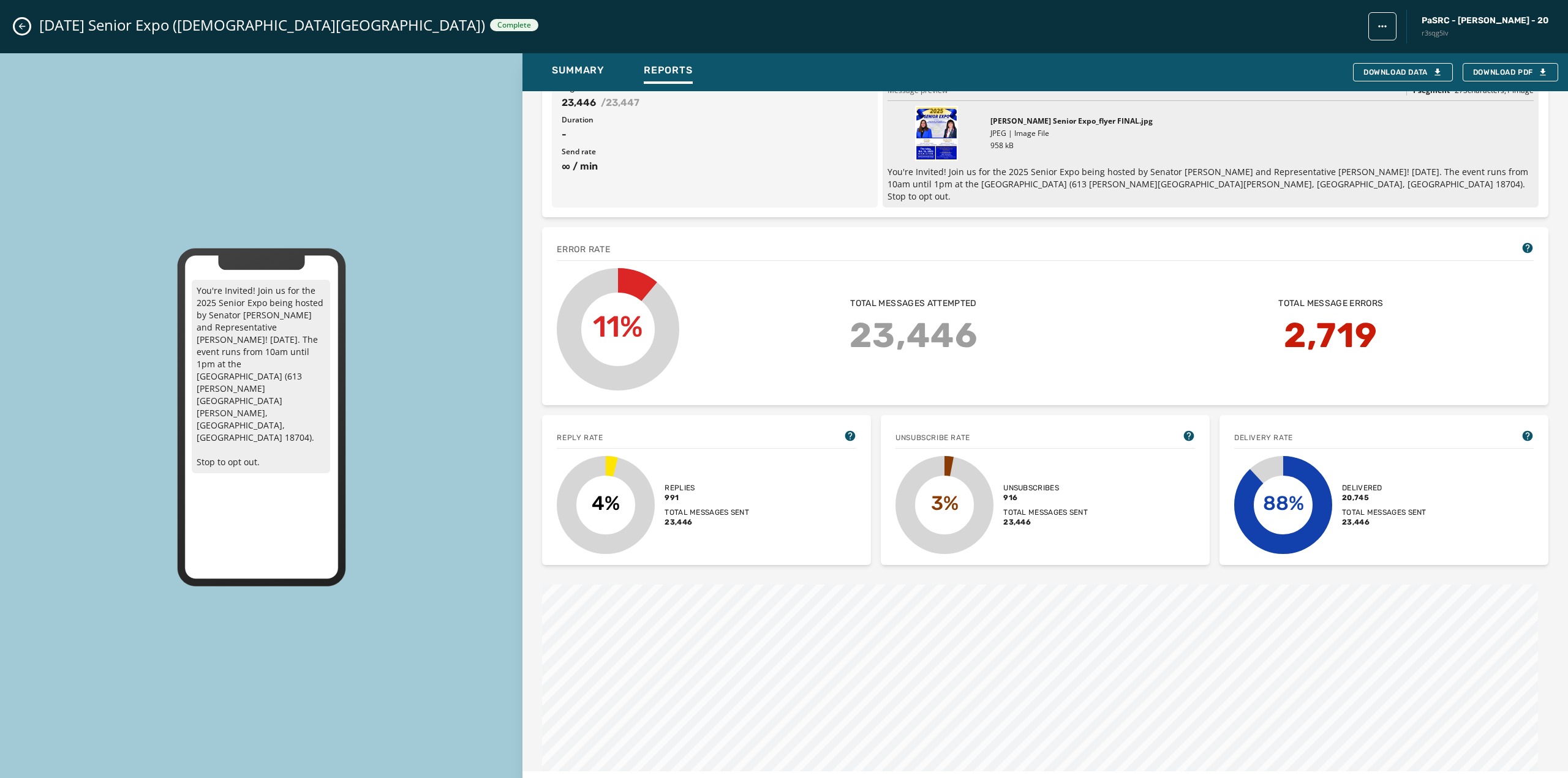
click at [1316, 325] on span "2,719" at bounding box center [1330, 335] width 93 height 51
click at [641, 310] on text "11%" at bounding box center [618, 327] width 50 height 35
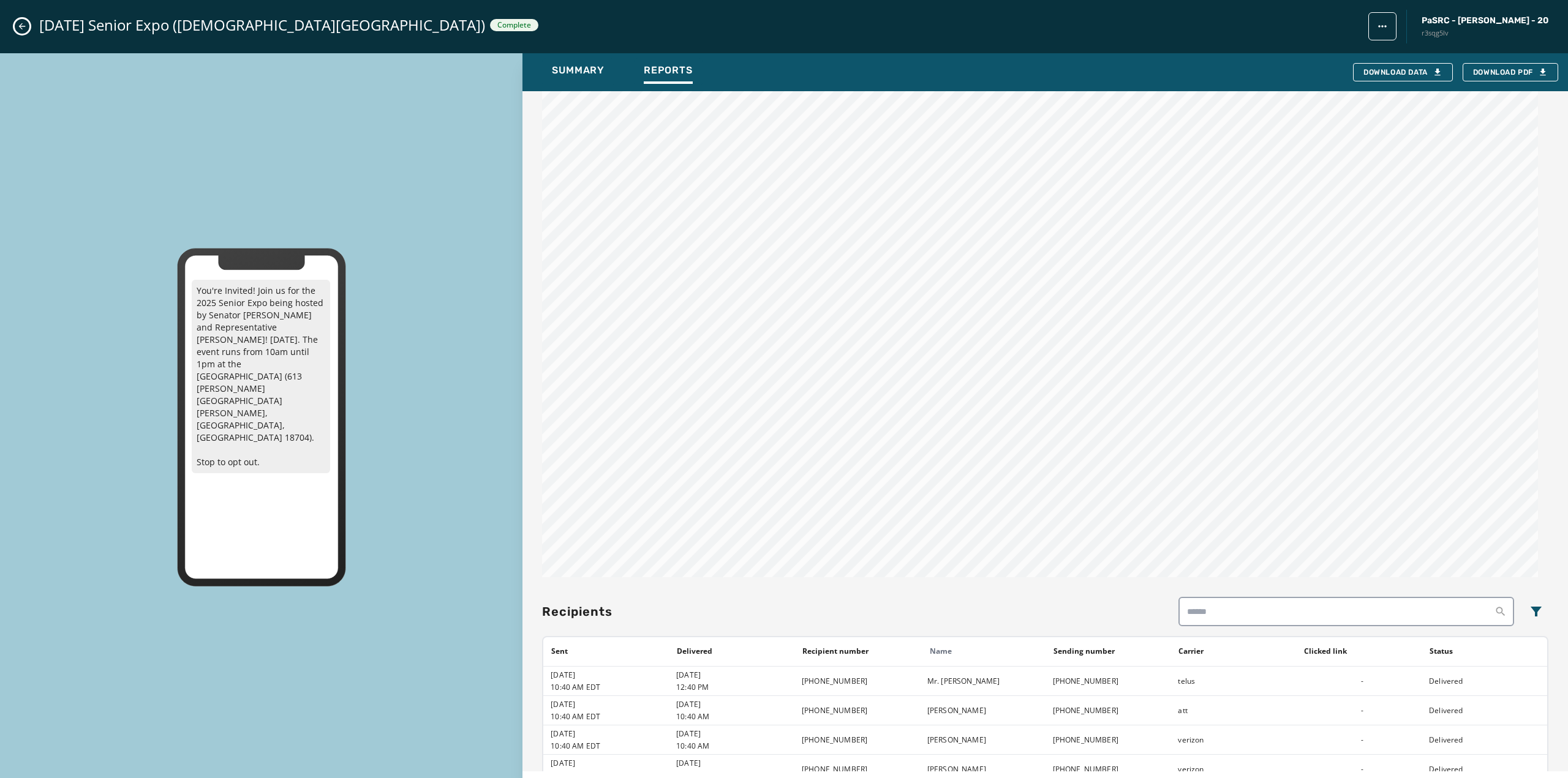
scroll to position [674, 0]
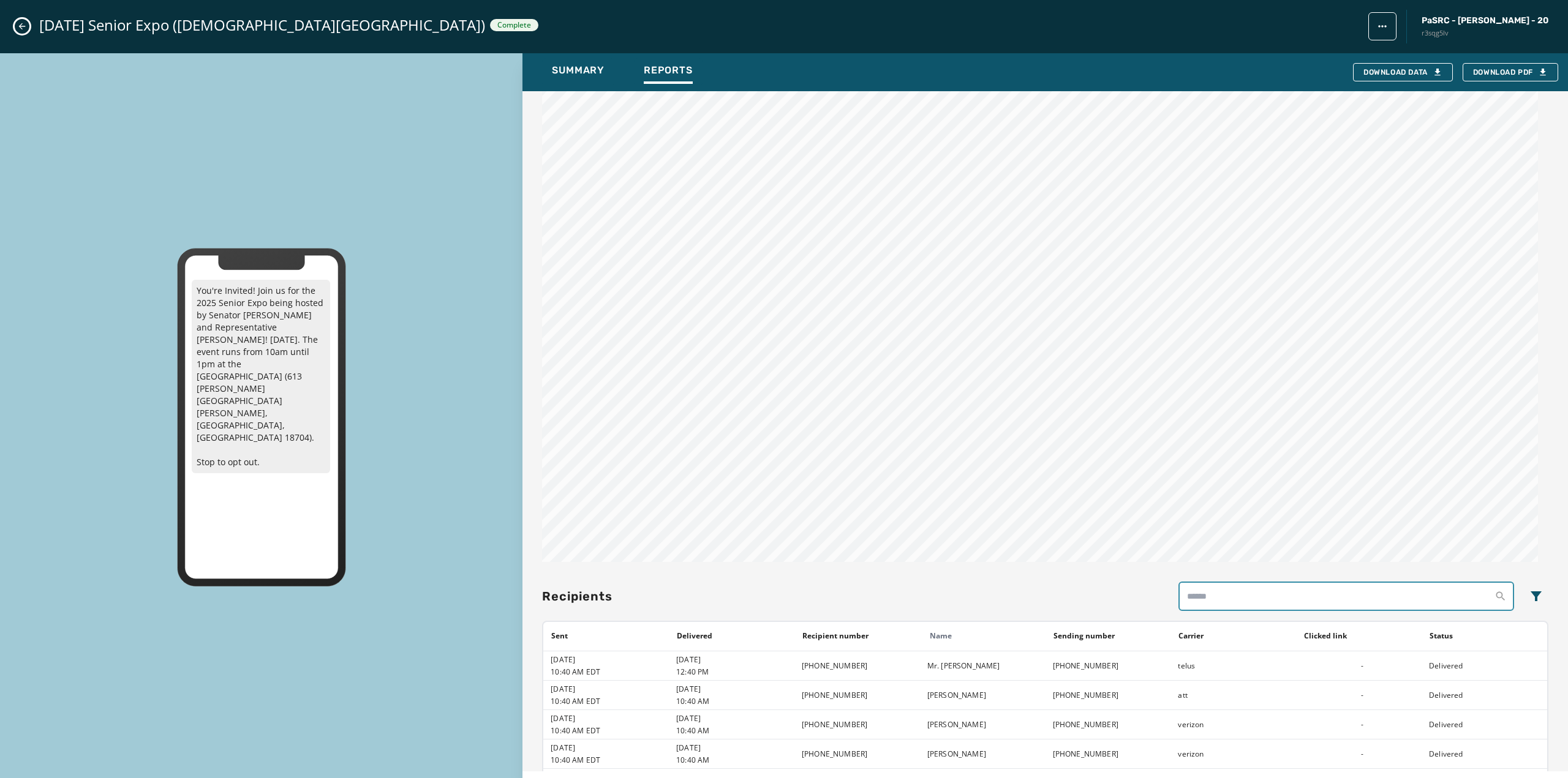
click at [1403, 582] on input "search" at bounding box center [1346, 596] width 336 height 30
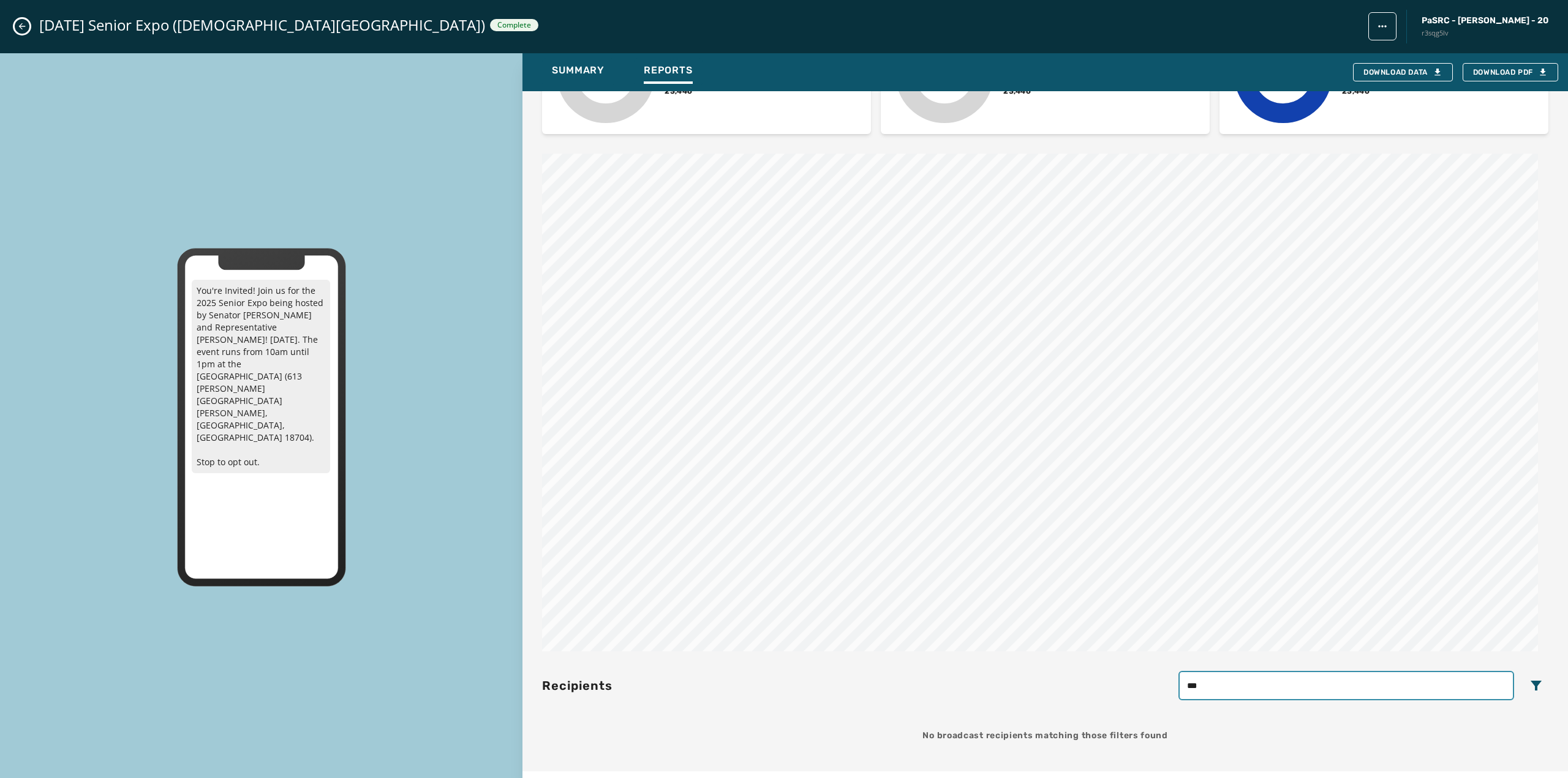
scroll to position [572, 0]
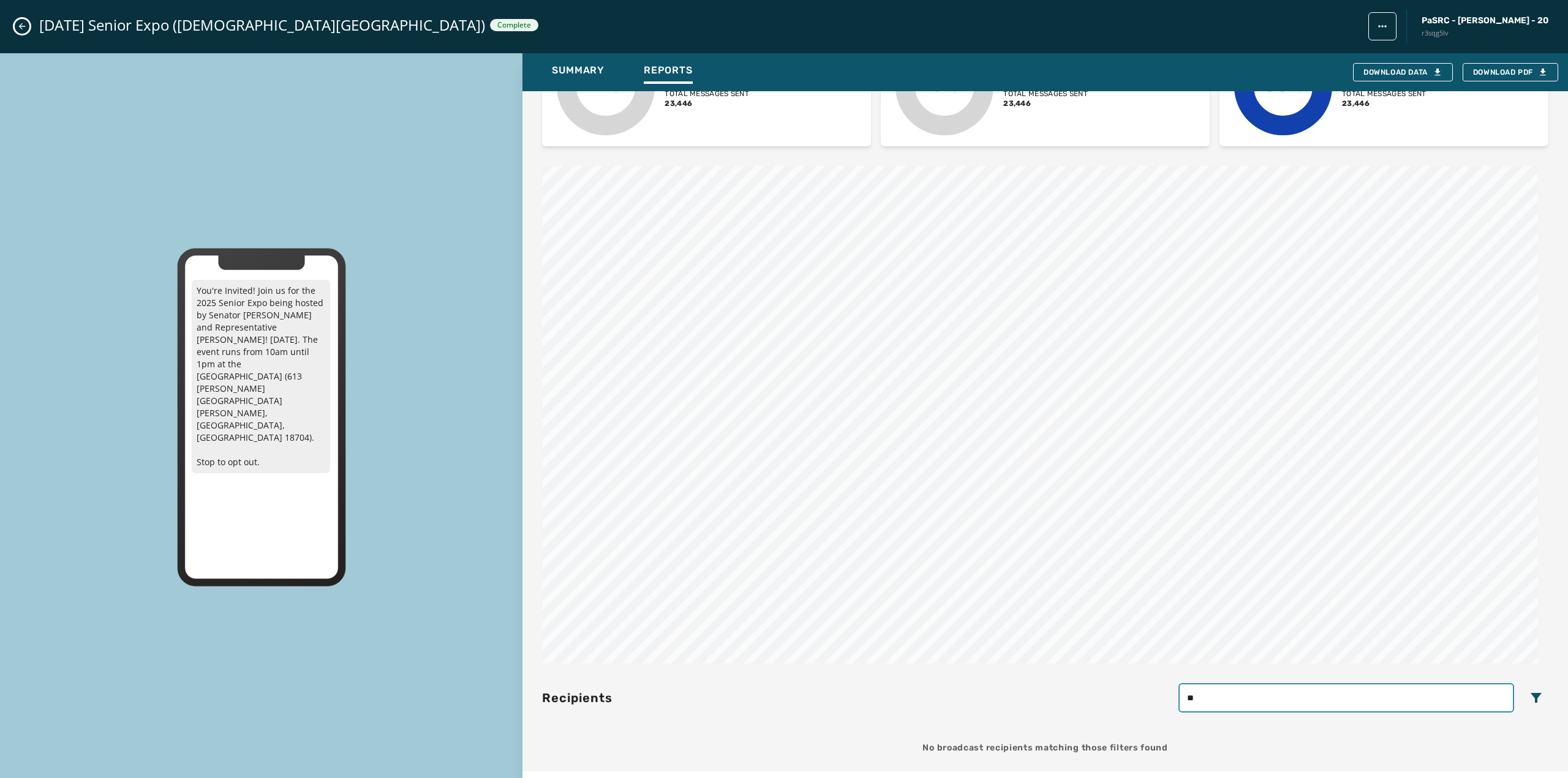
type input "*"
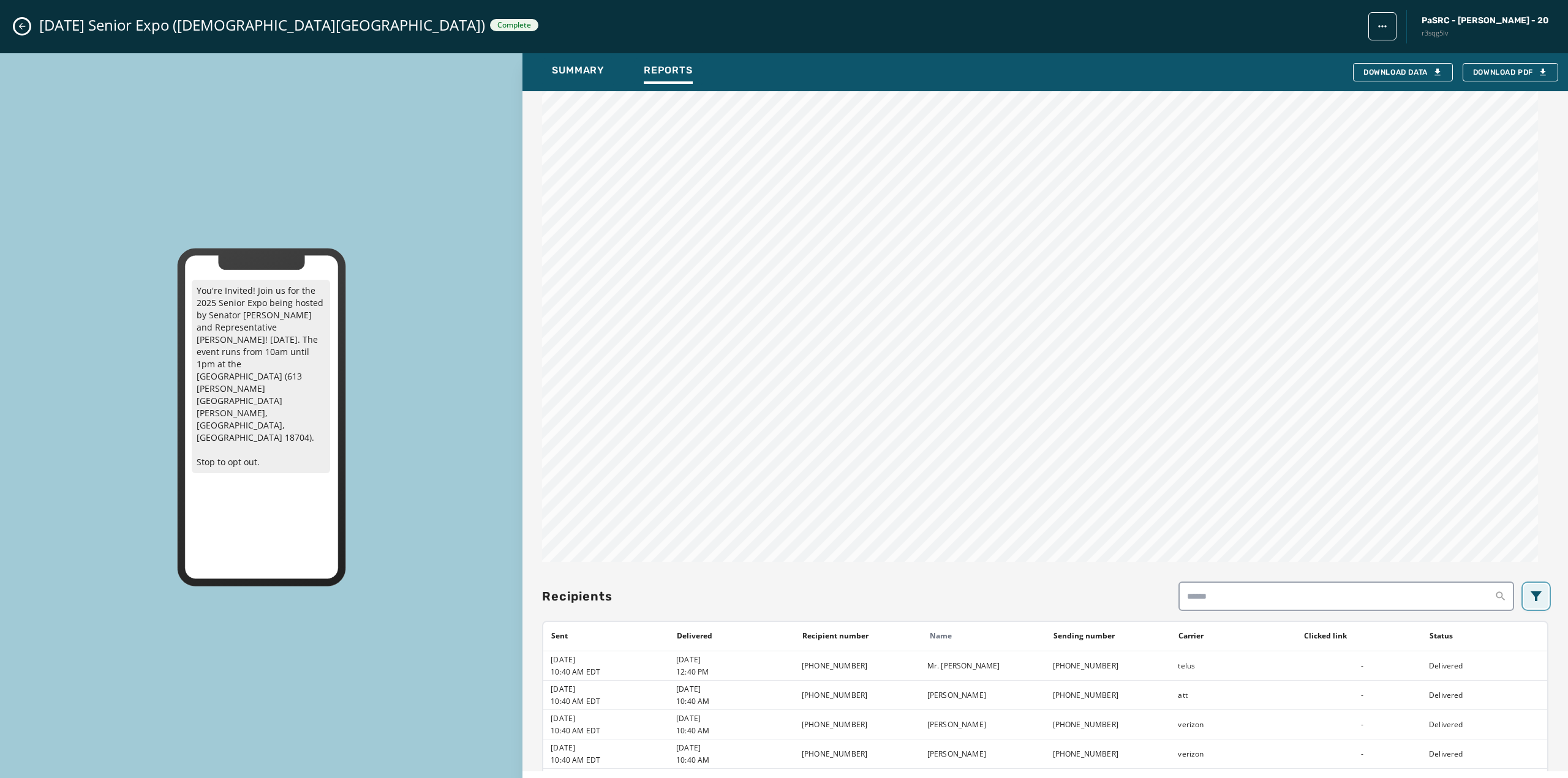
click at [1529, 589] on icon "Filters menu" at bounding box center [1536, 596] width 14 height 14
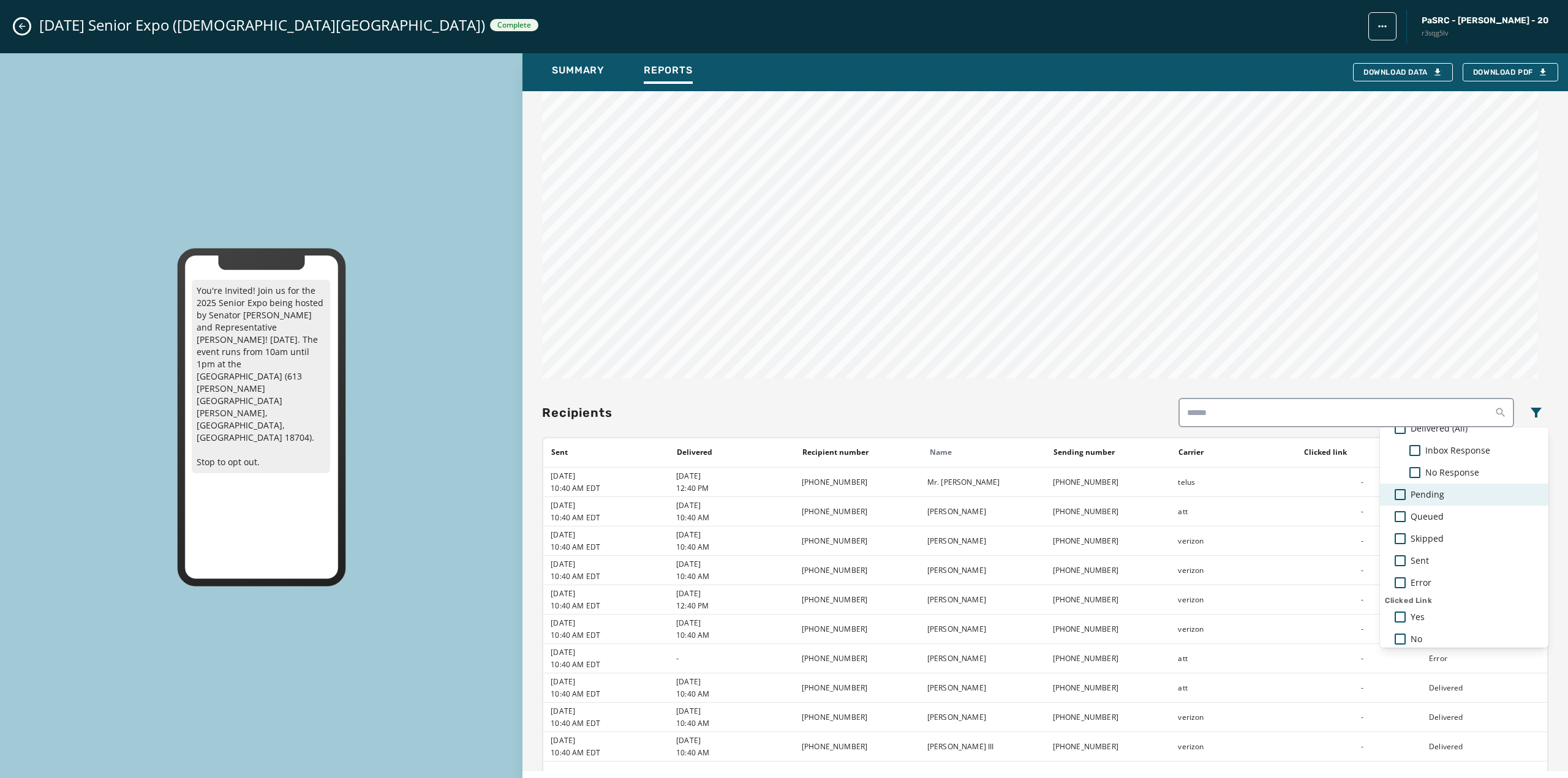
scroll to position [64, 0]
click at [1379, 294] on div "Broadcast report Refresh [DATE] Senior Expo (Jewish Community Center) Sent [DAT…" at bounding box center [1045, 432] width 1046 height 680
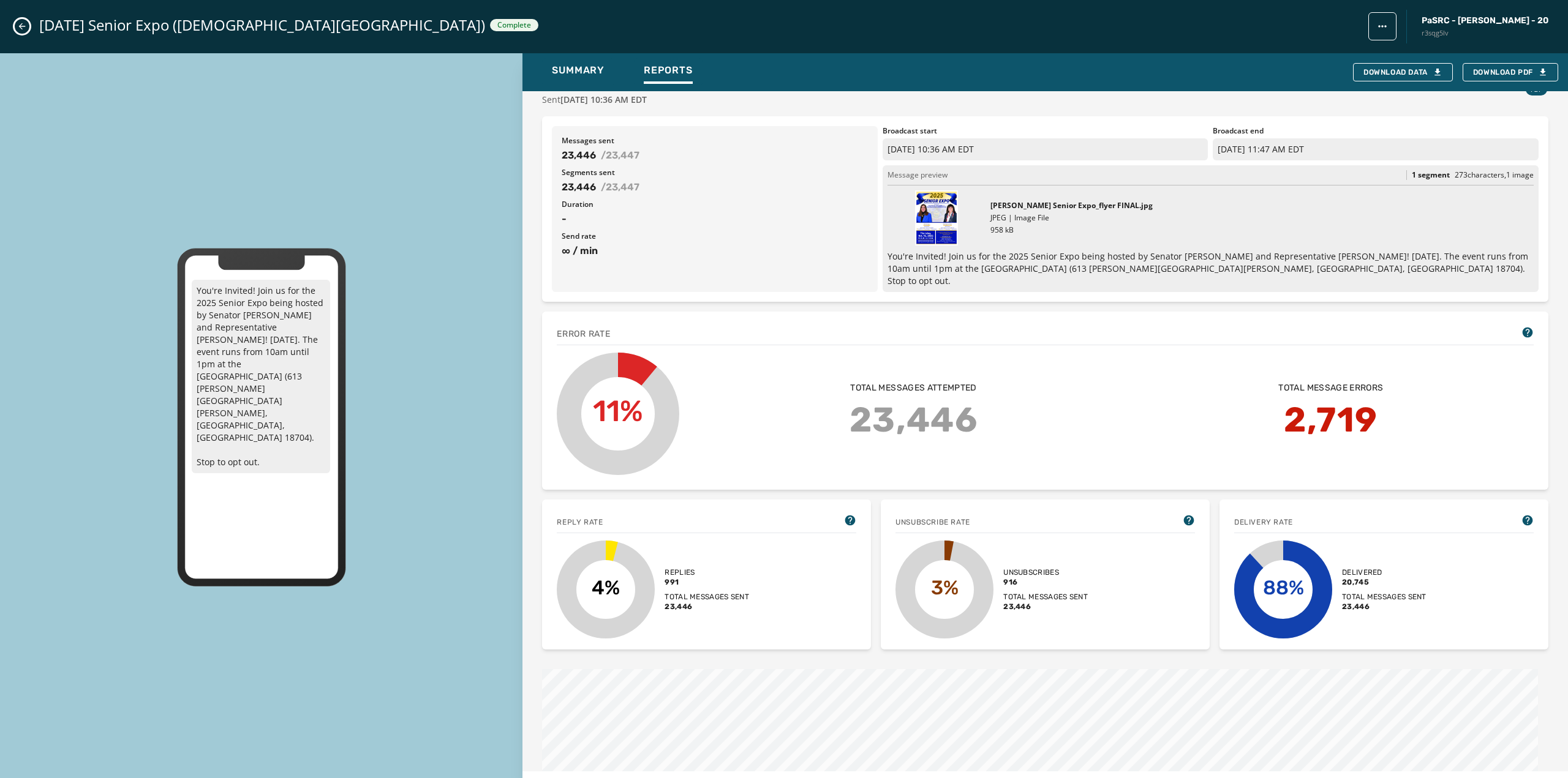
scroll to position [0, 0]
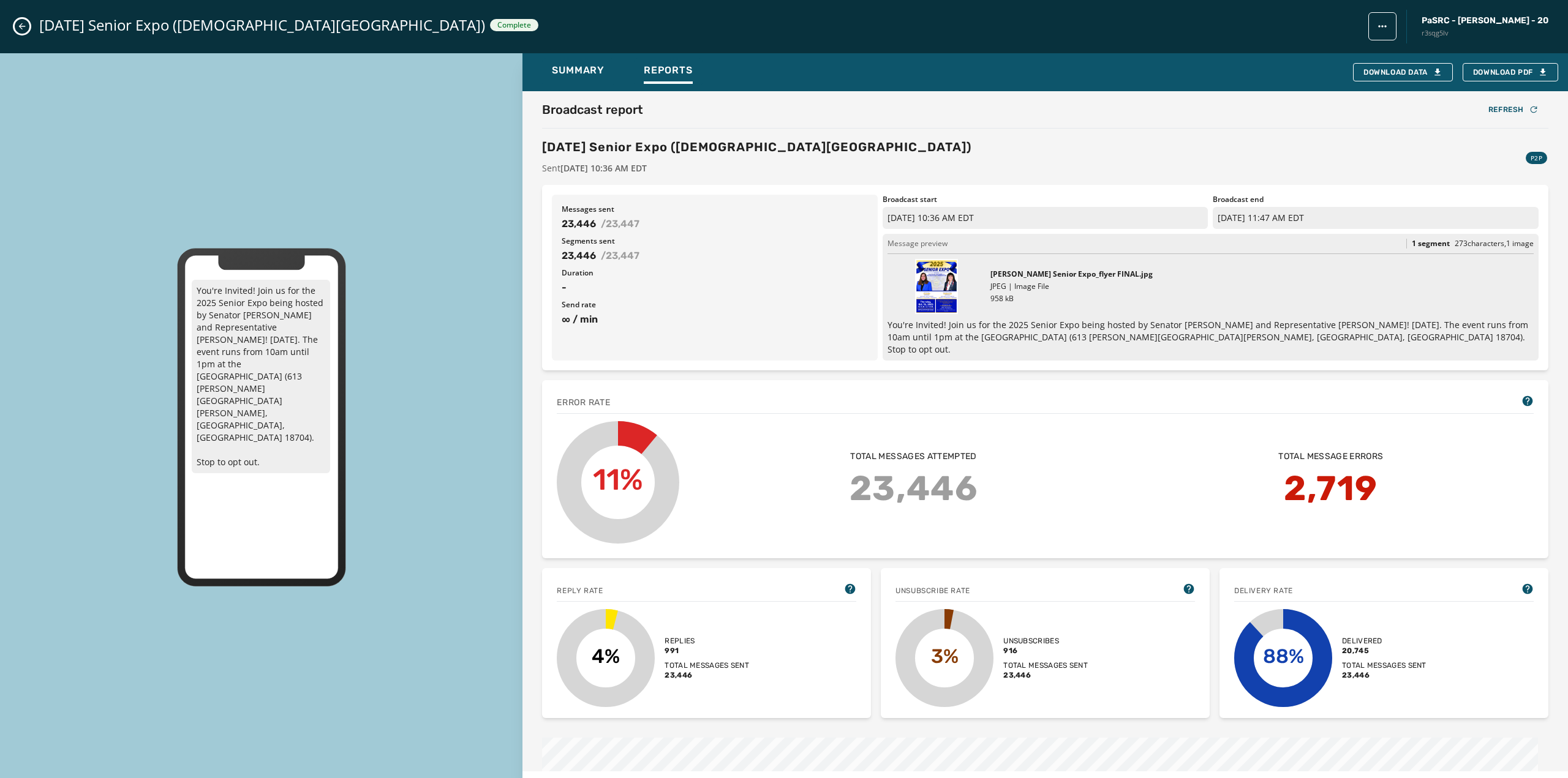
click at [15, 31] on div "[DATE] Senior Expo ([DEMOGRAPHIC_DATA][GEOGRAPHIC_DATA]) Complete PaSRC - [PERS…" at bounding box center [784, 26] width 1568 height 53
click at [22, 26] on icon "Close admin drawer" at bounding box center [22, 27] width 7 height 7
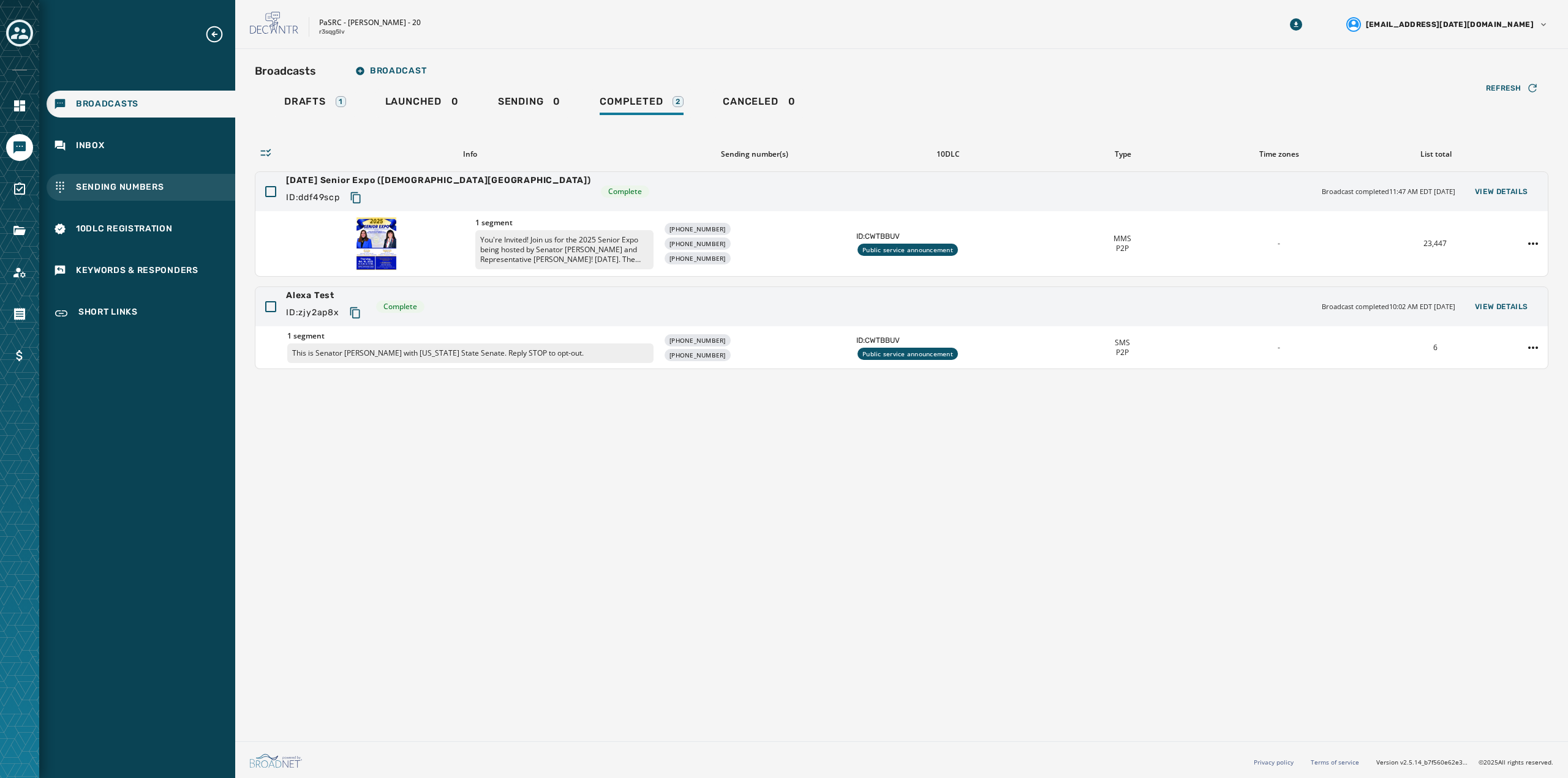
click at [142, 186] on span "Sending Numbers" at bounding box center [120, 188] width 88 height 13
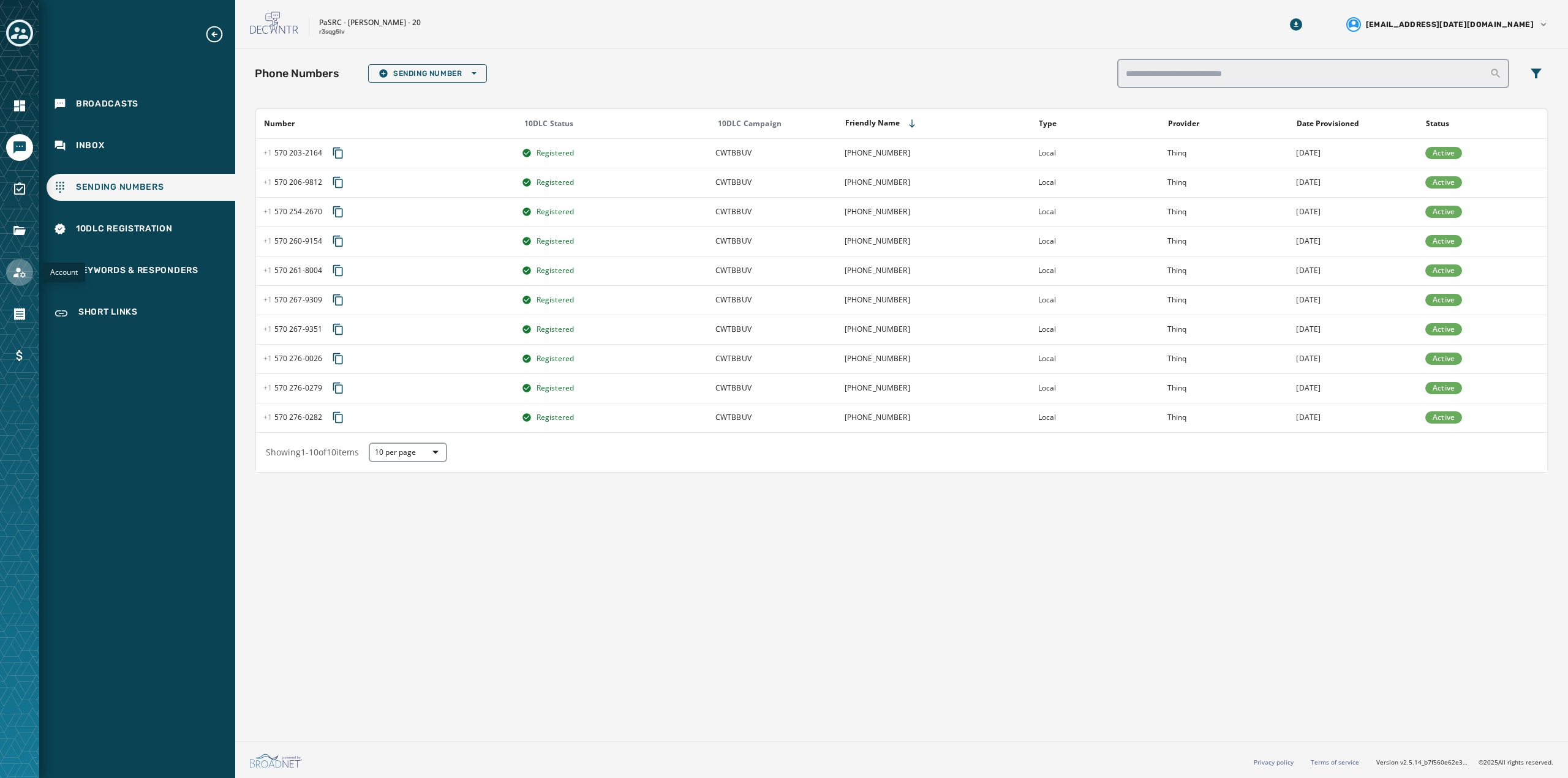
click at [21, 271] on icon "Navigate to Account" at bounding box center [20, 273] width 13 height 11
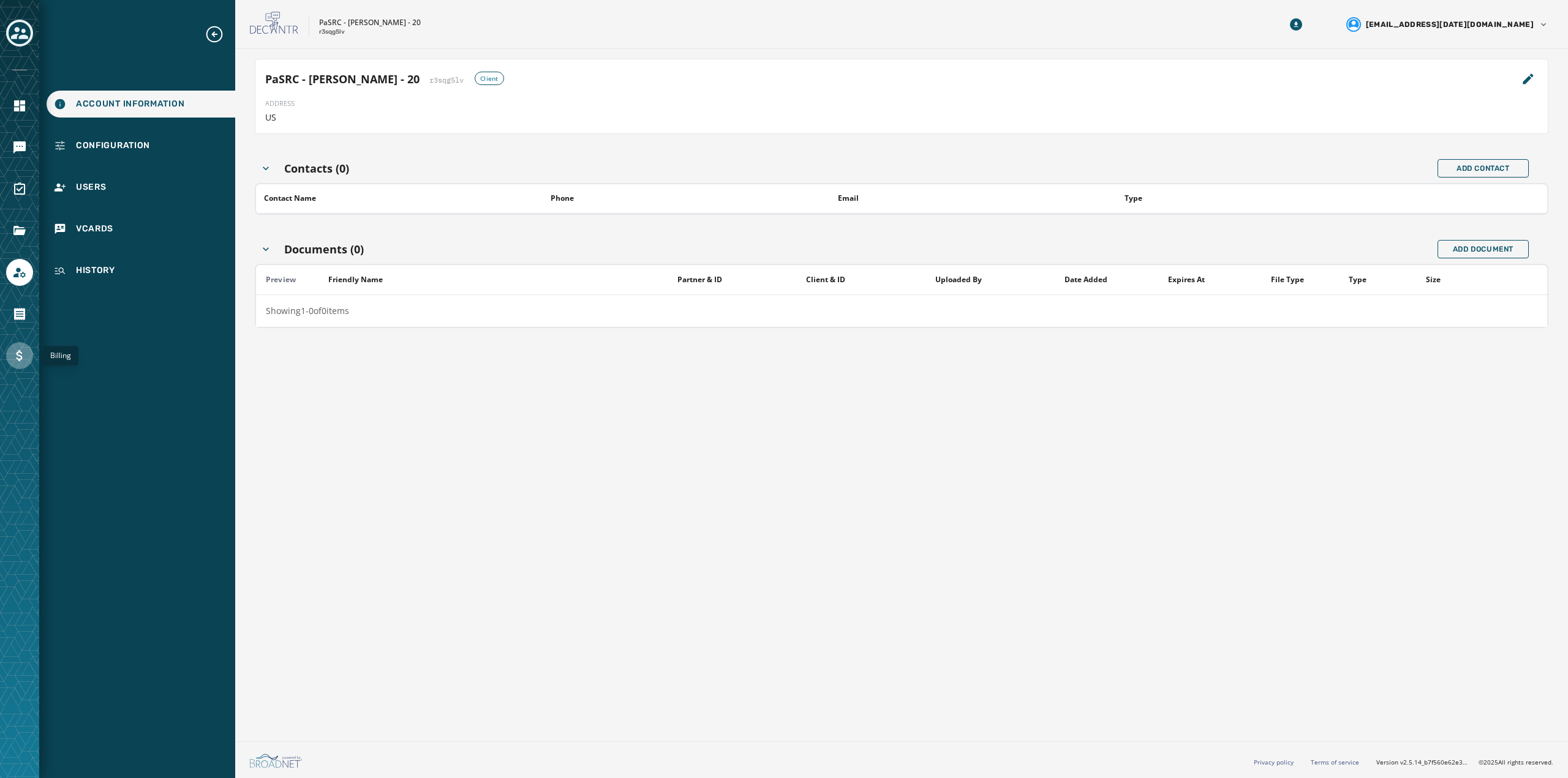
click at [22, 353] on icon "Navigate to Billing" at bounding box center [20, 355] width 14 height 14
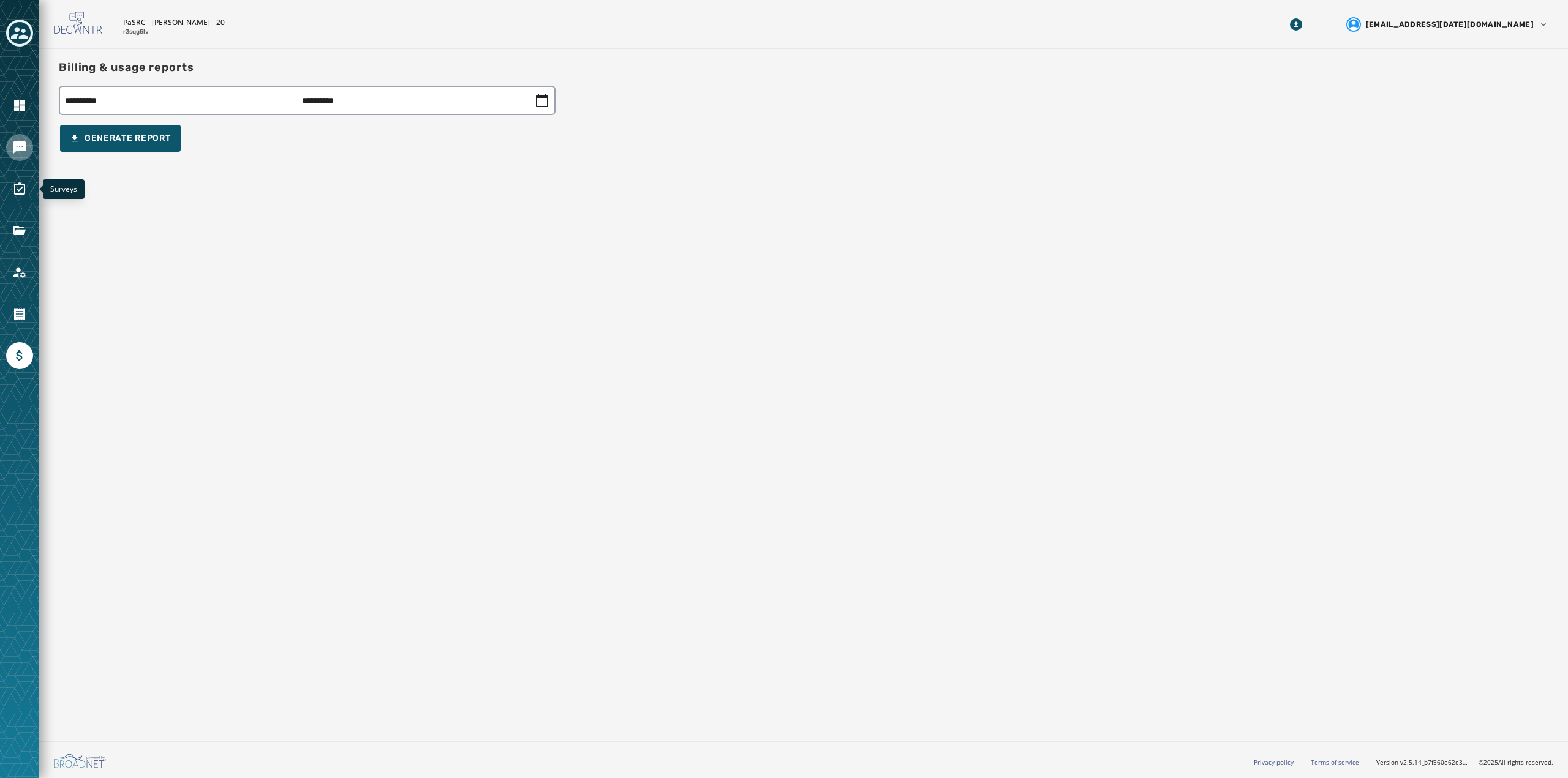
click at [22, 155] on link "Navigate to Messaging" at bounding box center [20, 147] width 27 height 27
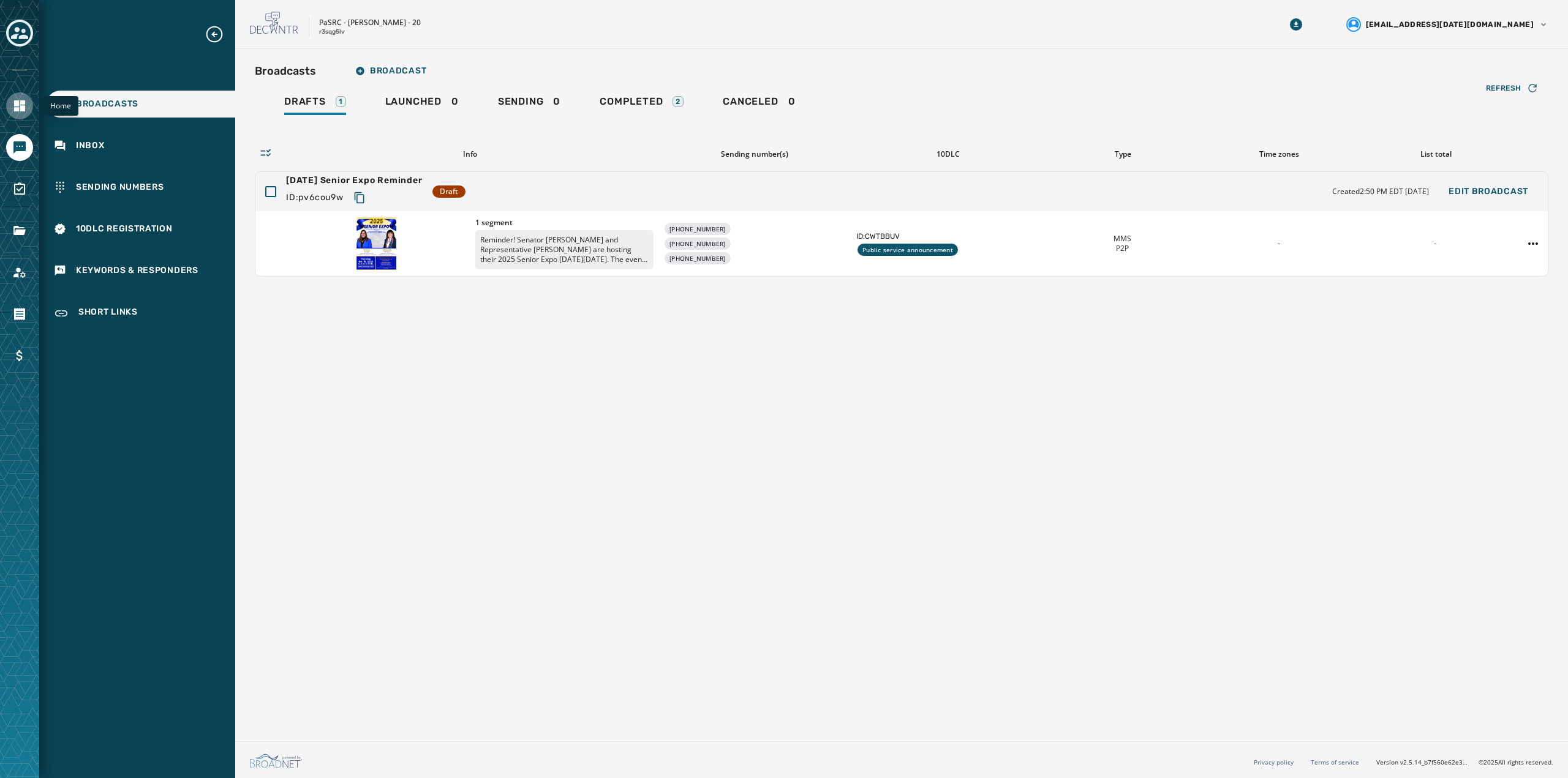
click at [27, 108] on link "Navigate to Home" at bounding box center [20, 106] width 27 height 27
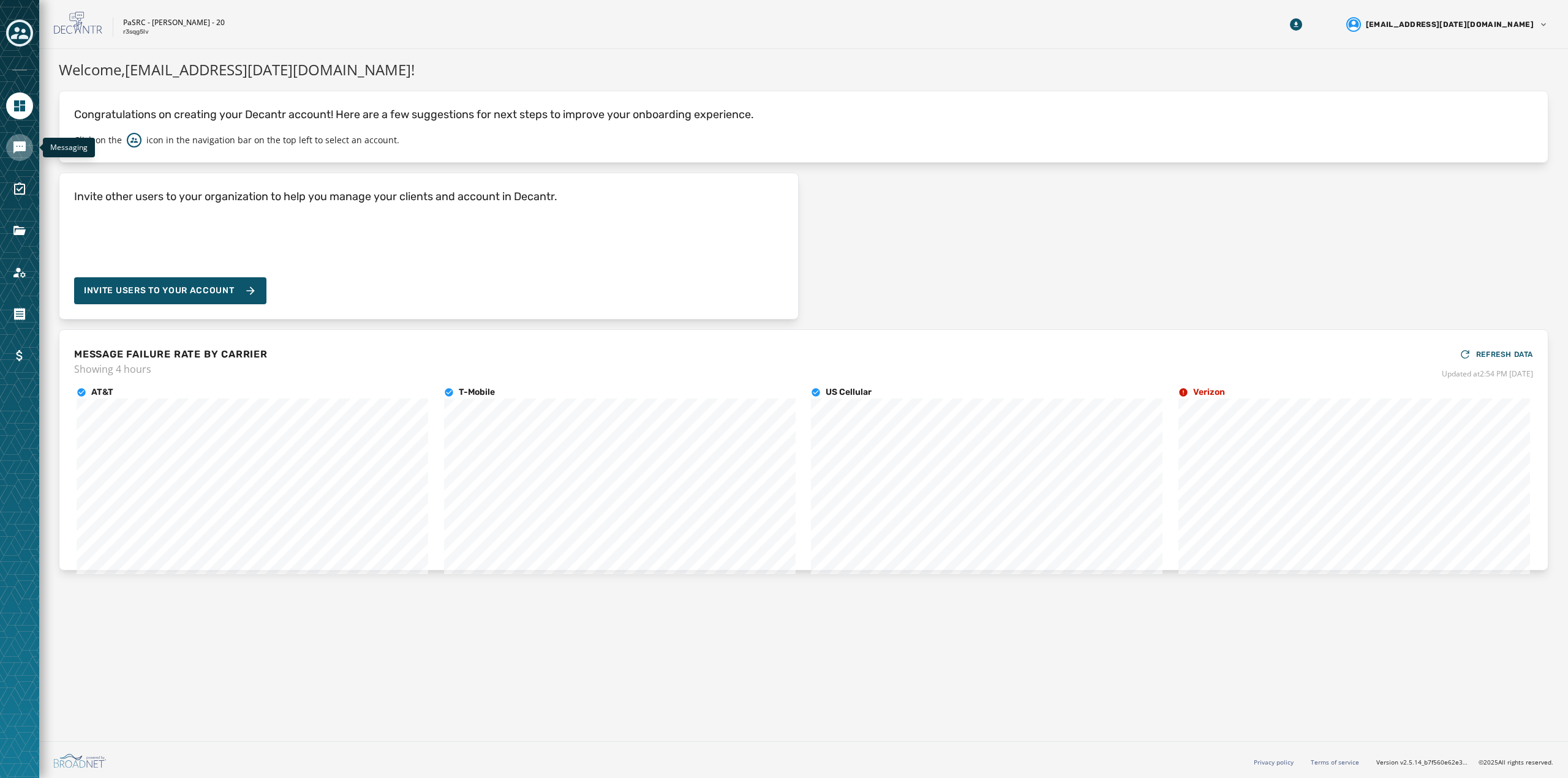
click at [19, 149] on icon "Navigate to Messaging" at bounding box center [20, 148] width 13 height 13
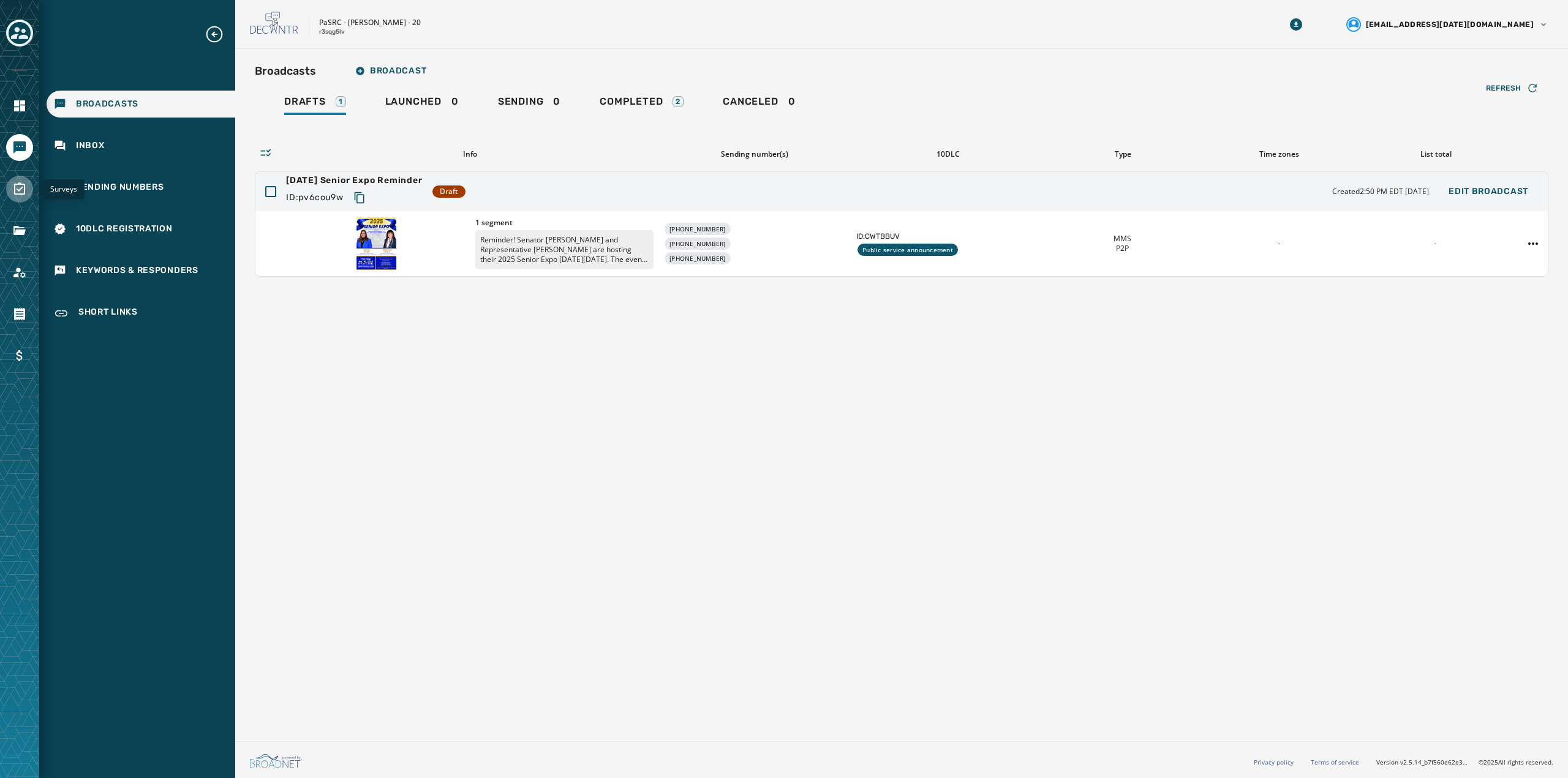
click at [31, 188] on link "Navigate to Surveys" at bounding box center [20, 189] width 27 height 27
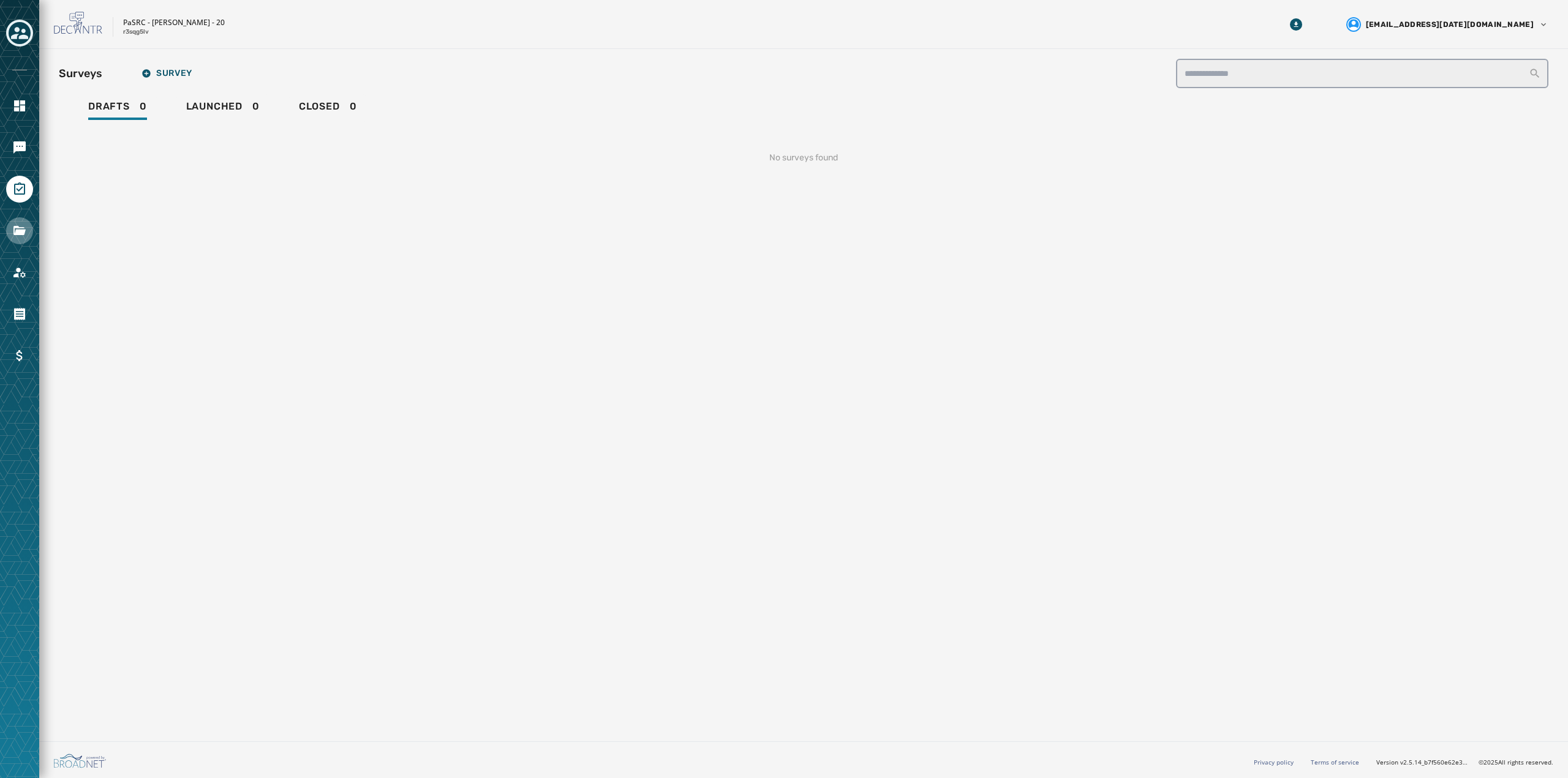
click at [26, 223] on link "Navigate to Files" at bounding box center [20, 231] width 27 height 27
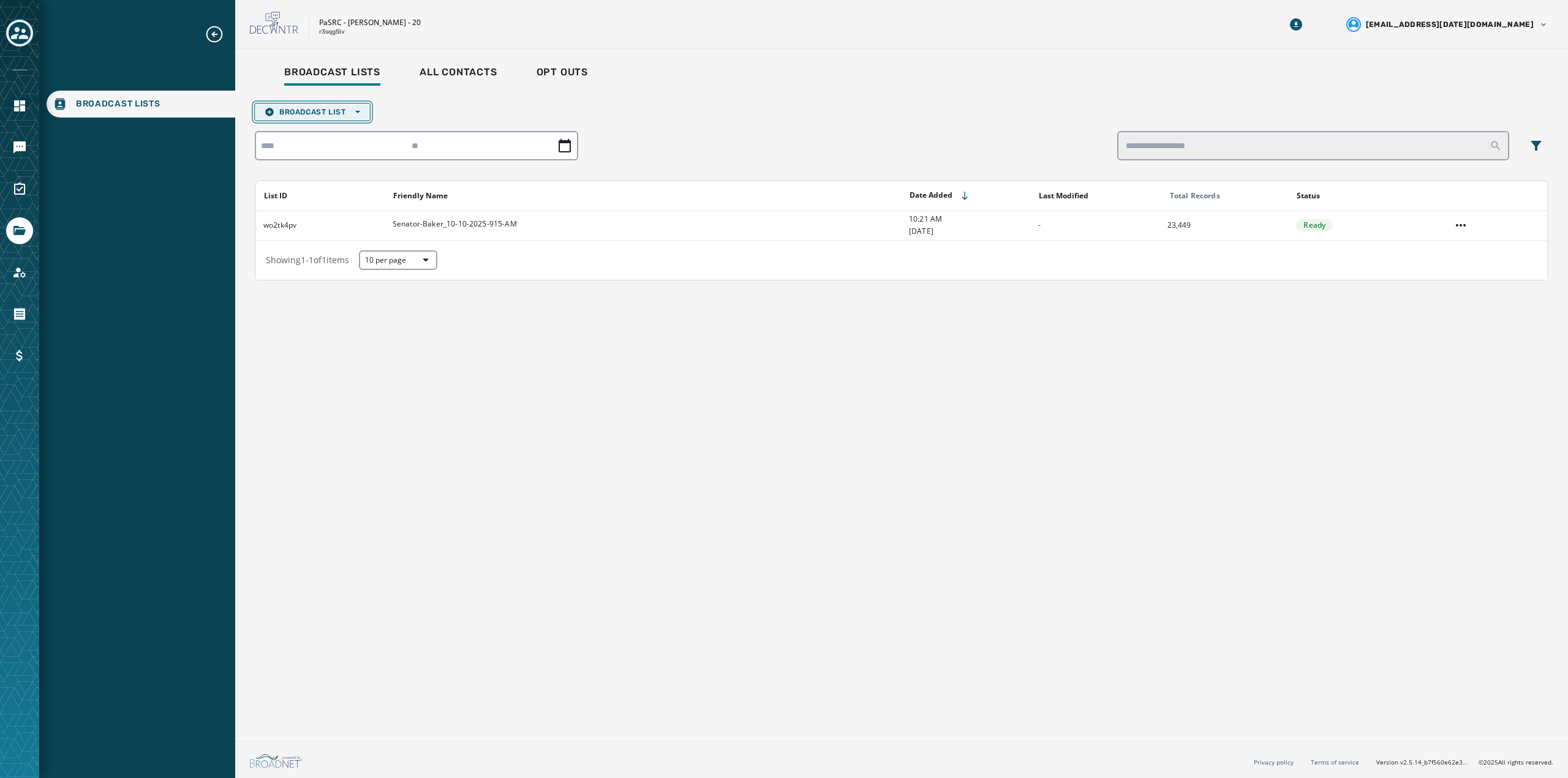
click at [272, 107] on icon "button" at bounding box center [269, 111] width 10 height 10
click at [286, 128] on span "Upload List" at bounding box center [312, 130] width 95 height 10
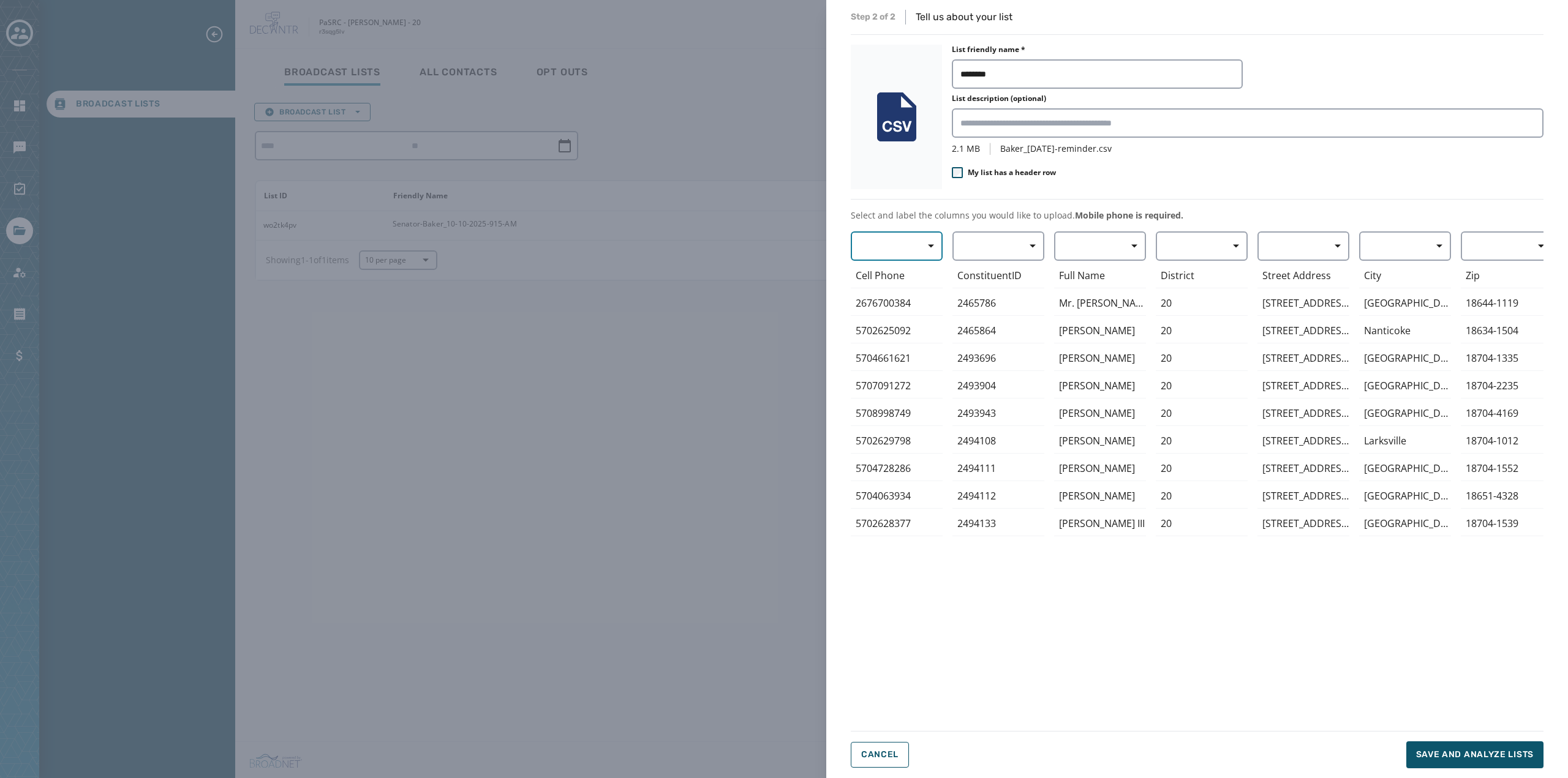
click at [908, 246] on button "button" at bounding box center [897, 246] width 92 height 30
click at [905, 276] on span "Mobile Phone" at bounding box center [893, 275] width 57 height 13
click at [1098, 246] on button "button" at bounding box center [1099, 246] width 92 height 30
click at [1111, 313] on span "First Name" at bounding box center [1097, 319] width 57 height 13
click at [1445, 756] on span "Save and analyze lists" at bounding box center [1475, 756] width 118 height 13
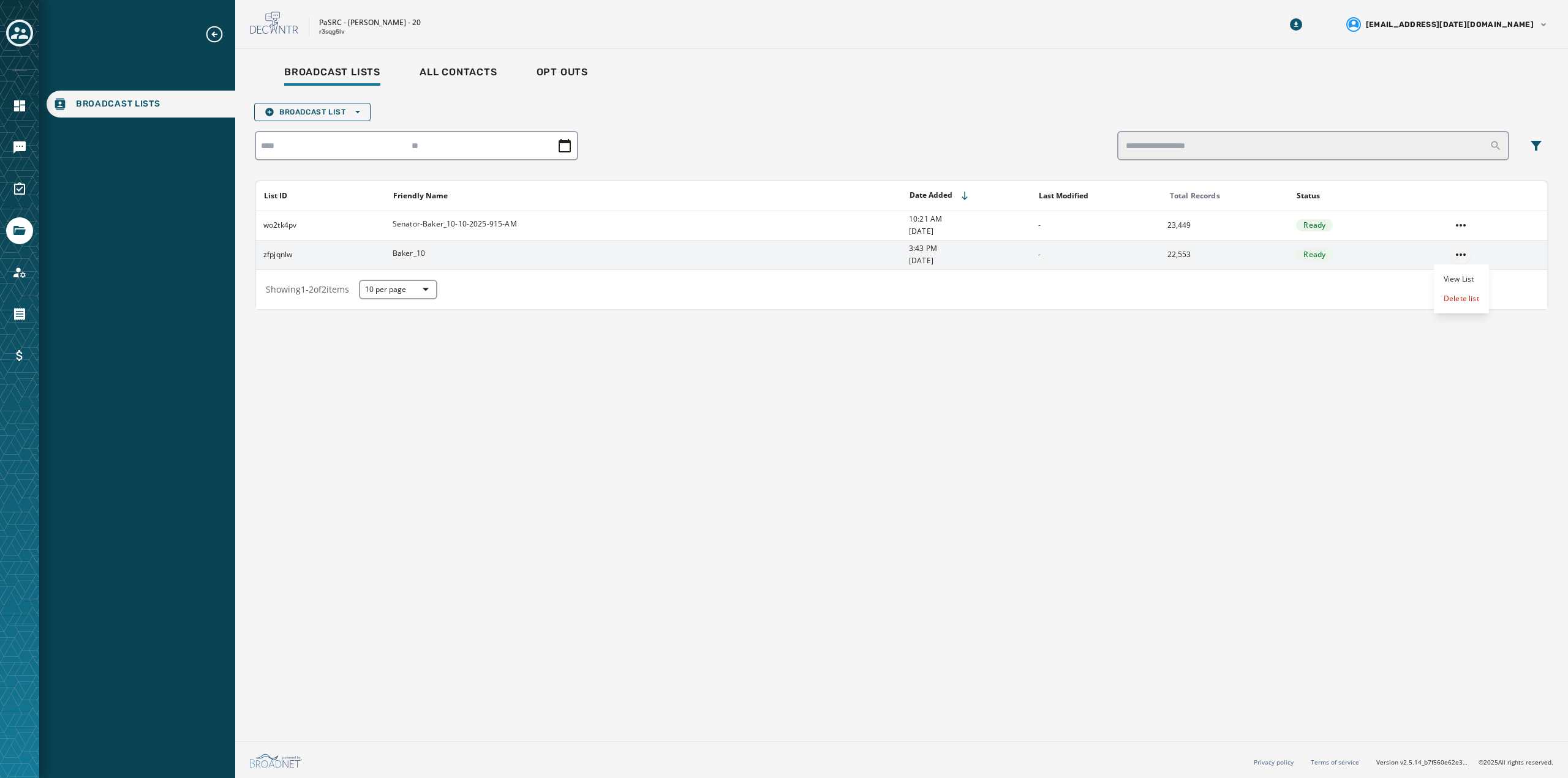
click at [1461, 250] on html "Broadcast Lists Skip To Main Content PaSRC - [PERSON_NAME] - 20 r3sqg5lv [EMAIL…" at bounding box center [784, 389] width 1568 height 778
click at [1461, 276] on div "View List" at bounding box center [1460, 279] width 55 height 20
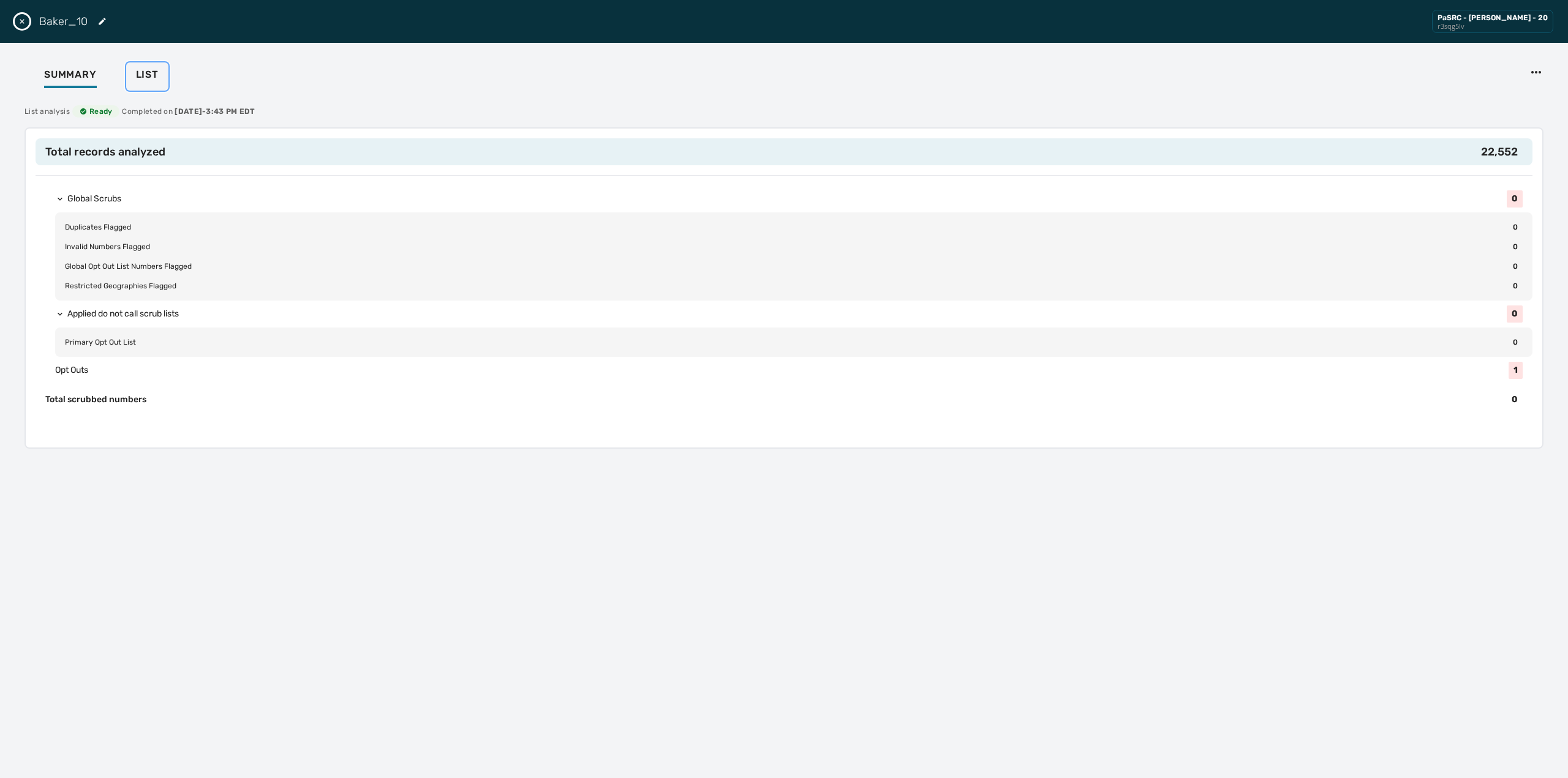
click at [136, 77] on span "List" at bounding box center [146, 74] width 22 height 13
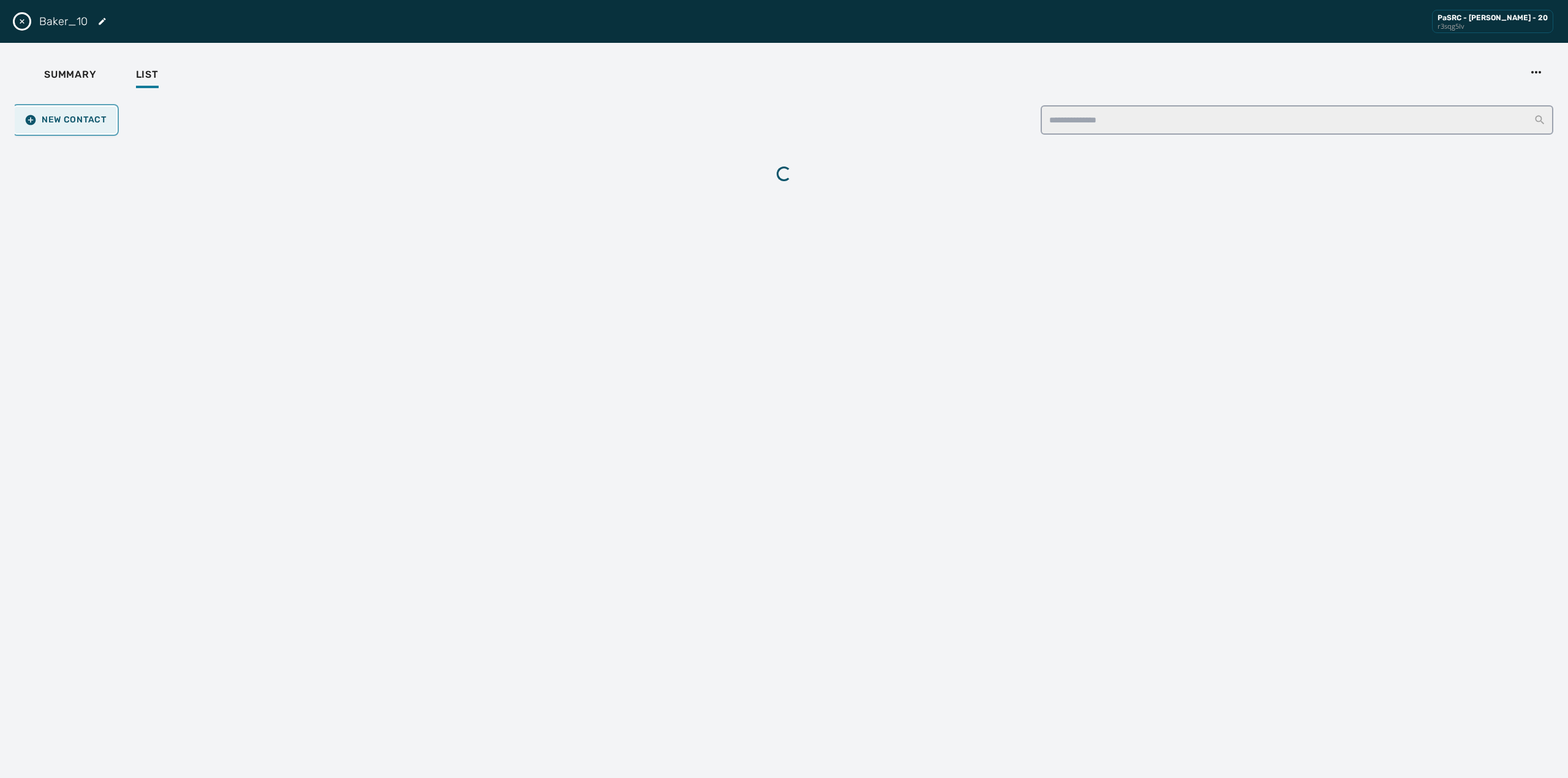
click at [31, 119] on icon "button" at bounding box center [31, 120] width 11 height 11
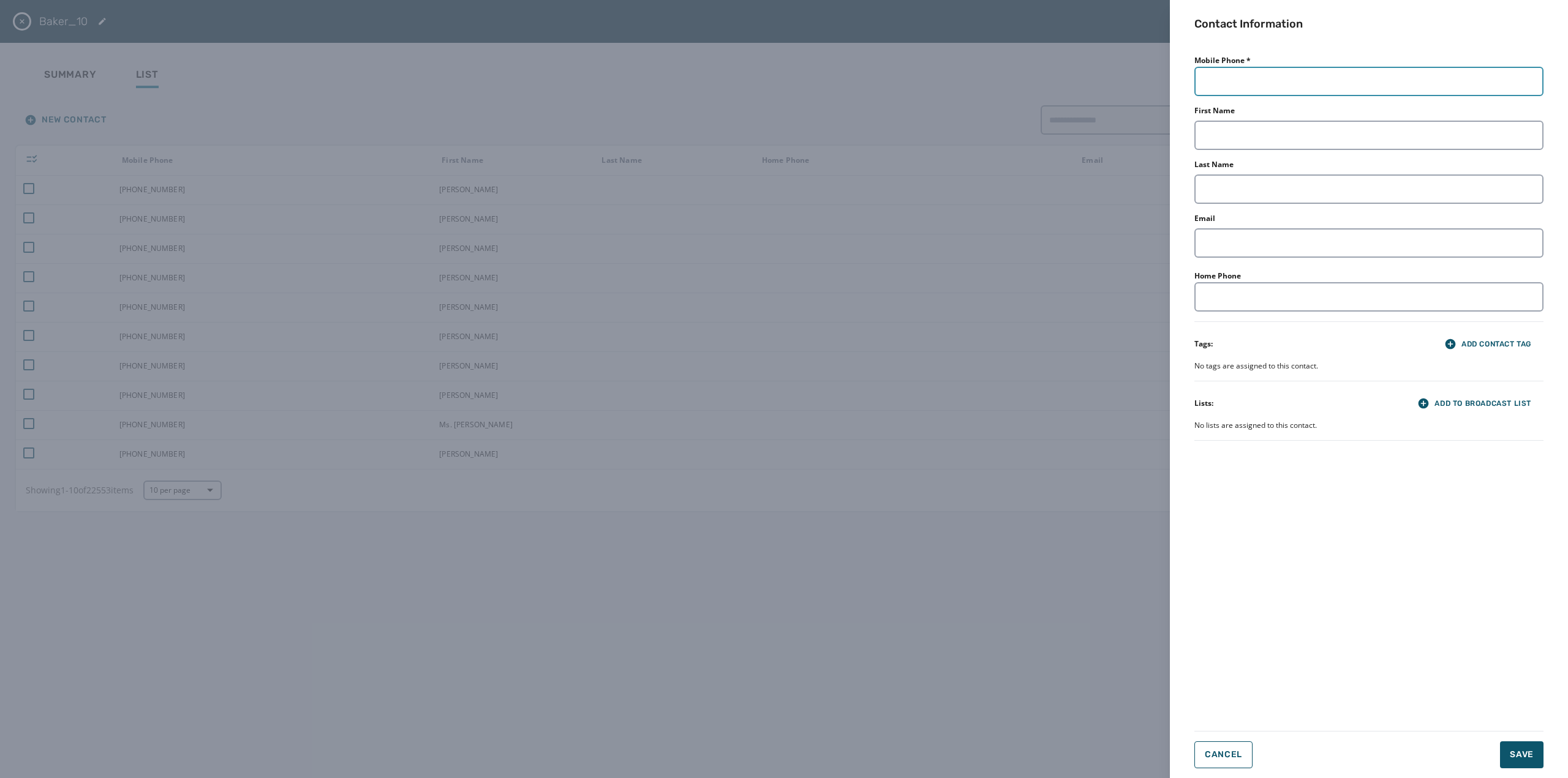
click at [1260, 87] on input "Mobile Phone *" at bounding box center [1369, 81] width 349 height 30
type input "**********"
type input "*****"
type input "*******"
type input "**********"
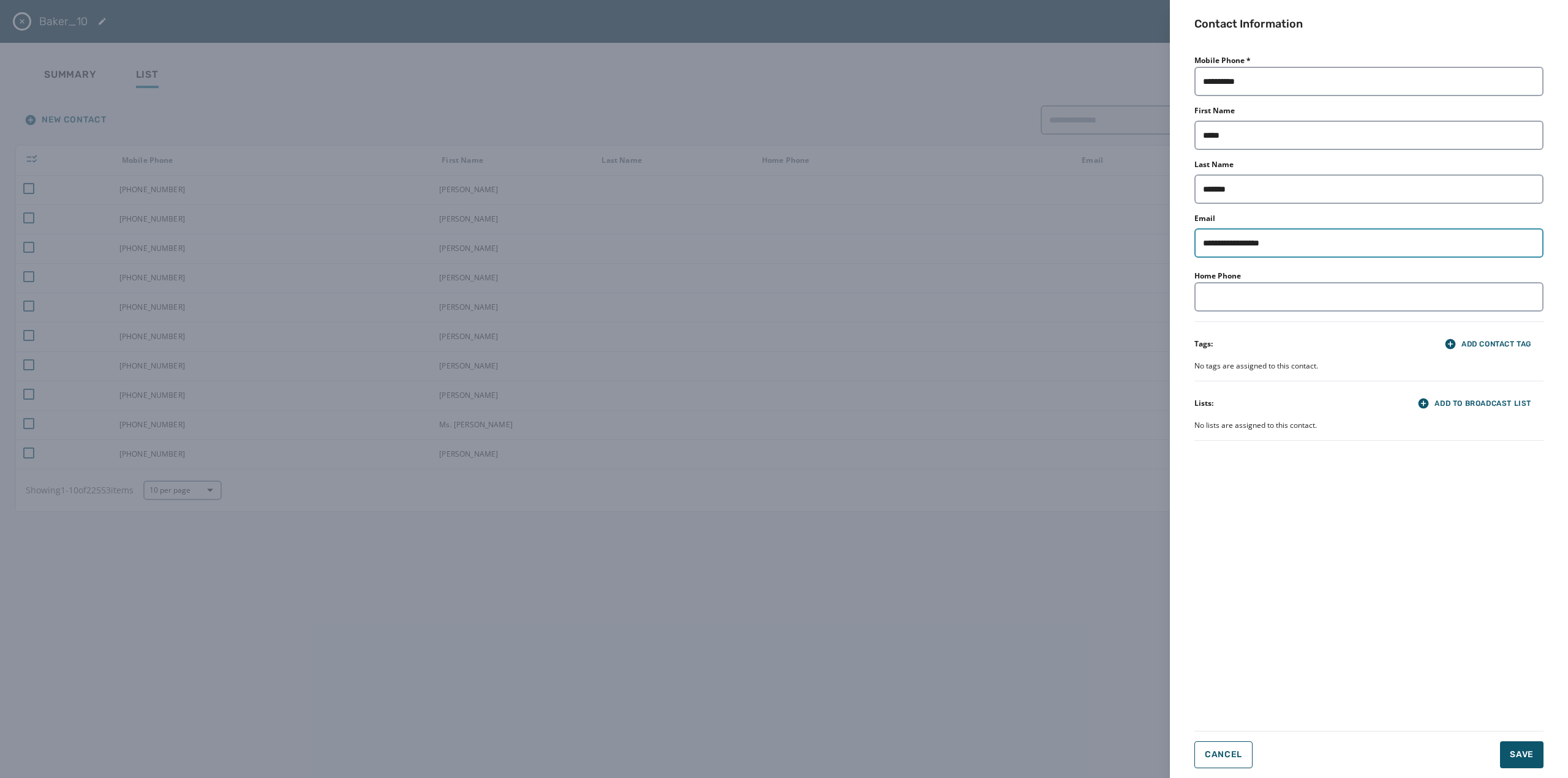
drag, startPoint x: 1307, startPoint y: 242, endPoint x: 1015, endPoint y: 245, distance: 292.0
click at [1012, 244] on div "**********" at bounding box center [784, 389] width 1568 height 778
click at [1336, 506] on div "**********" at bounding box center [1369, 387] width 349 height 669
click at [1527, 753] on span "Save" at bounding box center [1521, 756] width 24 height 13
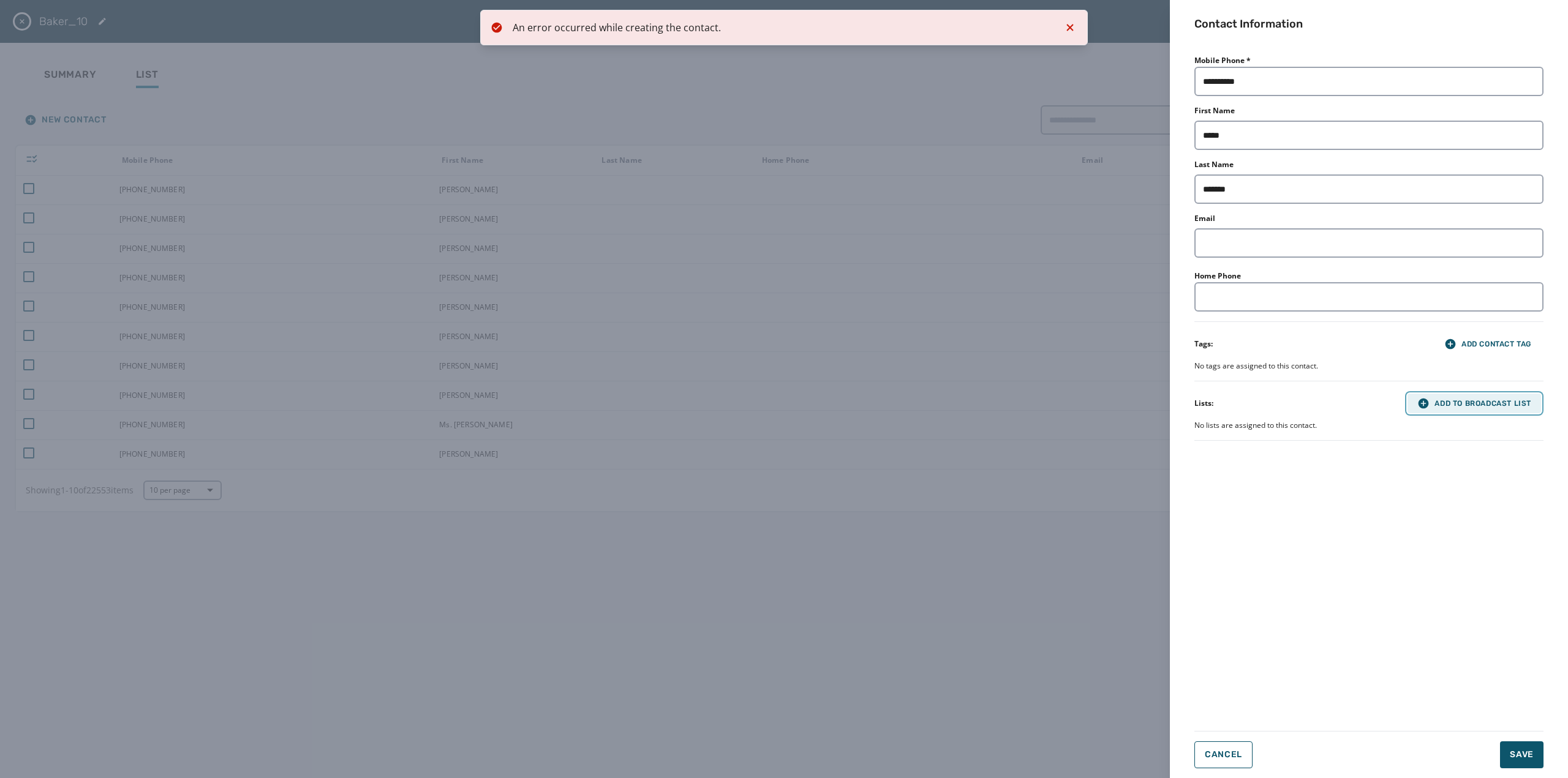
click at [1423, 397] on button "Add to Broadcast List" at bounding box center [1474, 404] width 134 height 20
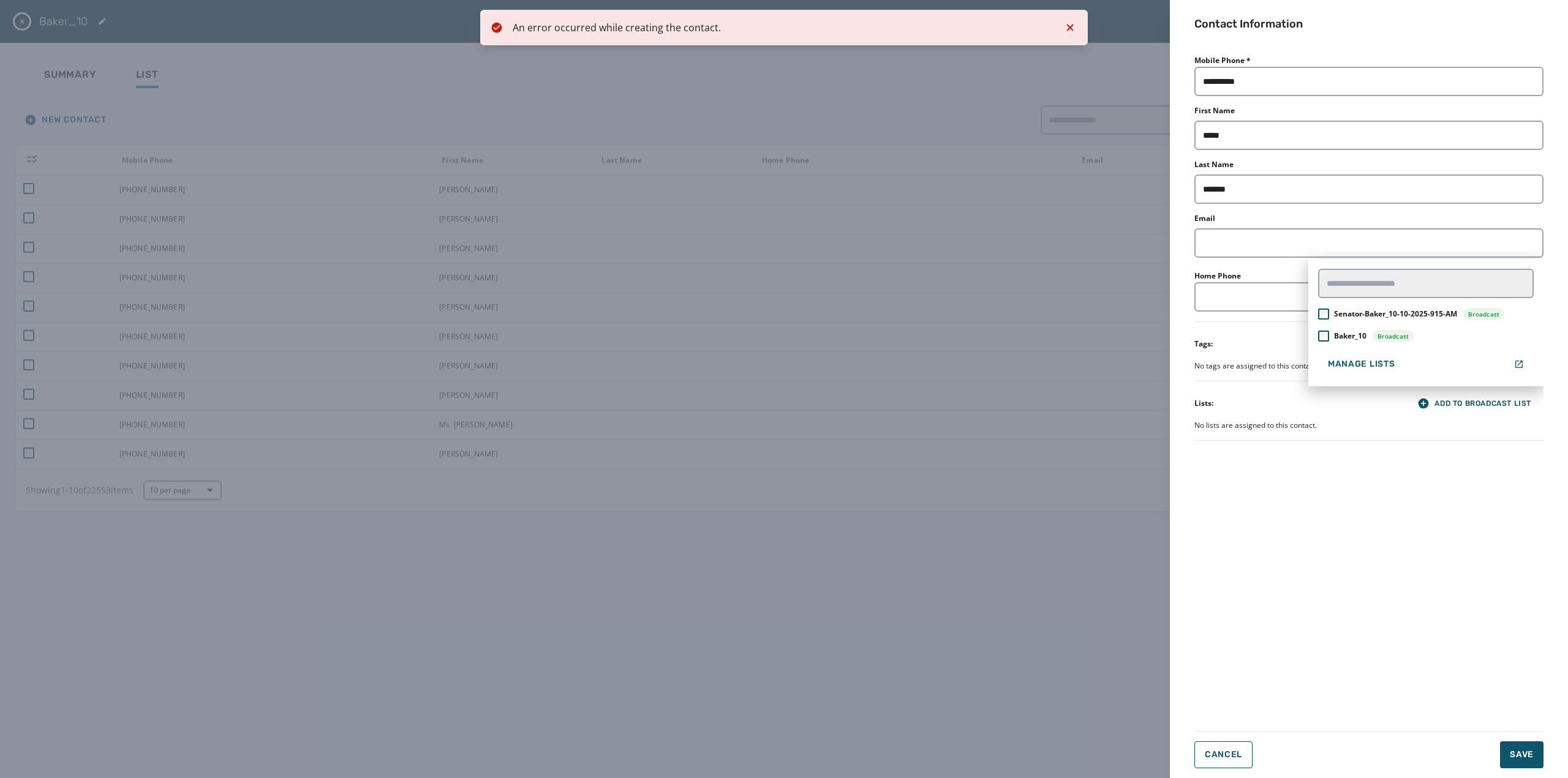
click at [1359, 505] on div "**********" at bounding box center [1369, 387] width 349 height 669
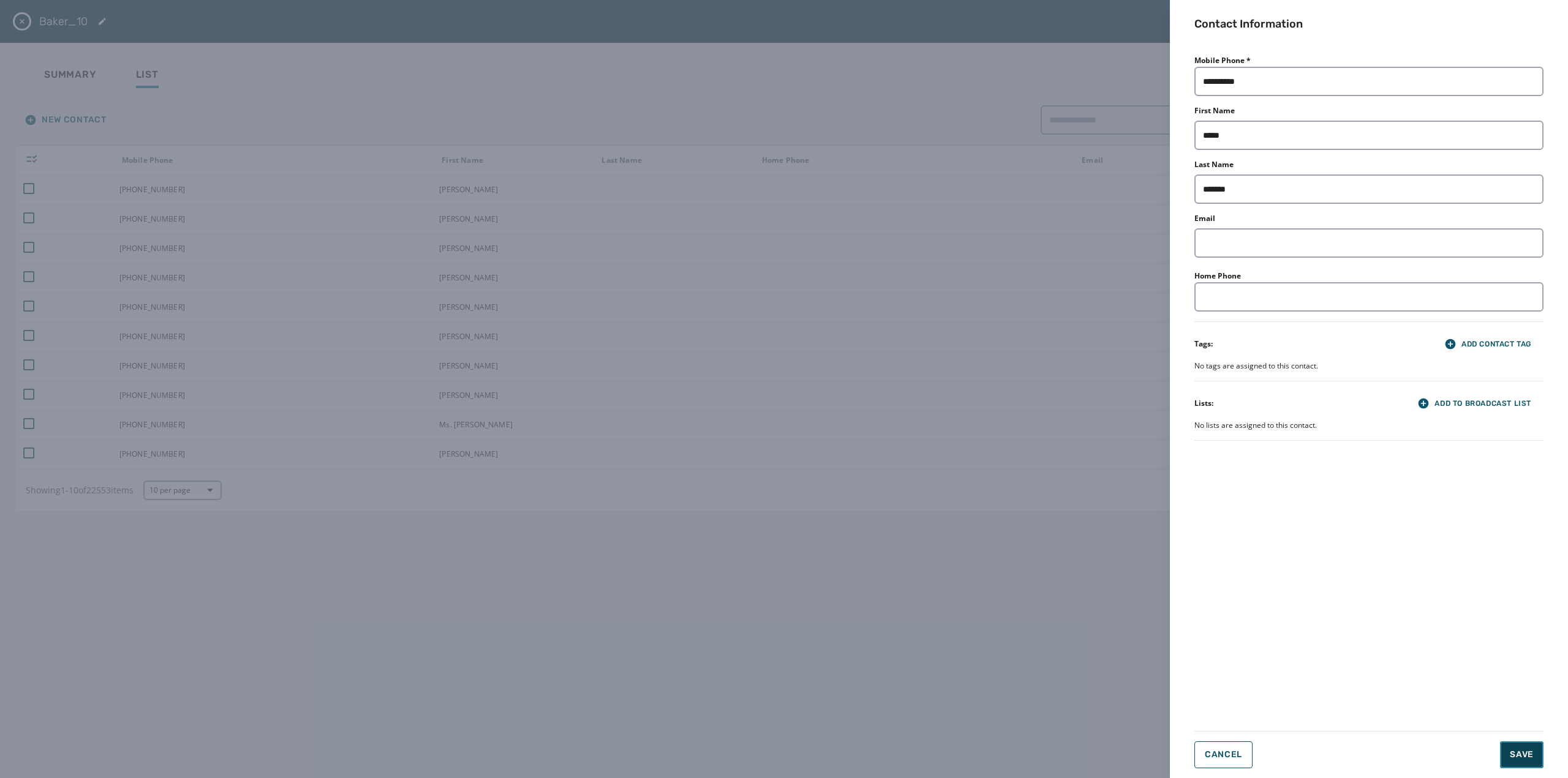
click at [1534, 750] on button "Save" at bounding box center [1521, 755] width 43 height 27
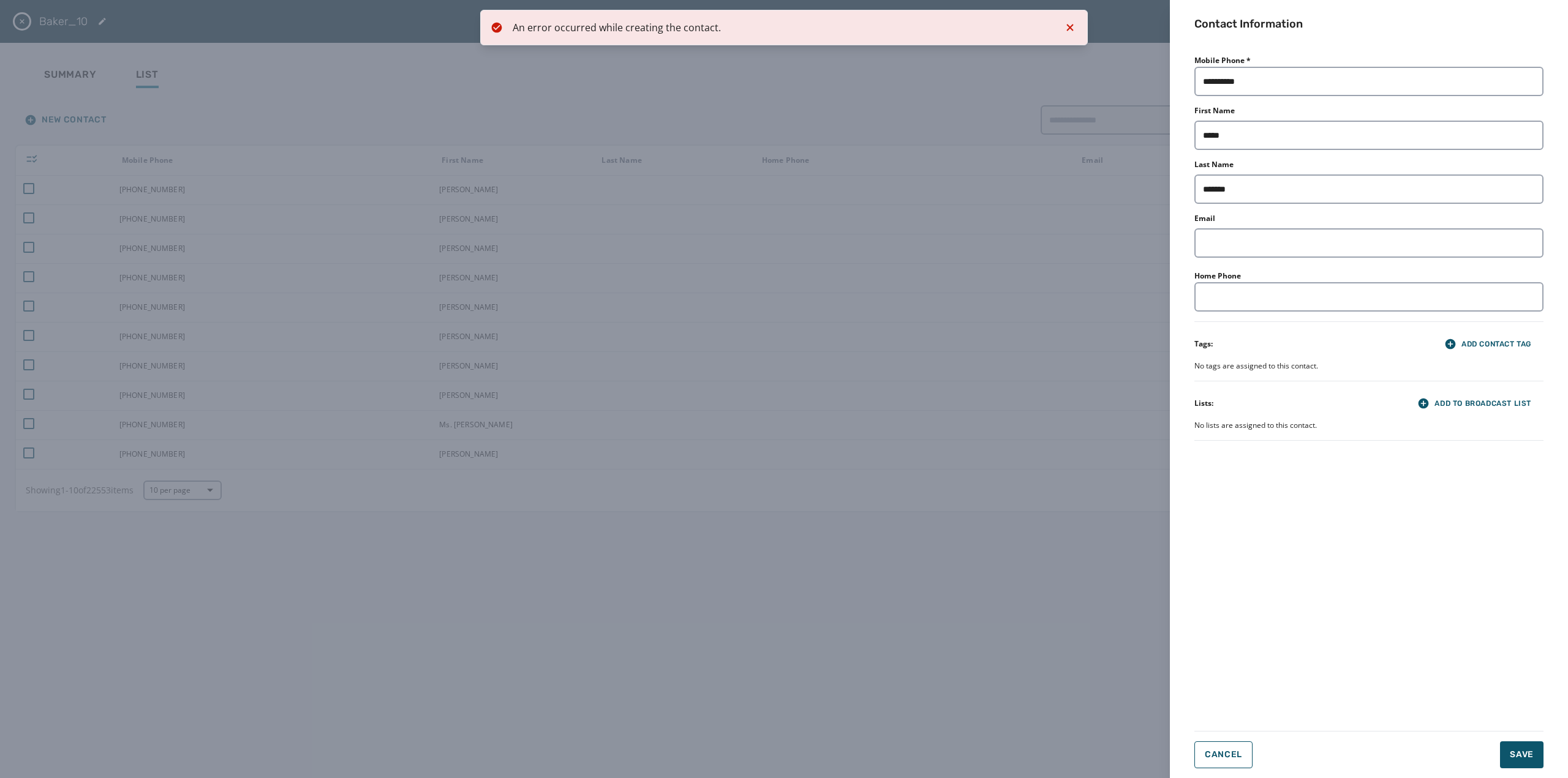
click at [1233, 769] on div "**********" at bounding box center [1369, 389] width 399 height 778
click at [1235, 764] on button "Cancel" at bounding box center [1223, 755] width 58 height 27
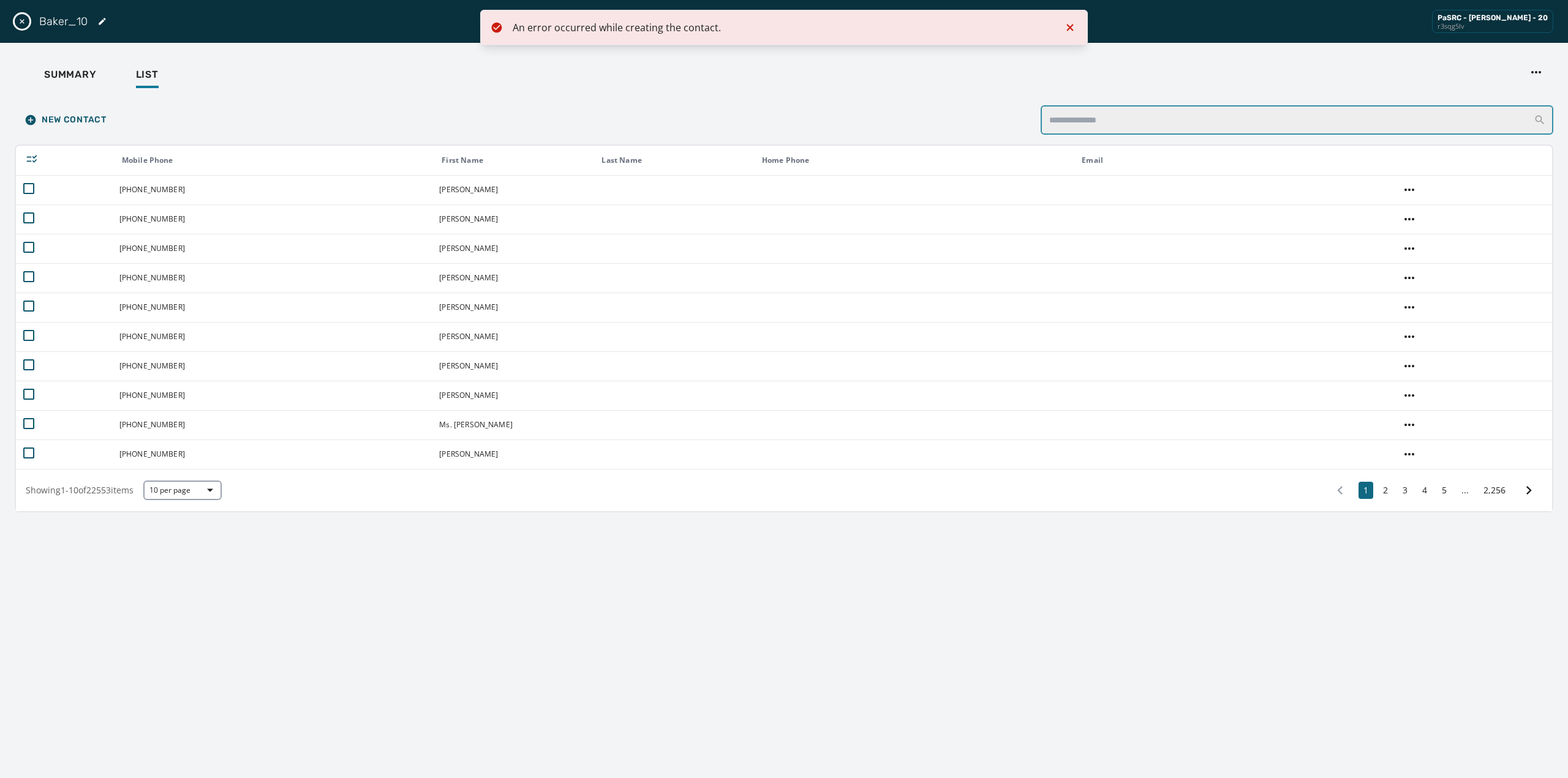
click at [1096, 118] on input "search" at bounding box center [1296, 119] width 512 height 30
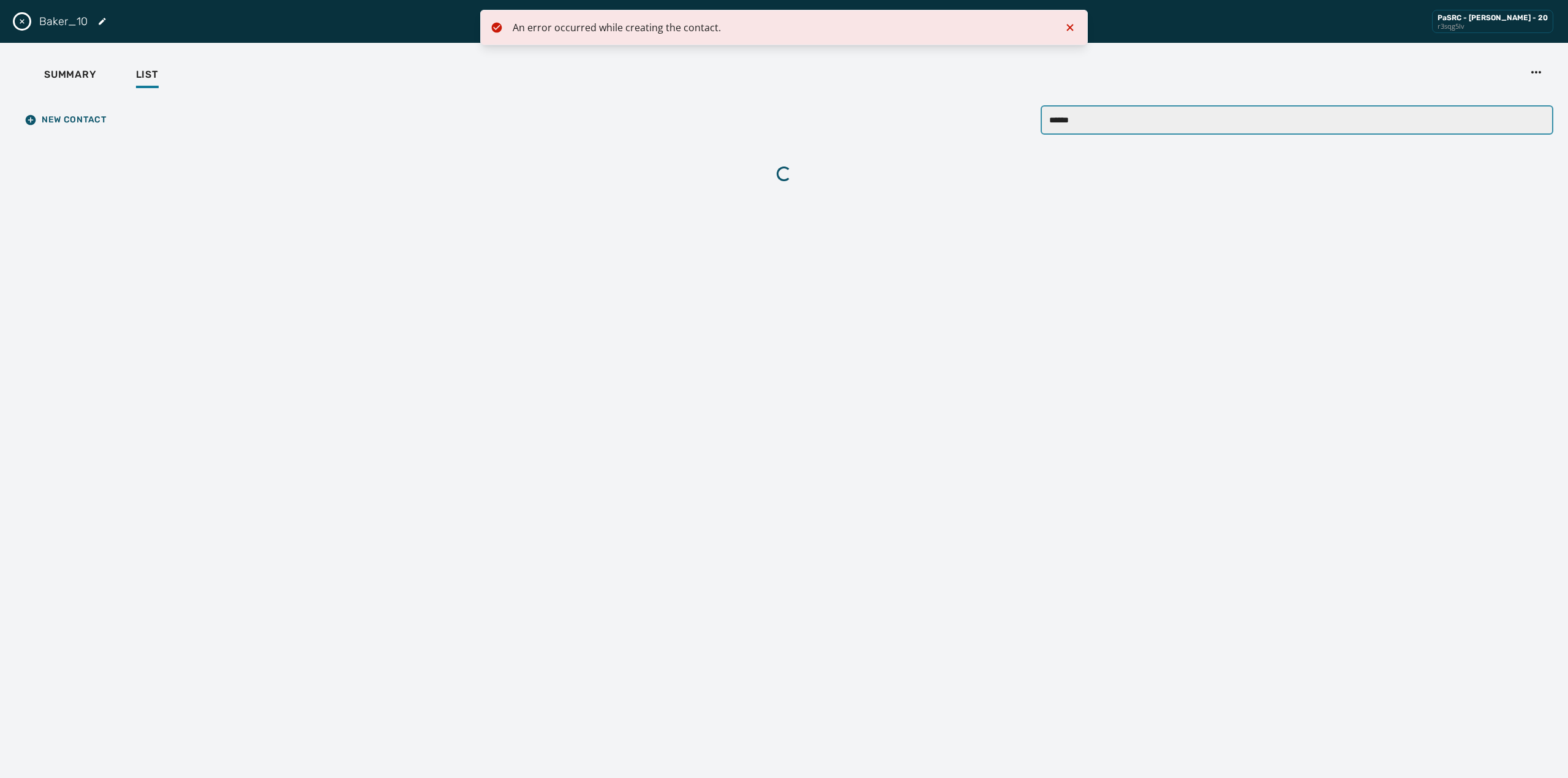
type input "*******"
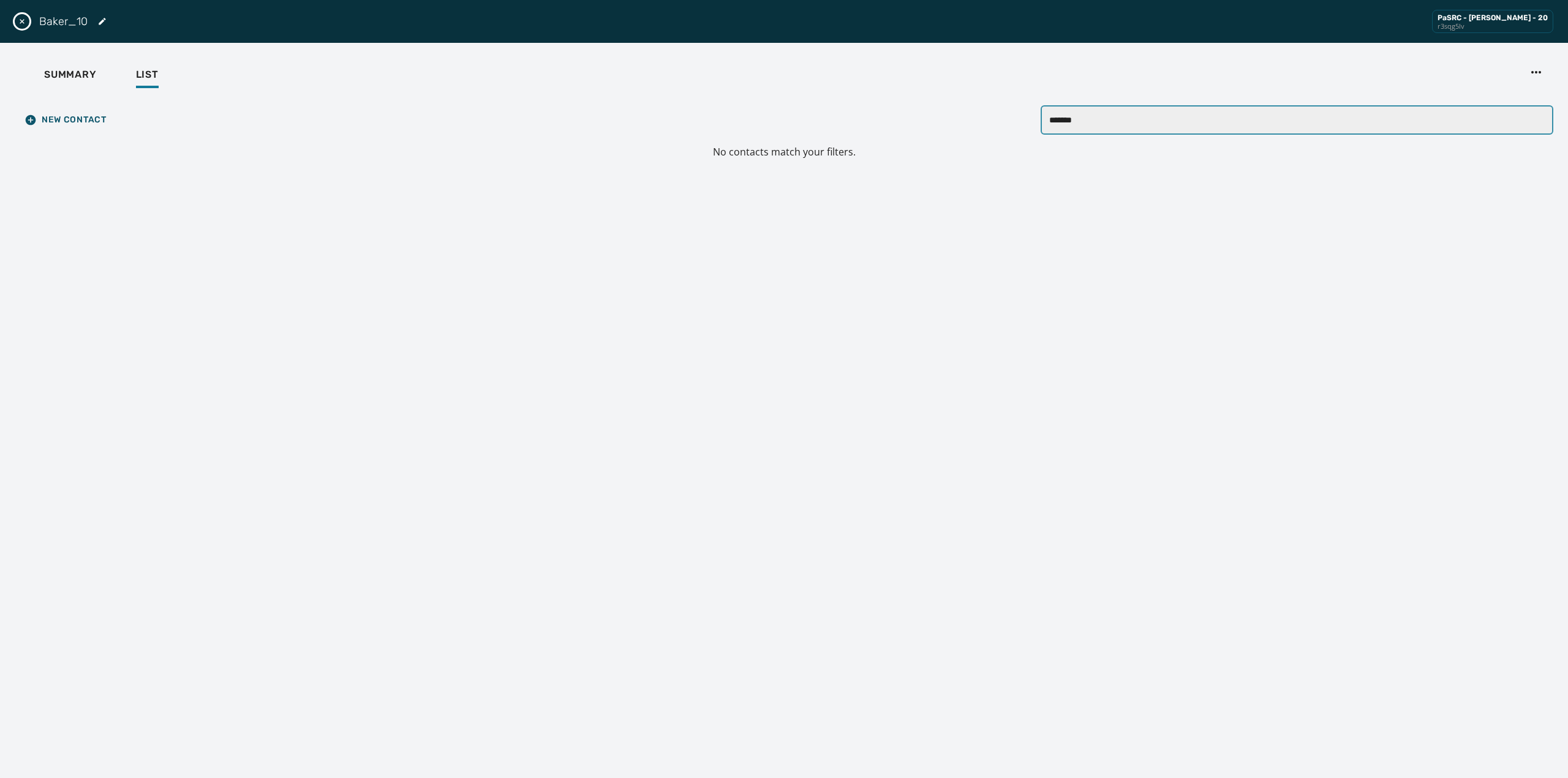
click at [1542, 118] on input "*******" at bounding box center [1296, 119] width 512 height 30
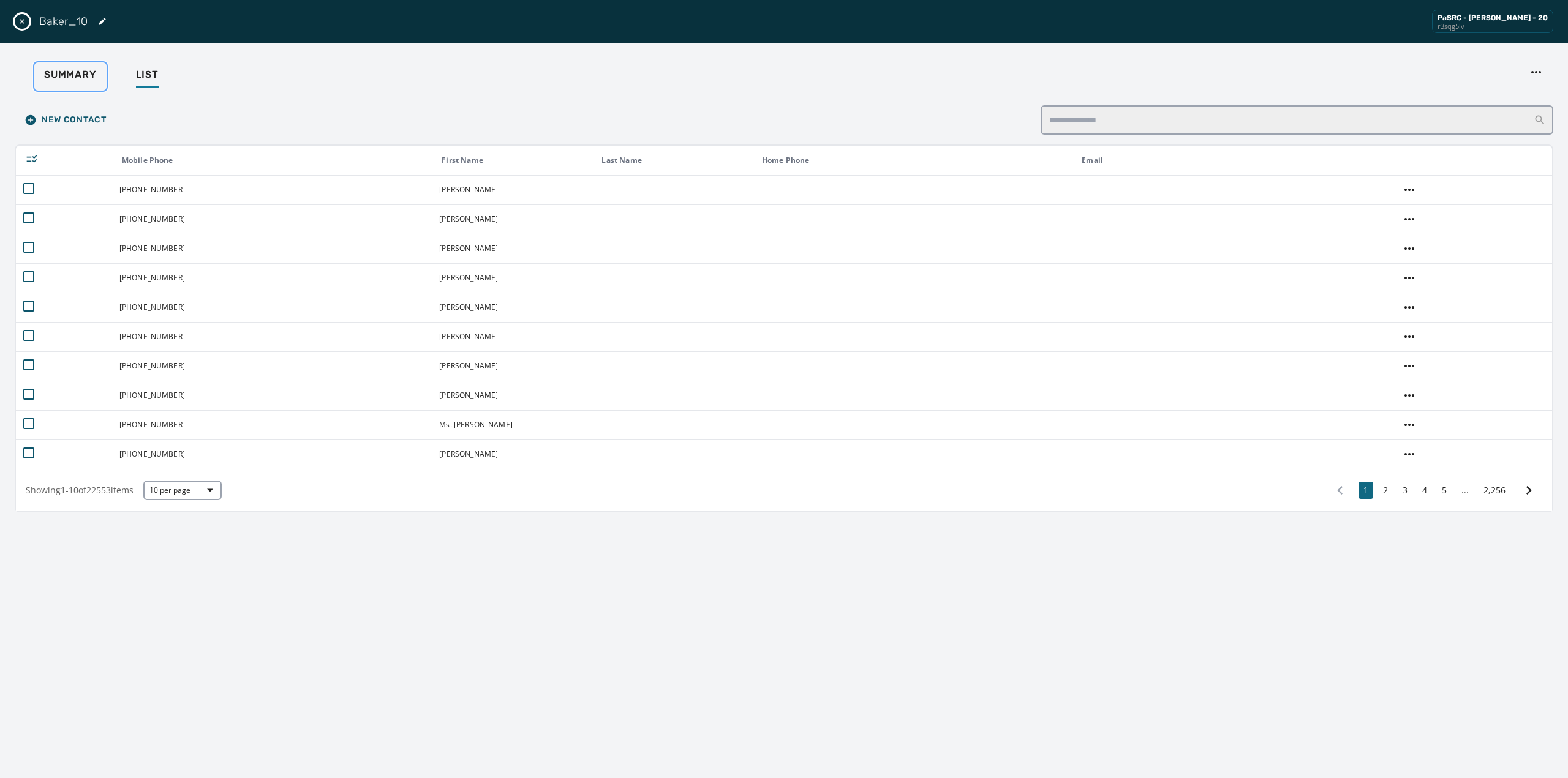
click at [83, 76] on span "Summary" at bounding box center [70, 74] width 53 height 13
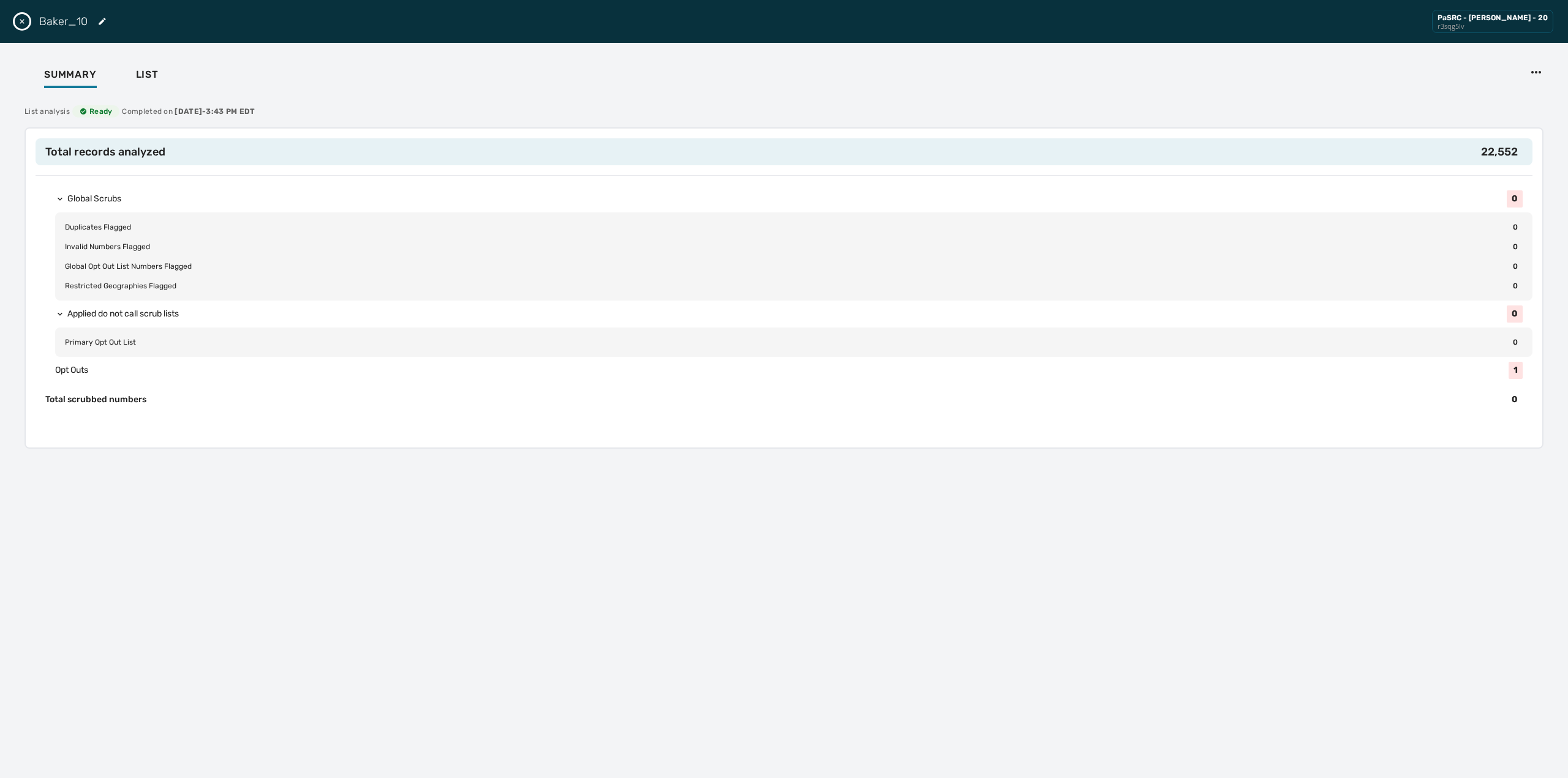
click at [20, 19] on icon "Close drawer" at bounding box center [22, 21] width 10 height 10
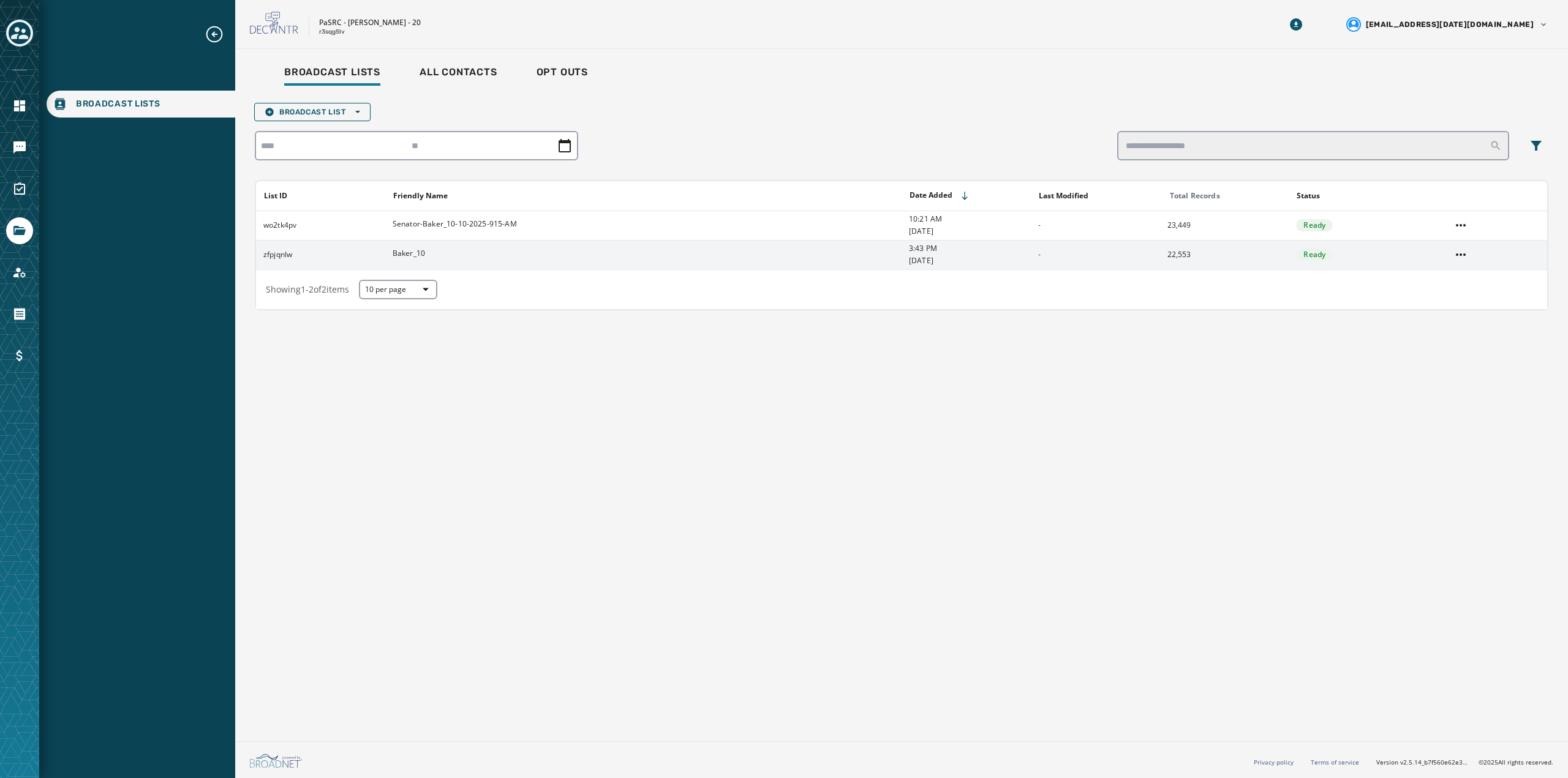
click at [412, 253] on span "Baker_10" at bounding box center [408, 253] width 32 height 10
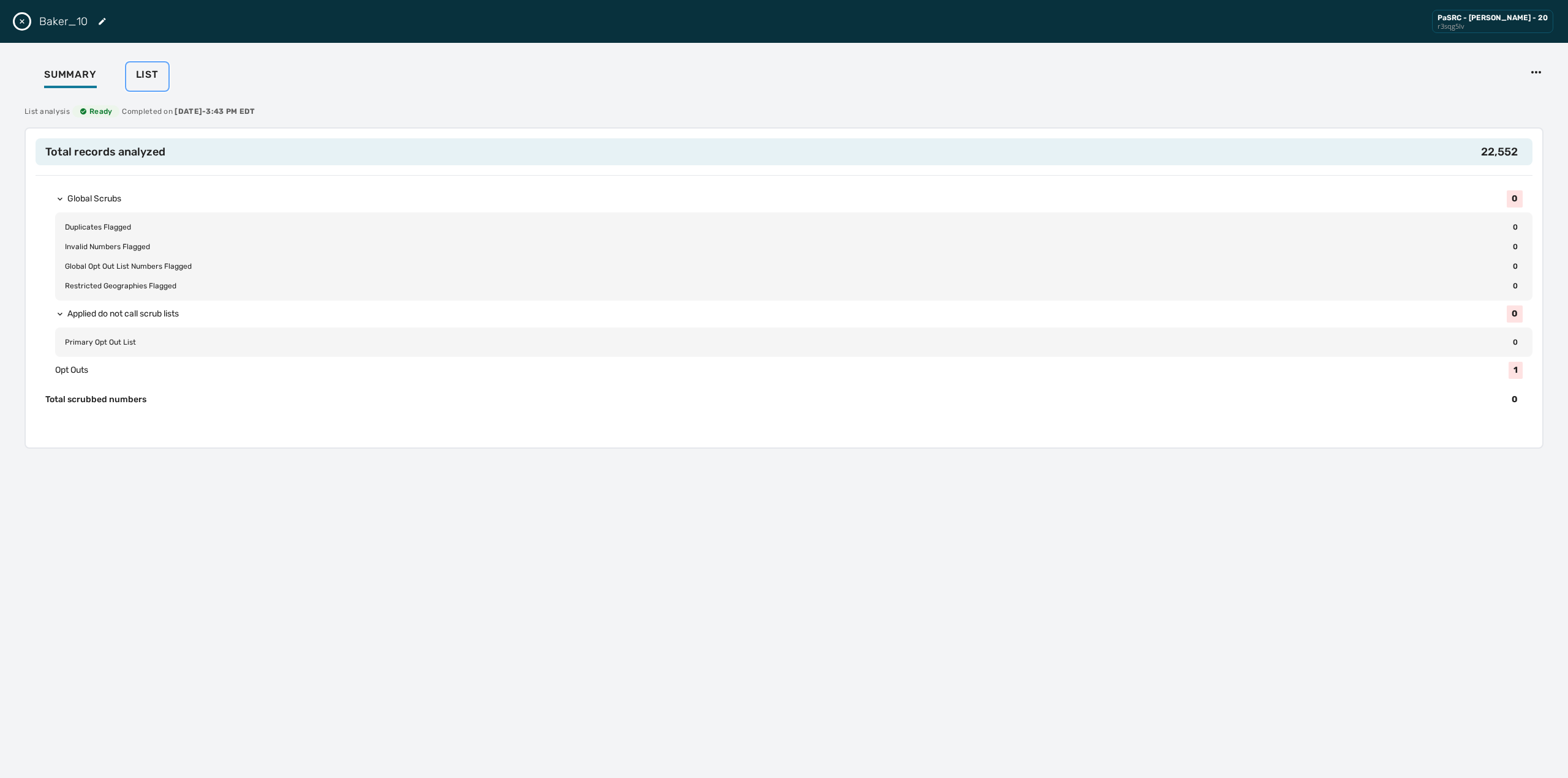
click at [149, 74] on span "List" at bounding box center [146, 74] width 22 height 13
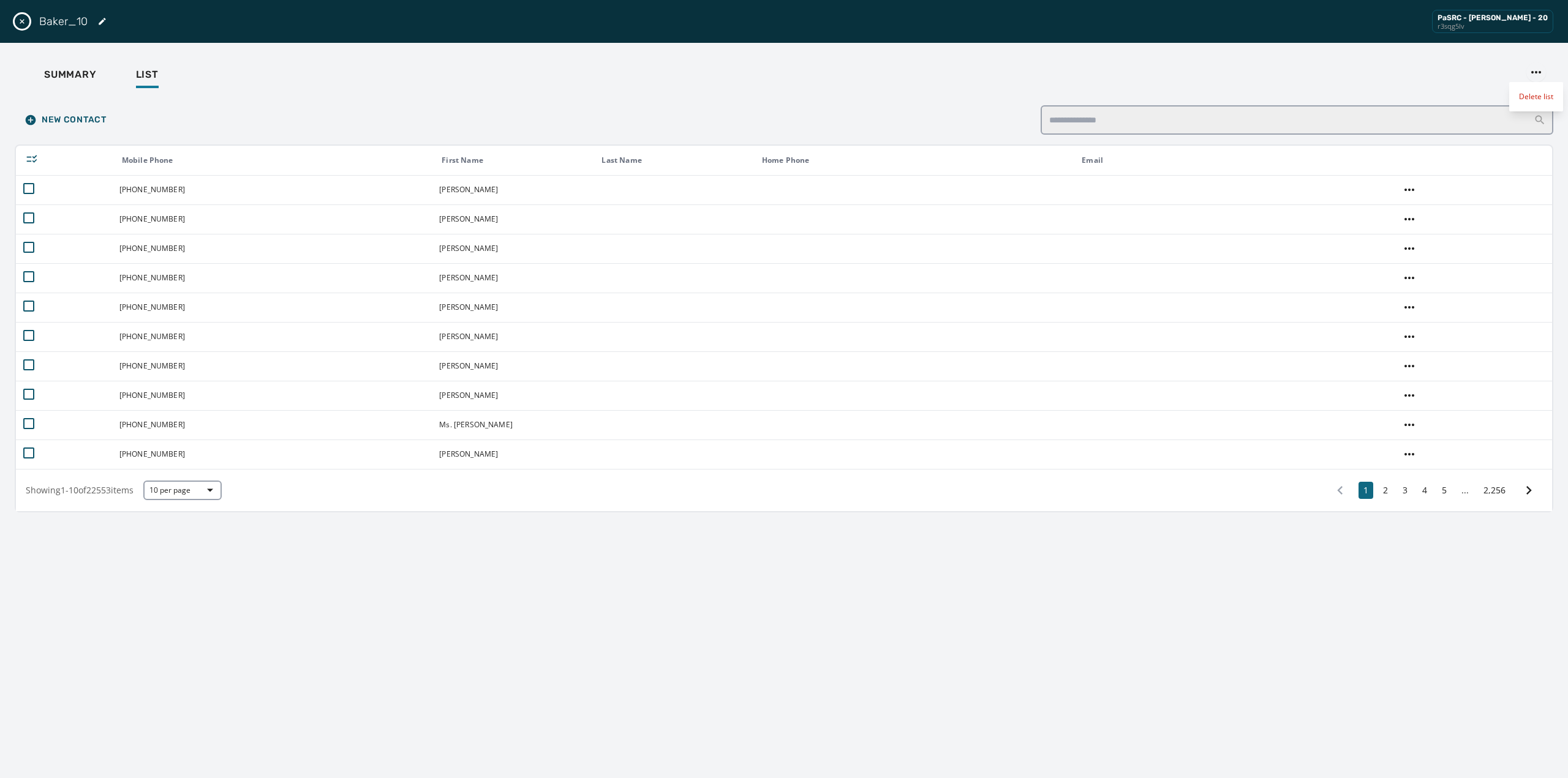
click at [1534, 76] on html "Broadcast Lists Skip To Main Content PaSRC - [PERSON_NAME] - 20 r3sqg5lv [EMAIL…" at bounding box center [784, 389] width 1568 height 778
click at [1362, 66] on html "Broadcast Lists Skip To Main Content PaSRC - [PERSON_NAME] - 20 r3sqg5lv [EMAIL…" at bounding box center [784, 389] width 1568 height 778
click at [94, 61] on div "Summary List" at bounding box center [784, 76] width 1538 height 38
click at [102, 21] on icon "Edit List" at bounding box center [102, 22] width 7 height 7
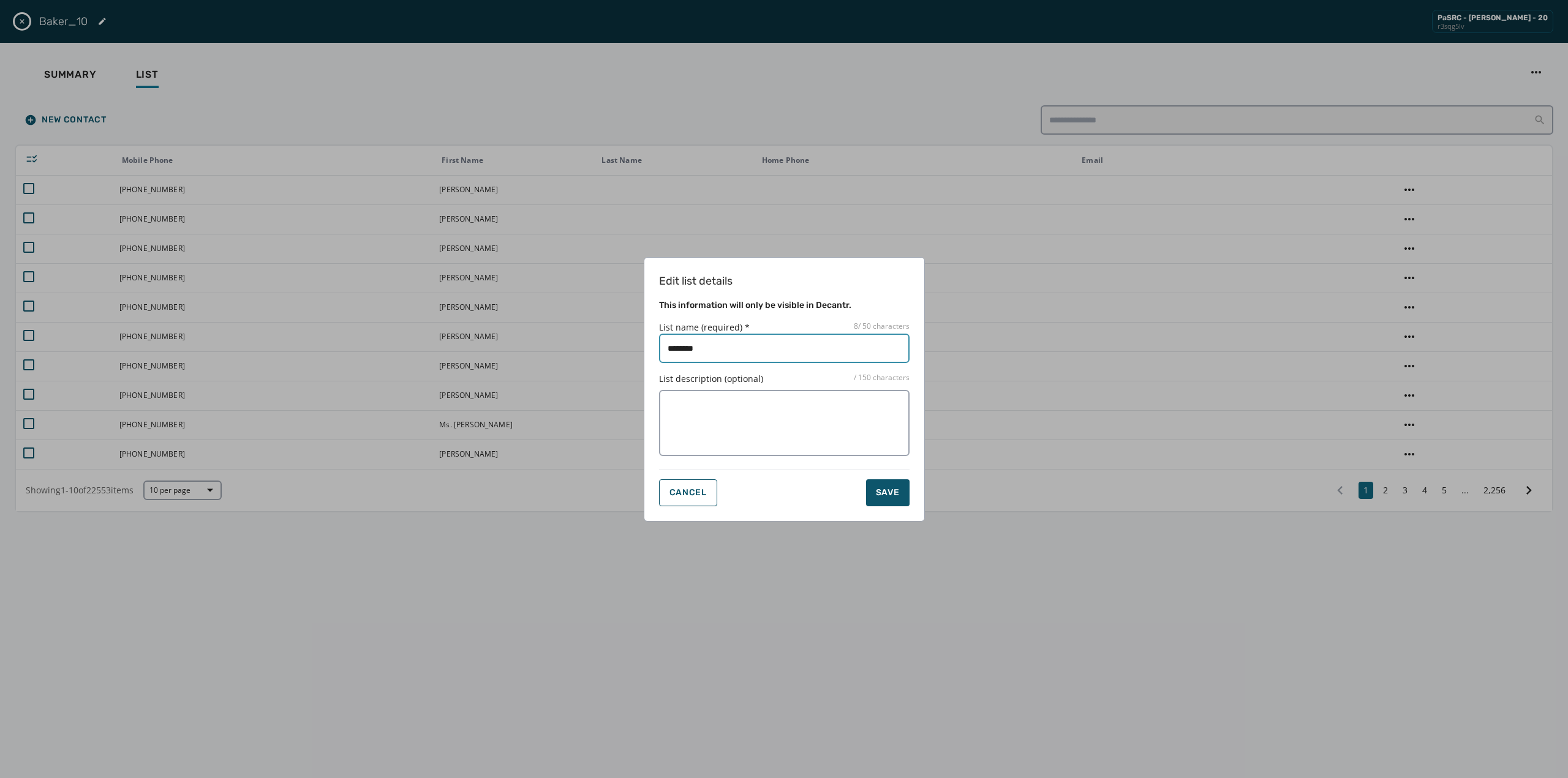
click at [755, 360] on input "List name (required) * 8 / 50 characters" at bounding box center [784, 348] width 250 height 30
type input "**********"
click at [895, 498] on div "Save" at bounding box center [888, 494] width 24 height 13
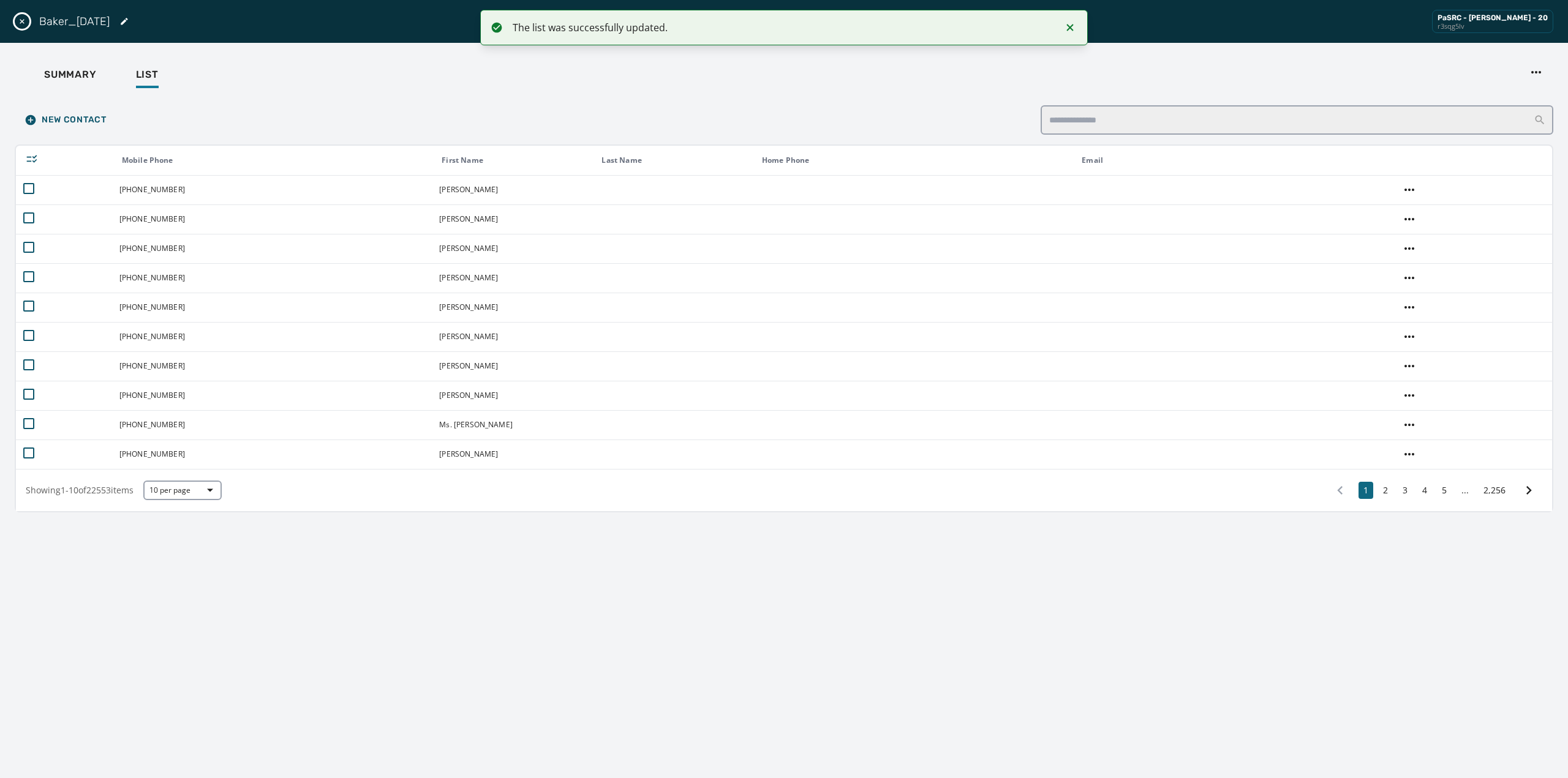
click at [17, 16] on button "Close drawer" at bounding box center [22, 22] width 14 height 14
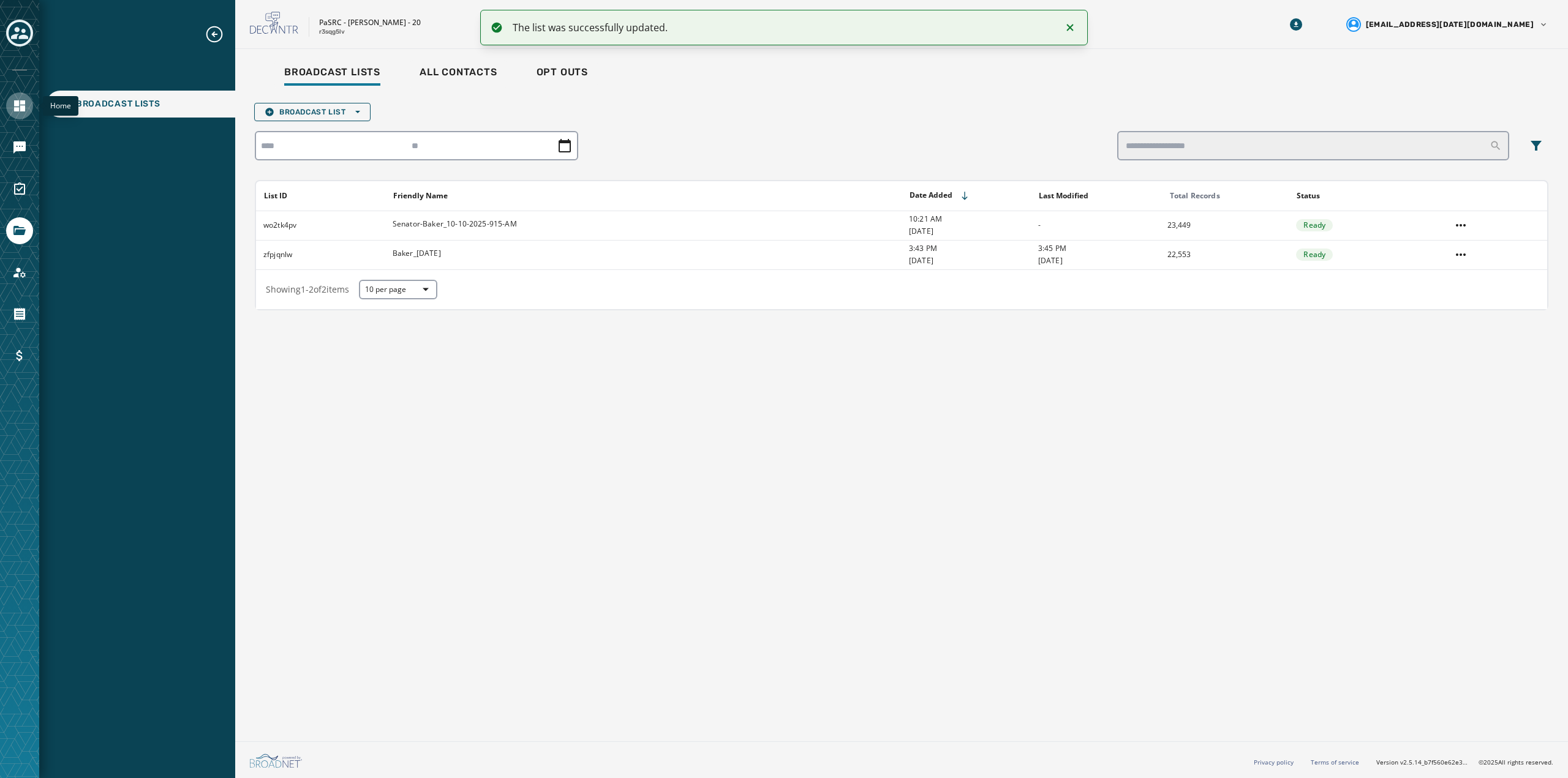
click at [19, 113] on link "Navigate to Home" at bounding box center [20, 106] width 27 height 27
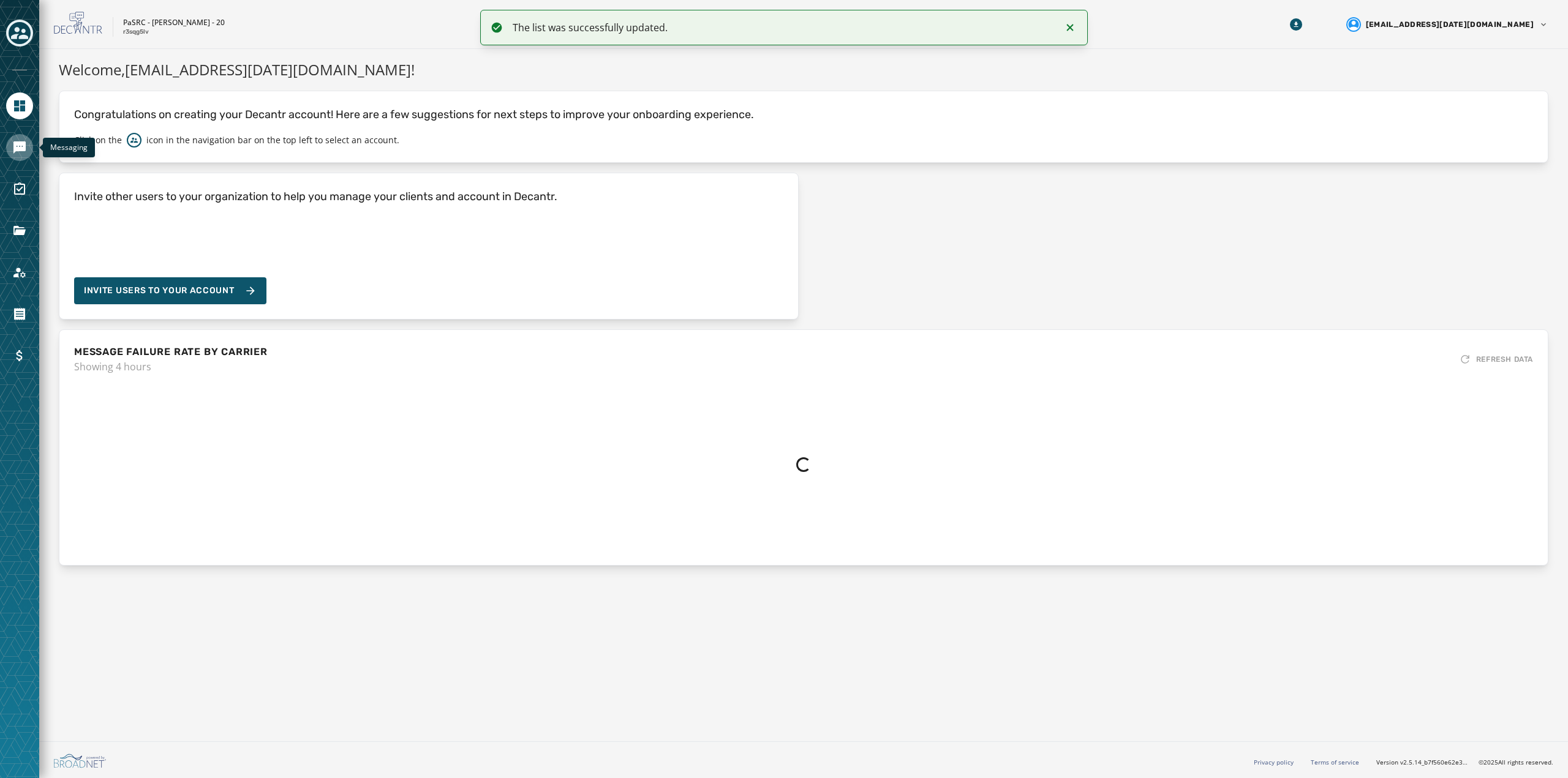
click at [21, 144] on icon "Navigate to Messaging" at bounding box center [20, 148] width 13 height 13
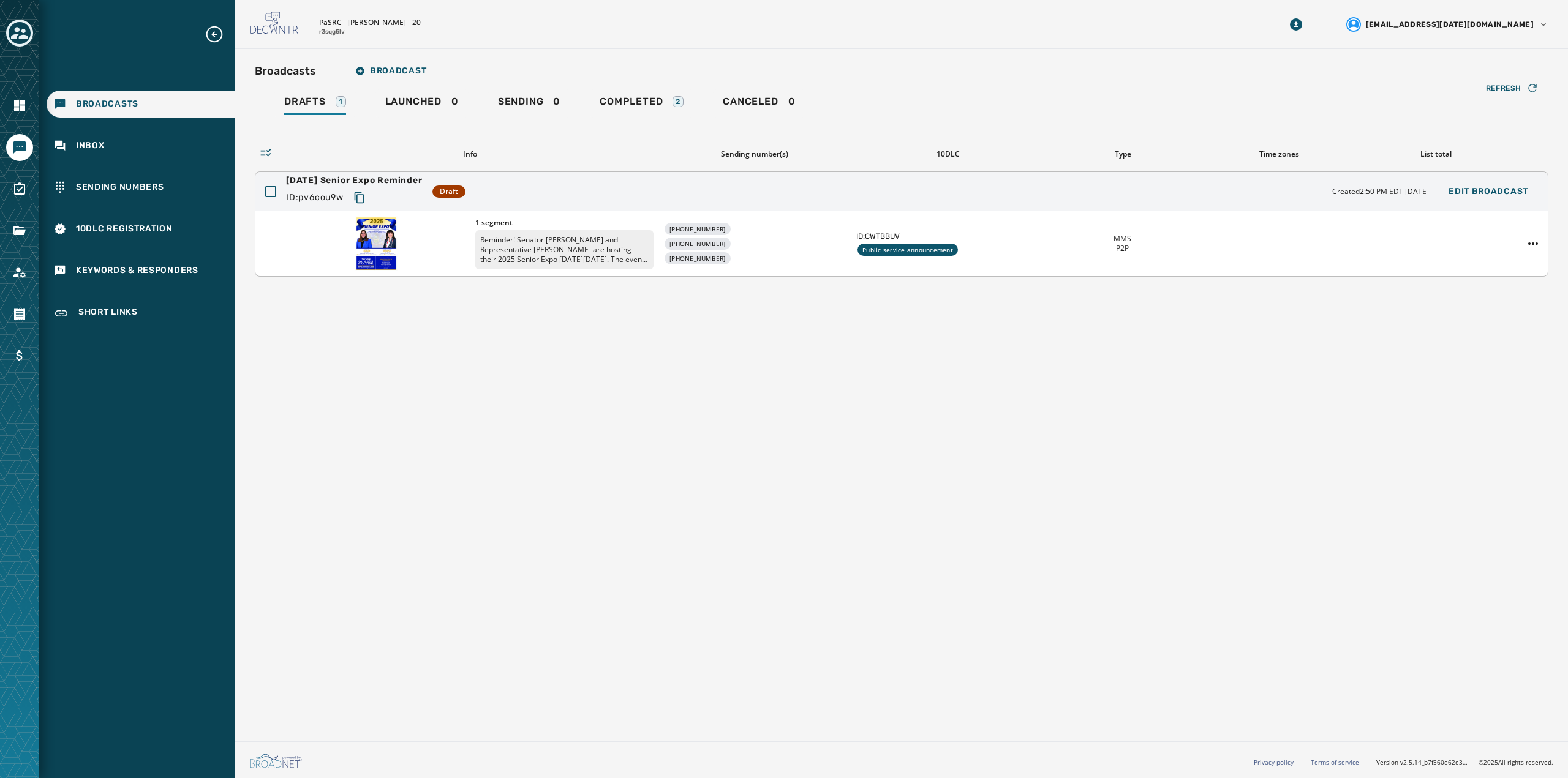
click at [1143, 240] on div "MMS P2P" at bounding box center [1122, 244] width 146 height 20
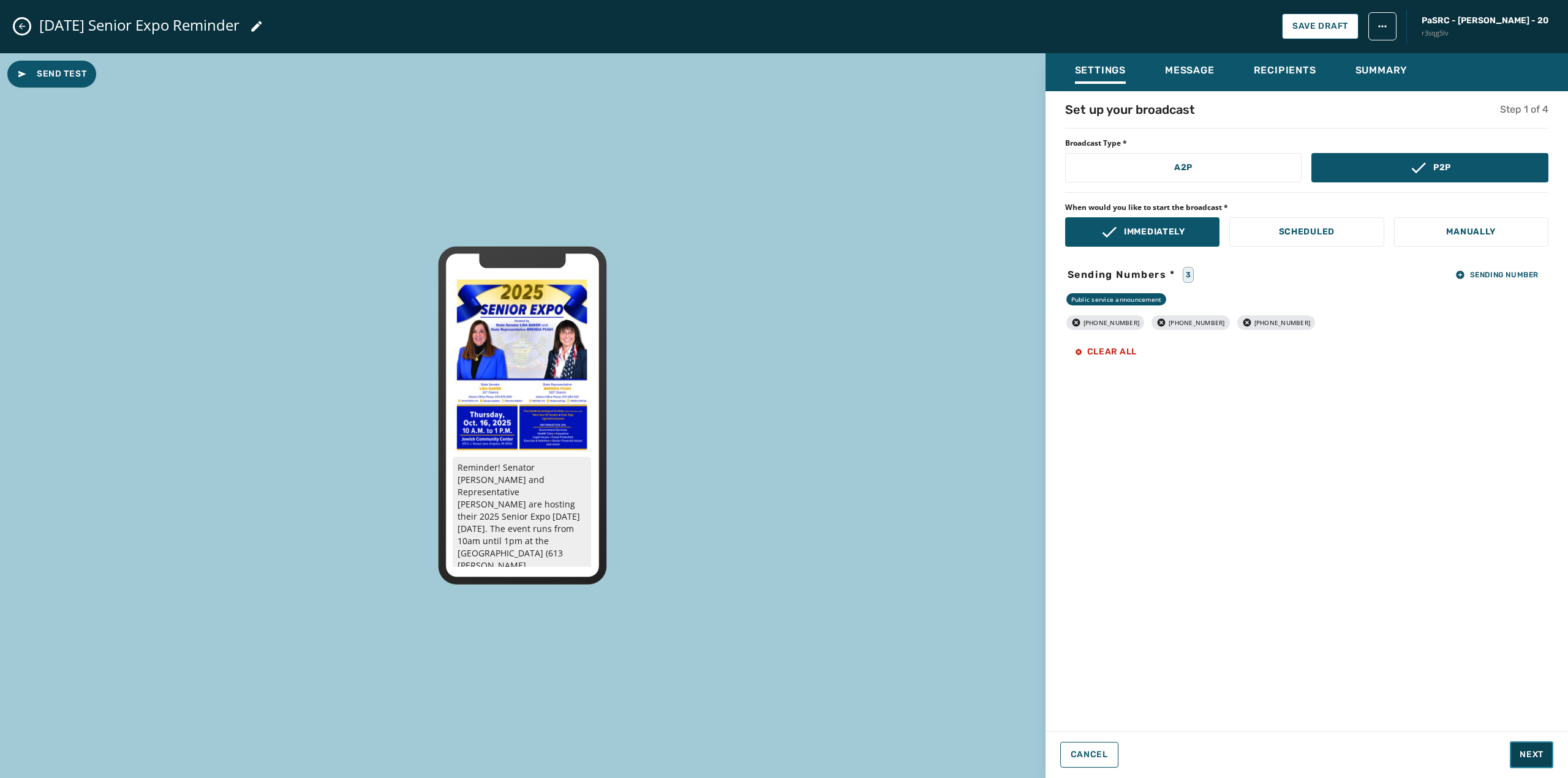
click at [1531, 760] on span "Next" at bounding box center [1531, 756] width 24 height 13
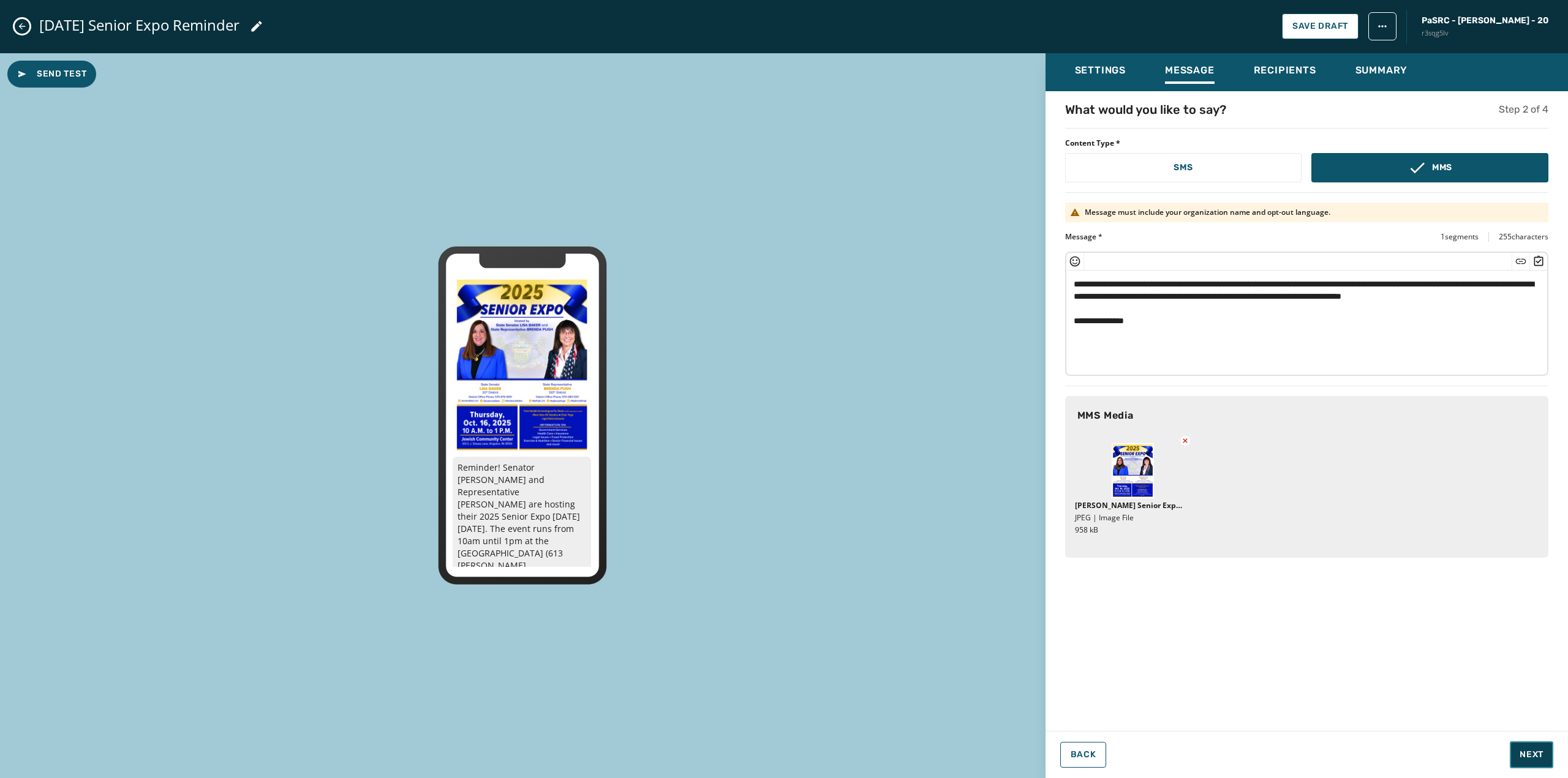
click at [1534, 758] on span "Next" at bounding box center [1531, 756] width 24 height 13
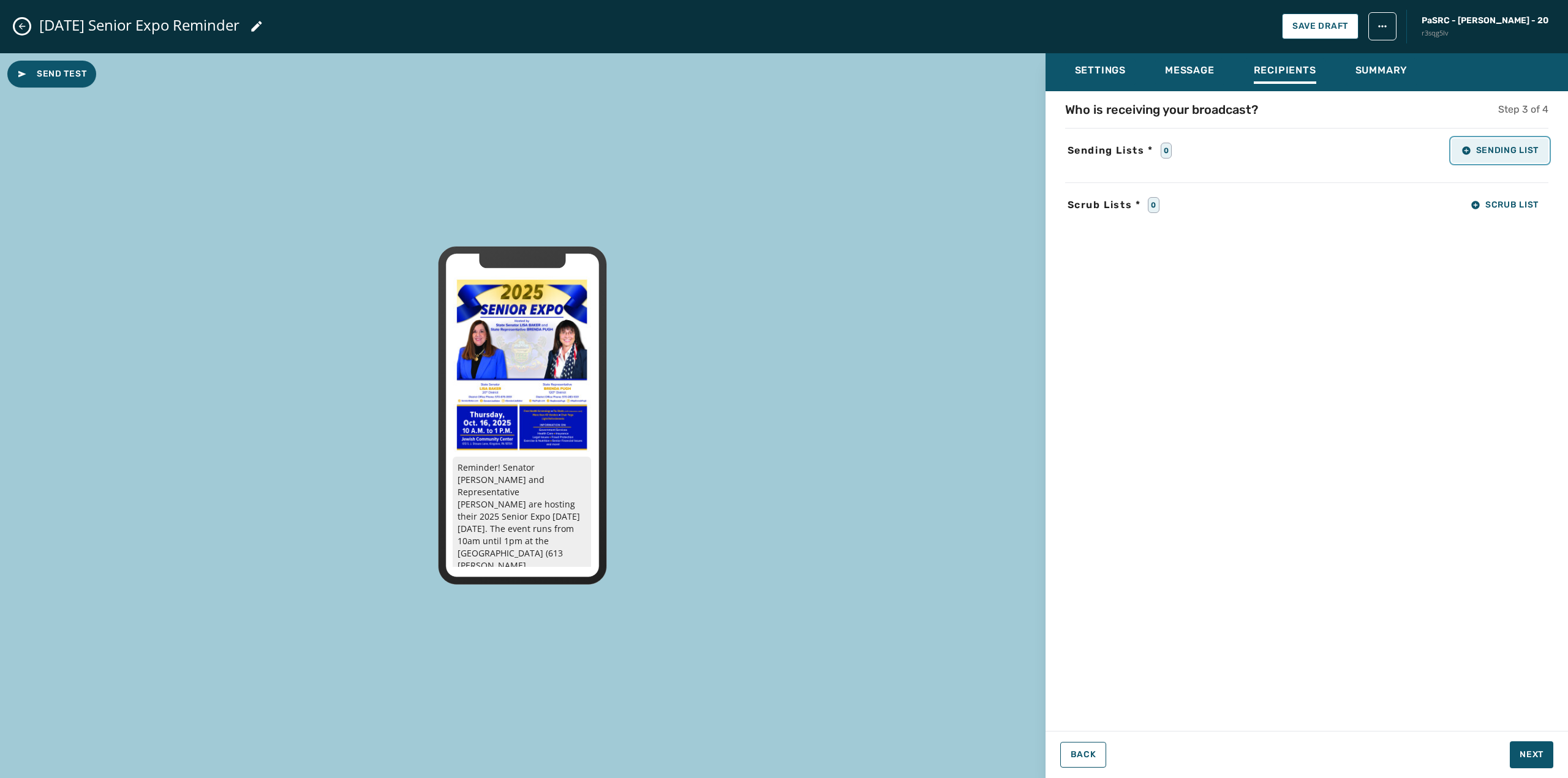
click at [1466, 152] on icon "button" at bounding box center [1466, 150] width 10 height 10
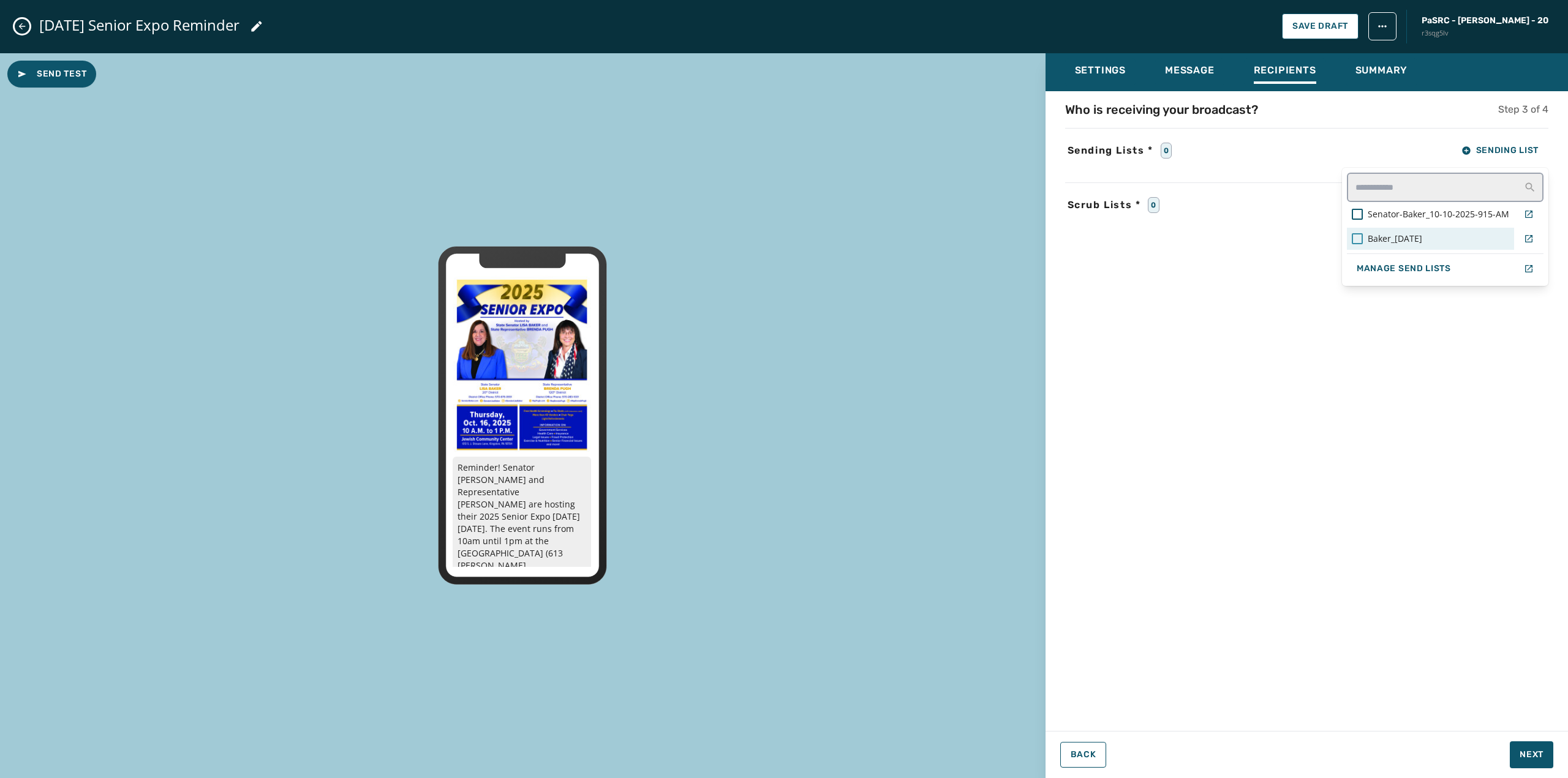
click at [1362, 237] on div at bounding box center [1357, 239] width 11 height 11
click at [1535, 753] on div "Settings Message Recipients Summary Who is receiving your broadcast? Step 3 of …" at bounding box center [1307, 411] width 522 height 716
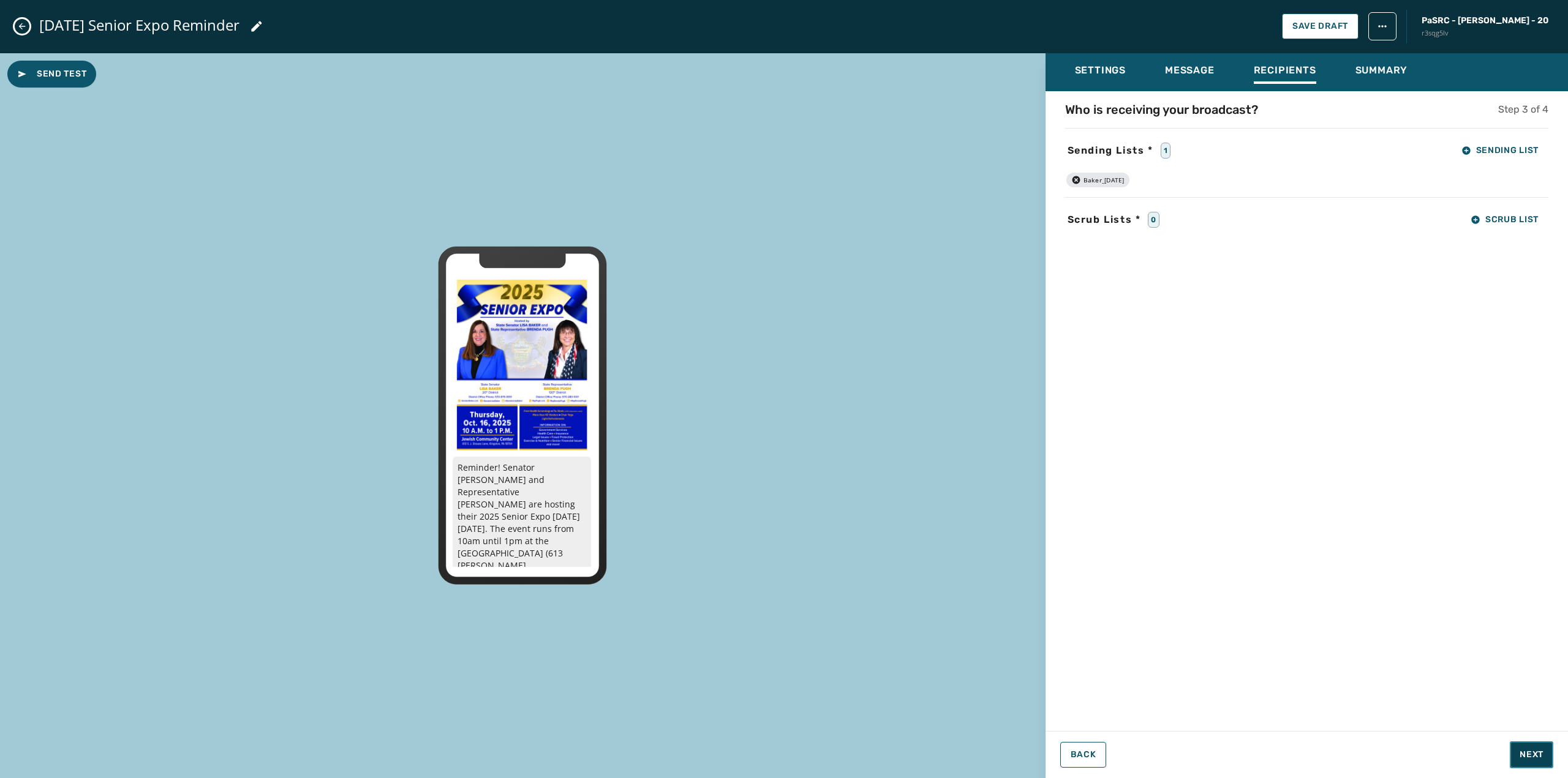
click at [1526, 762] on button "Next" at bounding box center [1531, 755] width 43 height 27
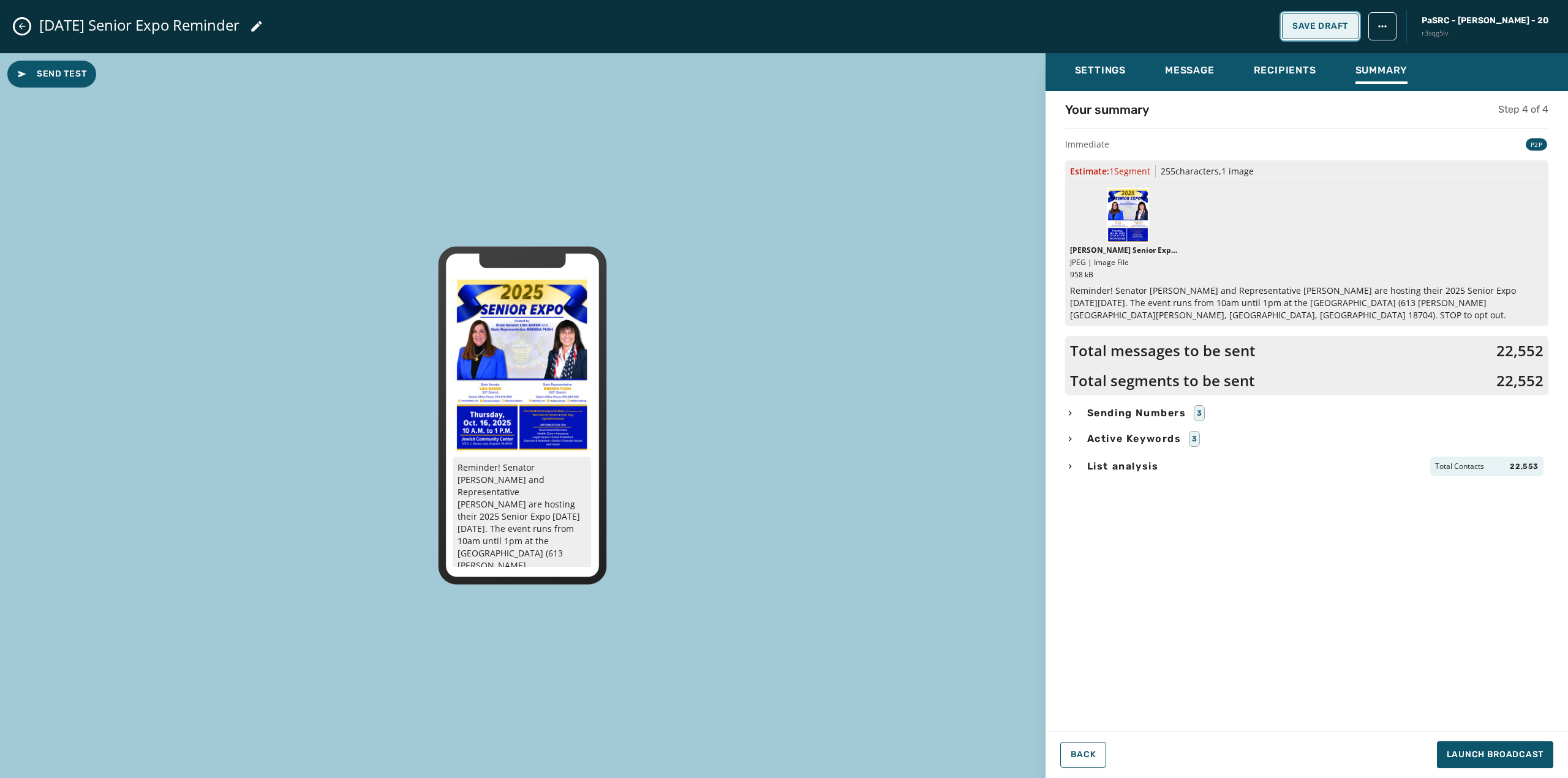
click at [1343, 22] on span "Save Draft" at bounding box center [1320, 26] width 56 height 10
